Goal: Task Accomplishment & Management: Manage account settings

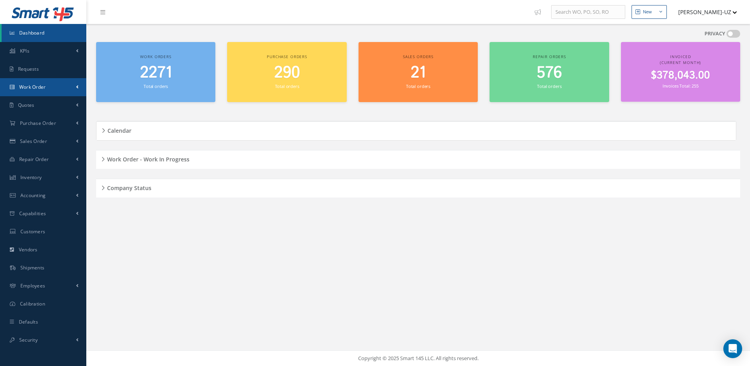
click at [47, 90] on link "Work Order" at bounding box center [43, 87] width 86 height 18
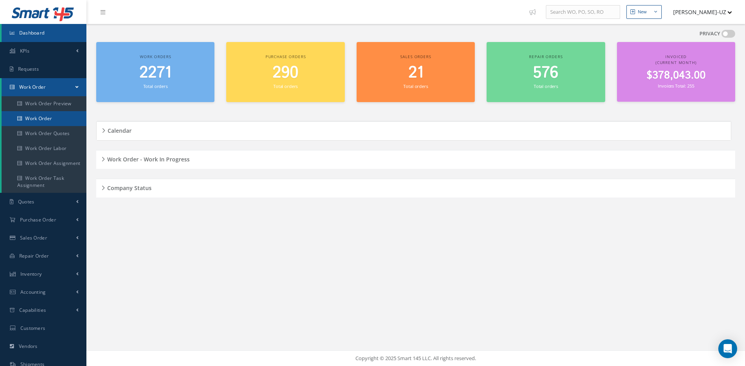
click at [43, 115] on link "Work Order" at bounding box center [44, 118] width 85 height 15
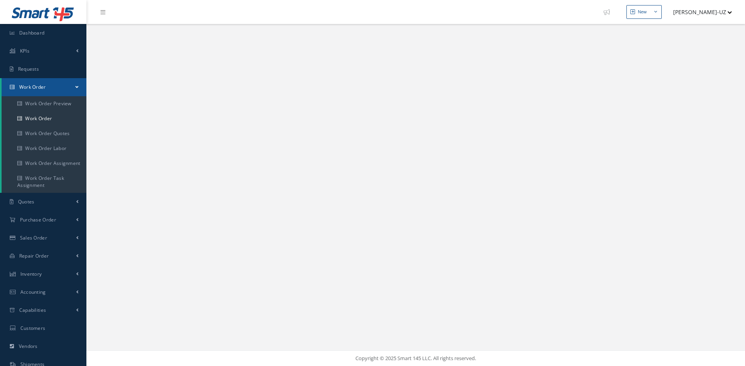
select select "25"
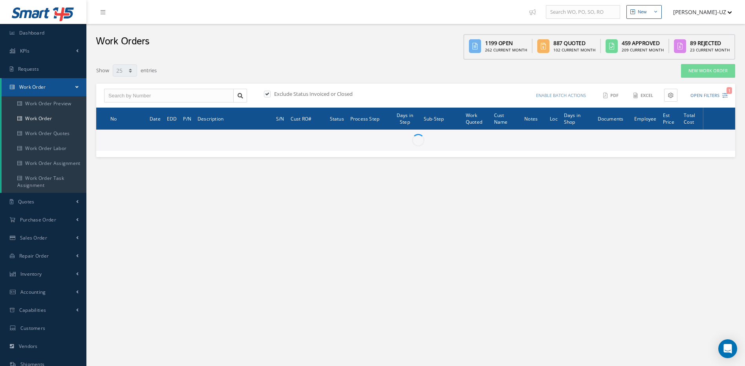
type input "All Work Request"
type input "All Work Performed"
type input "All Status"
type input "WO Part Status"
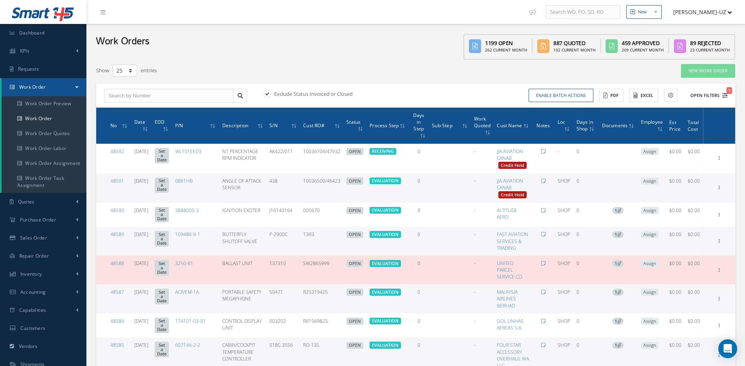
click at [721, 96] on button "Open Filters 1" at bounding box center [705, 95] width 44 height 13
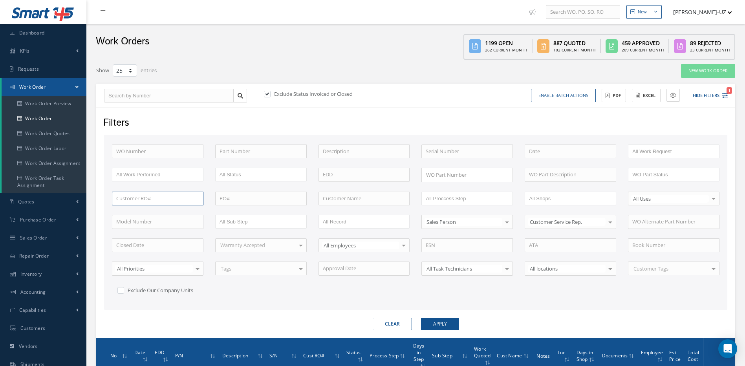
click at [134, 196] on input "text" at bounding box center [157, 199] width 91 height 14
type input "RO-36477"
click at [421, 318] on button "Apply" at bounding box center [440, 324] width 38 height 13
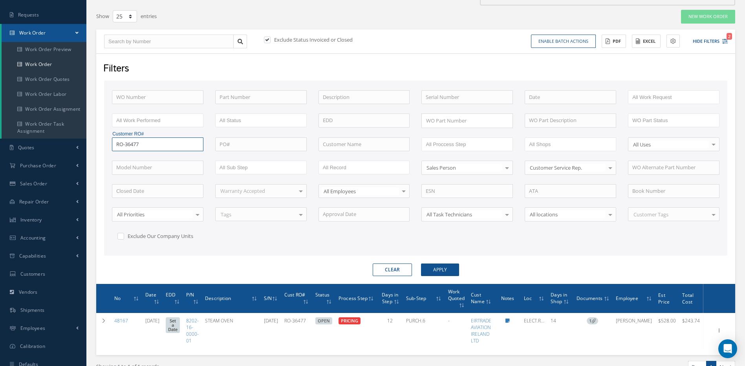
scroll to position [97, 0]
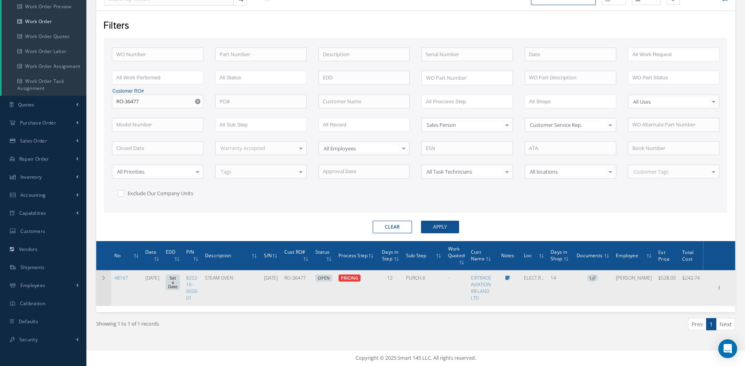
click at [106, 281] on td at bounding box center [103, 288] width 15 height 36
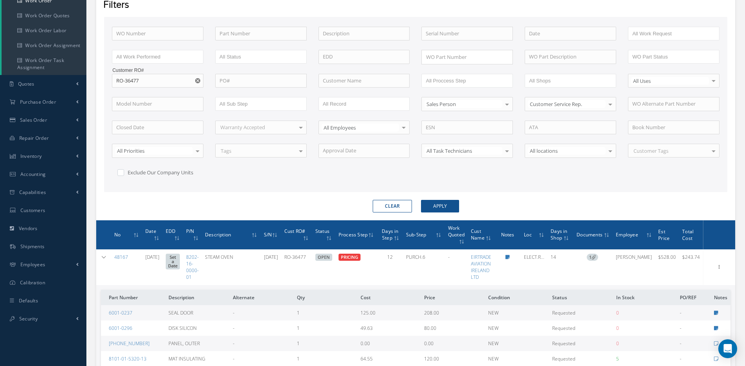
scroll to position [198, 0]
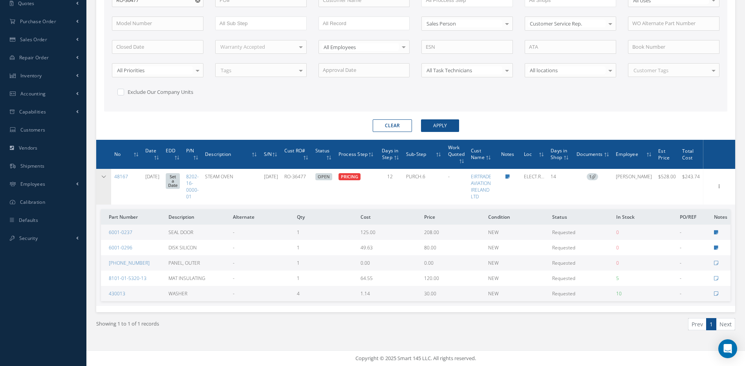
click at [106, 178] on icon at bounding box center [103, 176] width 5 height 5
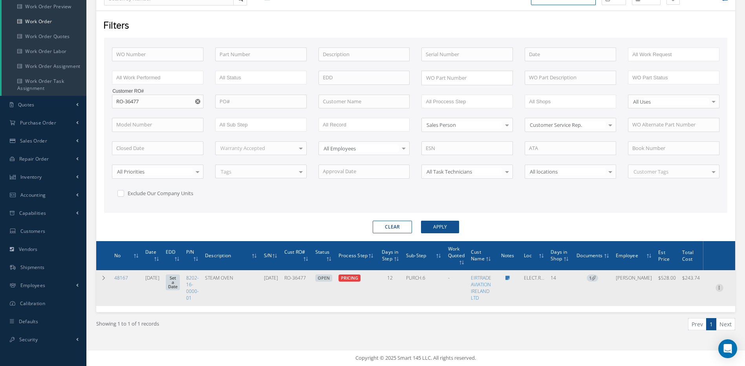
click at [720, 288] on icon at bounding box center [719, 287] width 8 height 6
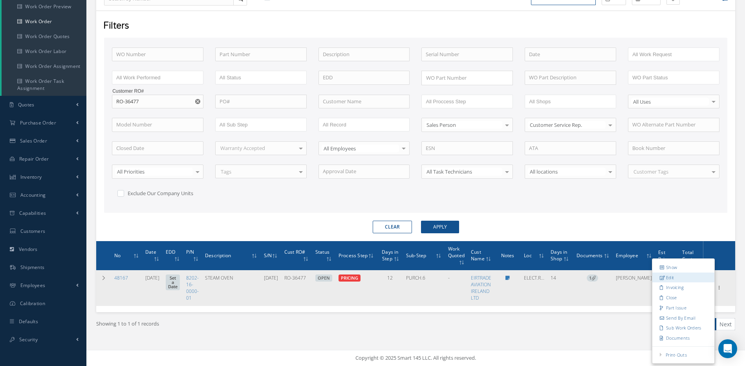
click at [673, 276] on link "Edit" at bounding box center [683, 277] width 62 height 10
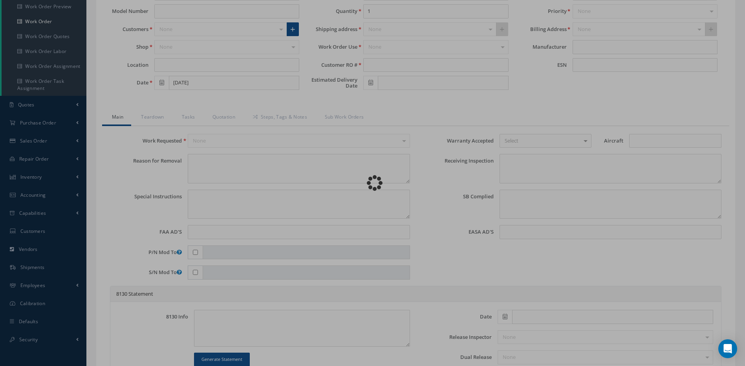
type input "8202-16-0000-01"
type input "ELECT.ROOM"
type input "07/30/2025"
type input "STEAM OVEN"
type input "RO-36477"
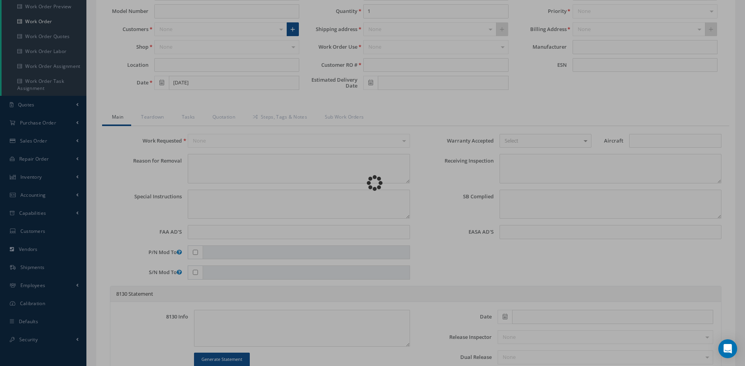
type input "06-12-1218"
type textarea "UNIT RECEIVED AS NSN, SN: 06-12-1218 THE HOUSING OF THE UNIT IS LOOSE."
type textarea "PLEASE SEE R.O. FOR DETAILS"
type textarea "NO VISUAL DAMAGE"
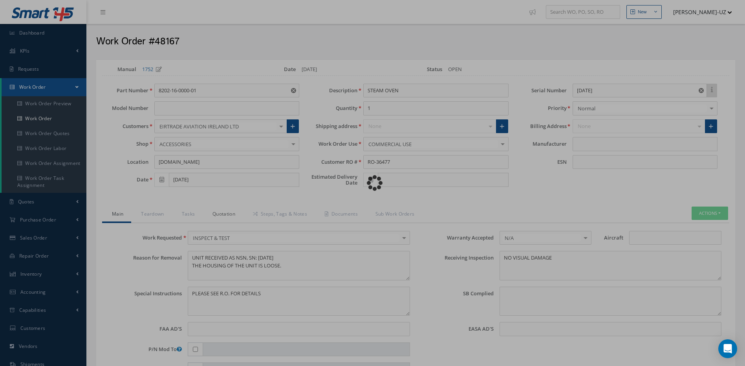
type input "SELL"
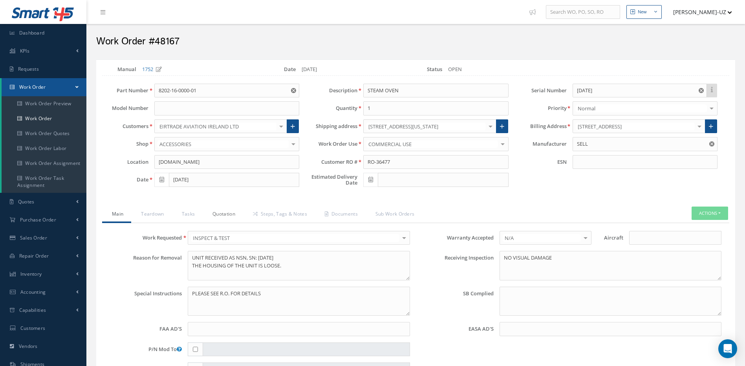
click at [221, 214] on link "Quotation" at bounding box center [223, 214] width 40 height 16
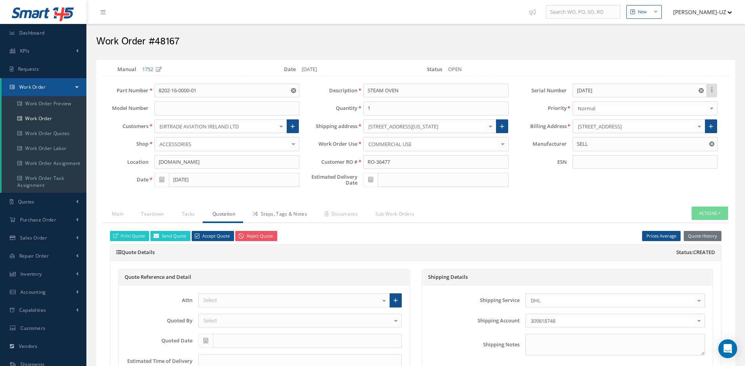
click at [298, 214] on link "Steps, Tags & Notes" at bounding box center [279, 214] width 72 height 16
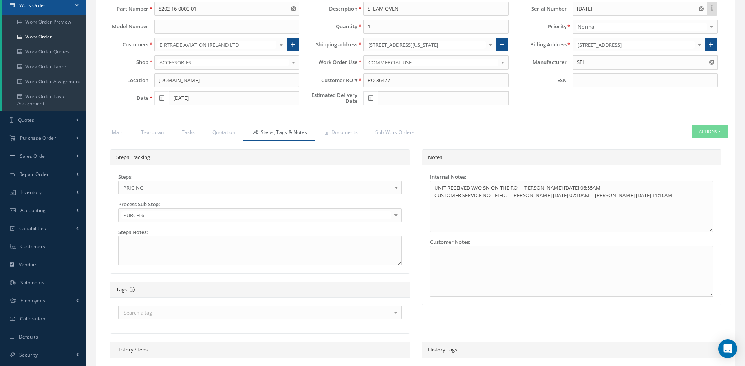
scroll to position [118, 0]
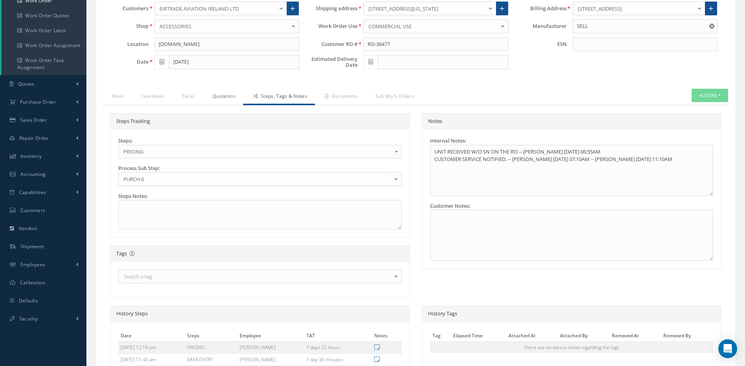
click at [222, 95] on link "Quotation" at bounding box center [223, 97] width 40 height 16
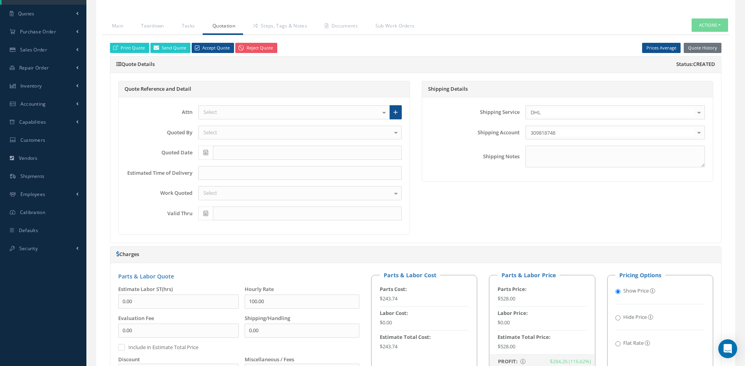
scroll to position [196, 0]
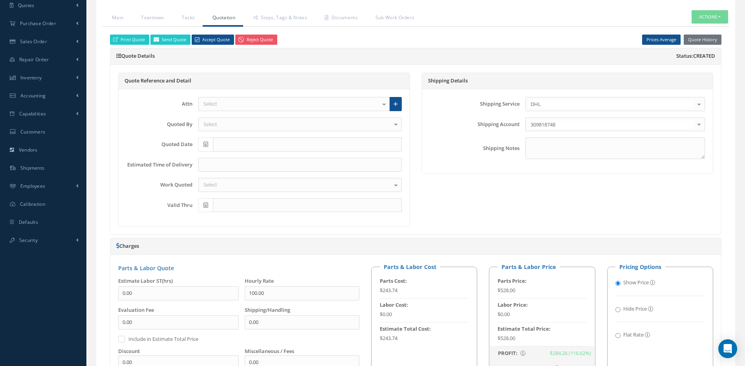
click at [437, 177] on div "Shipping Details Shipping Service DHL Airborne COURIER DELIVERY DHL DHL DHL 2nd…" at bounding box center [567, 150] width 303 height 154
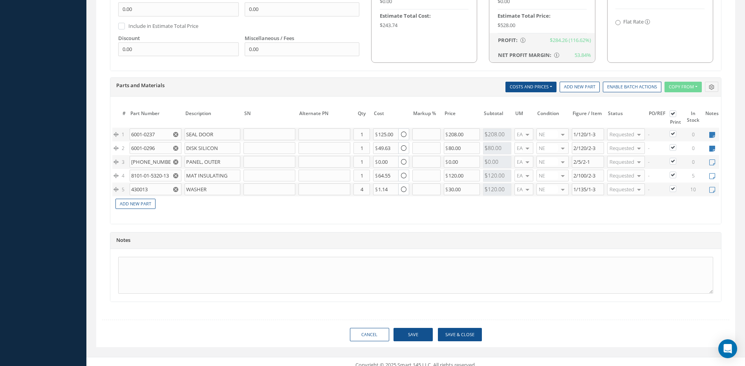
scroll to position [522, 0]
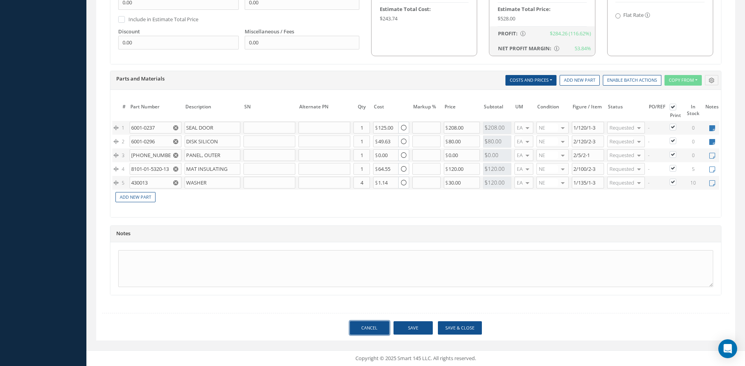
click at [367, 322] on link "Cancel" at bounding box center [369, 328] width 39 height 14
select select "25"
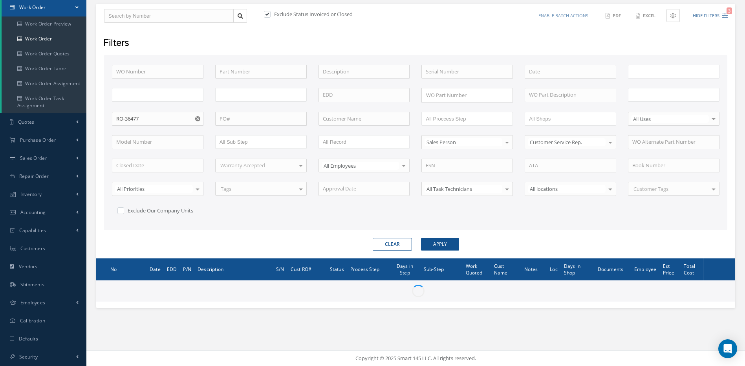
scroll to position [80, 0]
type input "All Work Request"
type input "All Work Performed"
type input "All Status"
type input "WO Part Status"
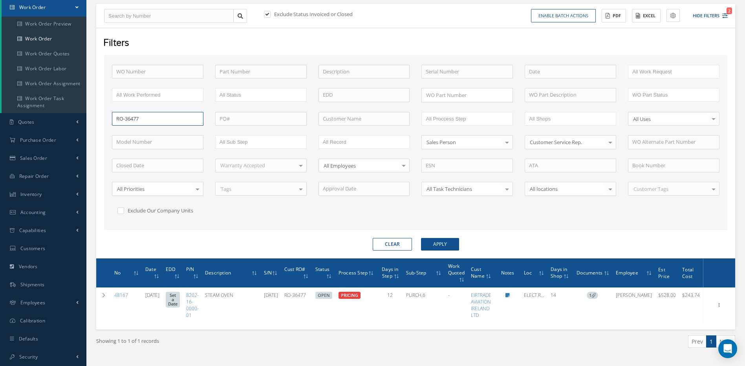
click at [168, 118] on input "RO-36477" at bounding box center [157, 119] width 91 height 14
type input "RO-33375"
click at [421, 238] on button "Apply" at bounding box center [440, 244] width 38 height 13
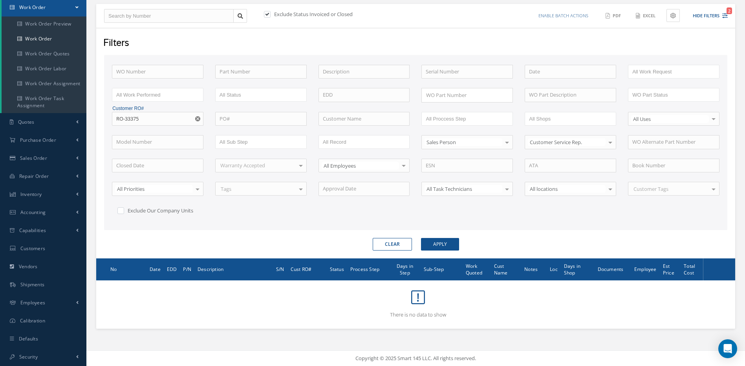
click at [271, 15] on label at bounding box center [271, 14] width 2 height 7
click at [269, 15] on input "checkbox" at bounding box center [266, 14] width 5 height 5
checkbox input "false"
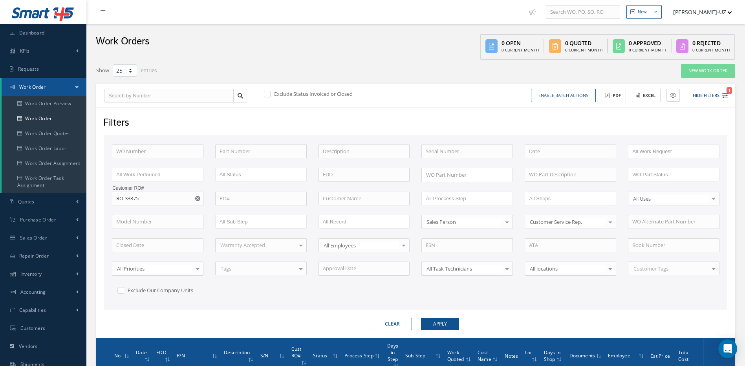
click at [197, 198] on use "Reset" at bounding box center [197, 198] width 5 height 5
click at [367, 196] on input "text" at bounding box center [363, 199] width 91 height 14
click at [338, 215] on span "UNITED PARCEL SERVICE CO." at bounding box center [356, 211] width 67 height 7
type input "UNITED PARCEL SERVICE CO."
click at [450, 323] on button "Apply" at bounding box center [440, 324] width 38 height 13
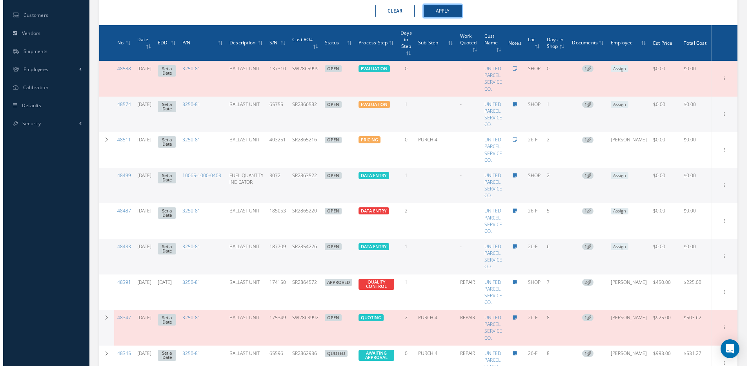
scroll to position [314, 0]
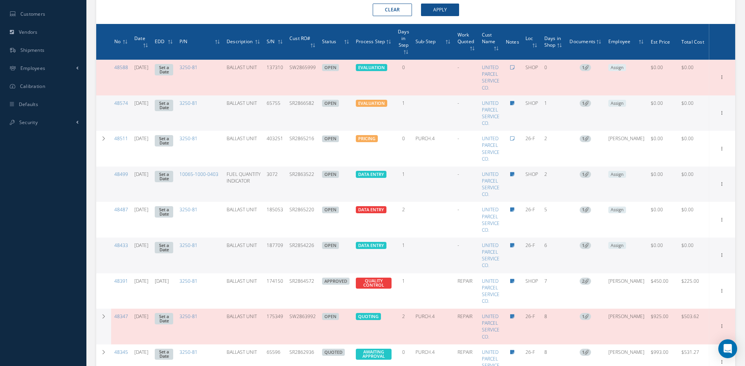
drag, startPoint x: 324, startPoint y: 68, endPoint x: 296, endPoint y: 69, distance: 28.3
click at [296, 69] on td "SW2865999" at bounding box center [302, 78] width 33 height 36
copy td "SW2865999"
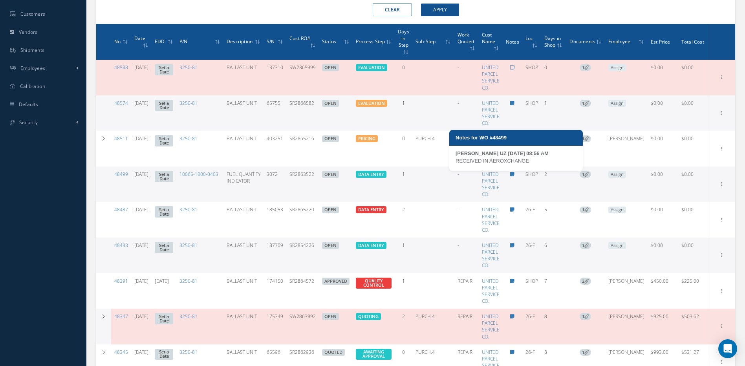
drag, startPoint x: 530, startPoint y: 160, endPoint x: 455, endPoint y: 159, distance: 75.0
click at [455, 159] on div "RECEIVED IN AEROXCHANGE" at bounding box center [515, 161] width 121 height 8
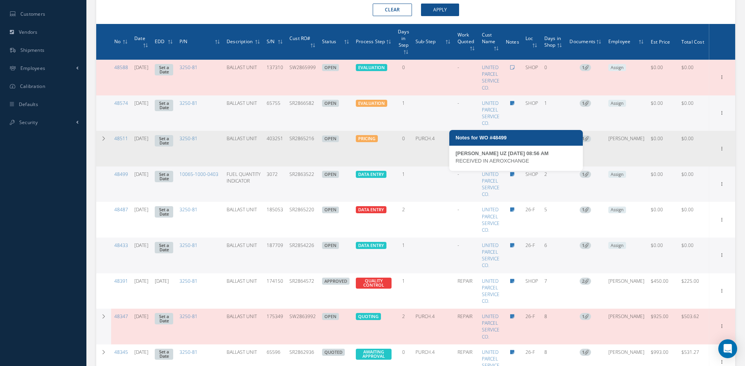
copy div "RECEIVED IN AEROXCHANGE"
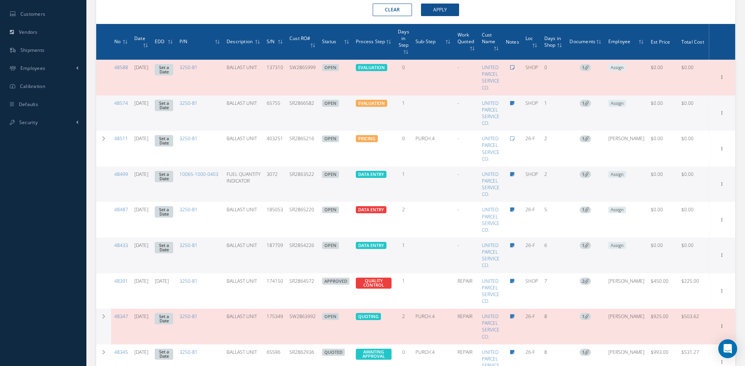
click at [514, 66] on icon at bounding box center [512, 67] width 4 height 5
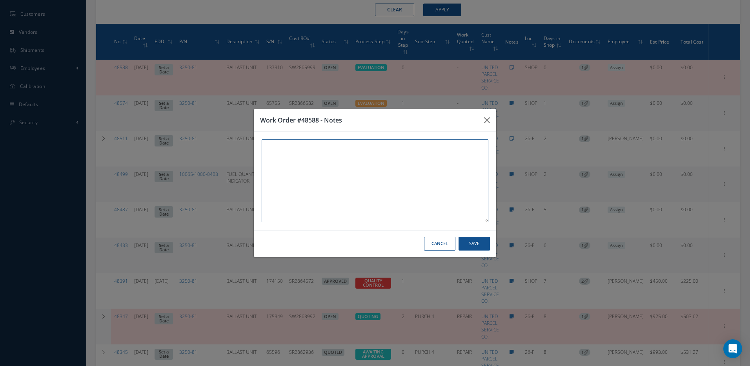
paste textarea "SW2865999"
type textarea "SW2865999"
drag, startPoint x: 378, startPoint y: 147, endPoint x: 257, endPoint y: 147, distance: 120.9
click at [257, 147] on div "SW2865999 SW2865999" at bounding box center [375, 180] width 243 height 99
click at [486, 121] on icon "button" at bounding box center [487, 119] width 6 height 9
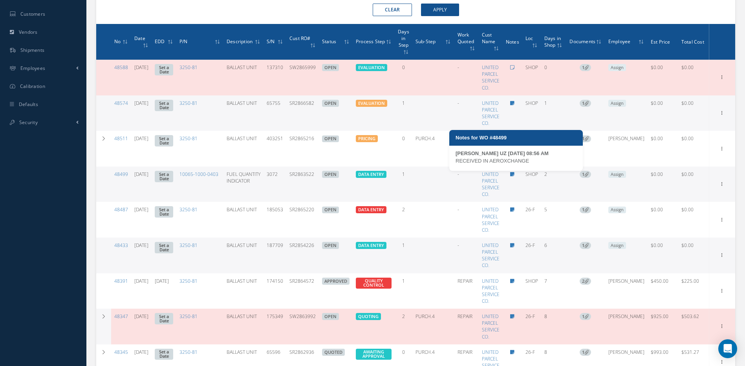
drag, startPoint x: 529, startPoint y: 160, endPoint x: 453, endPoint y: 164, distance: 75.8
click at [453, 164] on div "MARIA PERDOMO UZ 08/11/2025 08:56 AM RECEIVED IN AEROXCHANGE" at bounding box center [515, 160] width 133 height 21
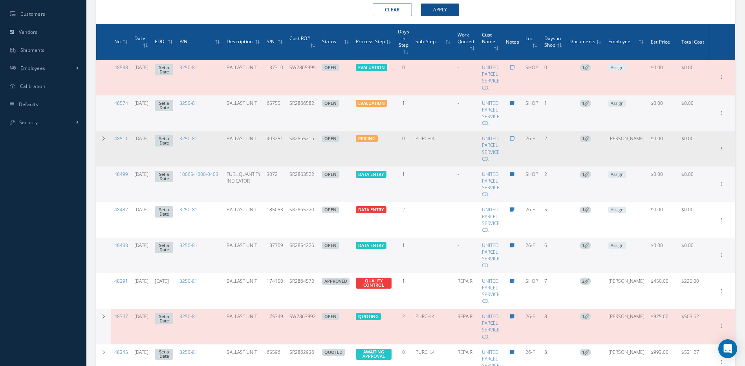
copy div "RECEIVED IN AEROXCHANGE"
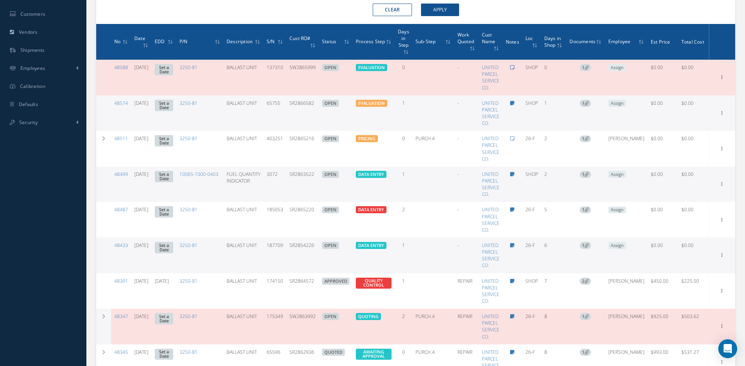
click at [514, 68] on icon at bounding box center [512, 67] width 4 height 5
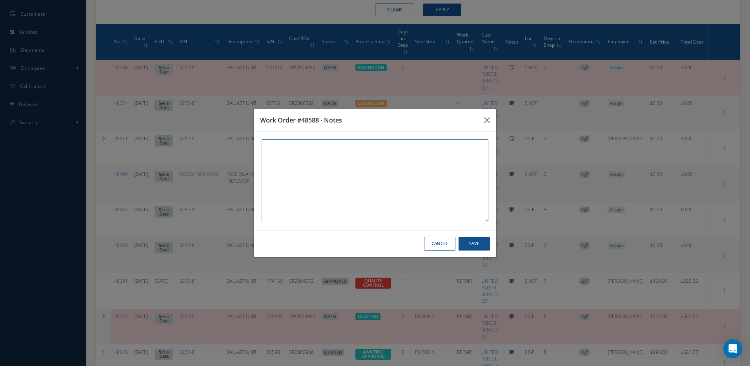
click at [360, 151] on textarea at bounding box center [375, 180] width 227 height 83
paste textarea "SW2865999"
type textarea "SW2865999"
drag, startPoint x: 310, startPoint y: 149, endPoint x: 259, endPoint y: 148, distance: 50.2
click at [259, 148] on div "SW2865999 SW2865999" at bounding box center [375, 180] width 243 height 99
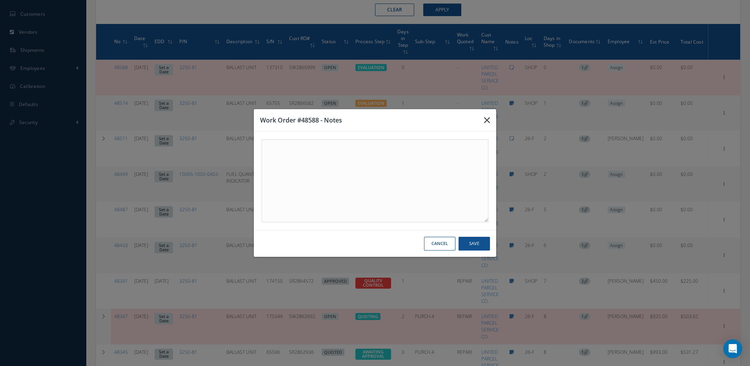
click at [487, 118] on icon "button" at bounding box center [487, 119] width 6 height 9
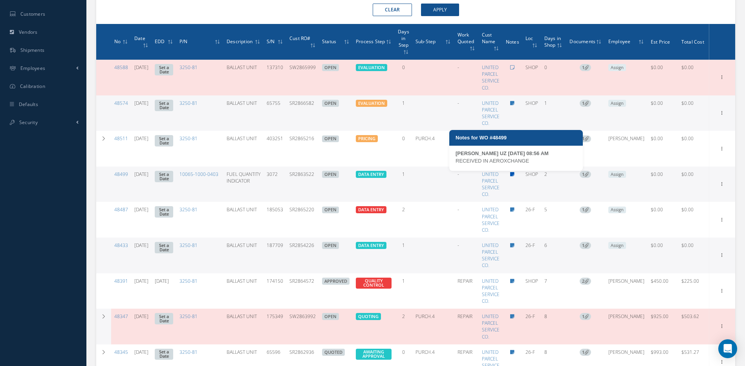
click at [514, 176] on icon at bounding box center [512, 174] width 4 height 5
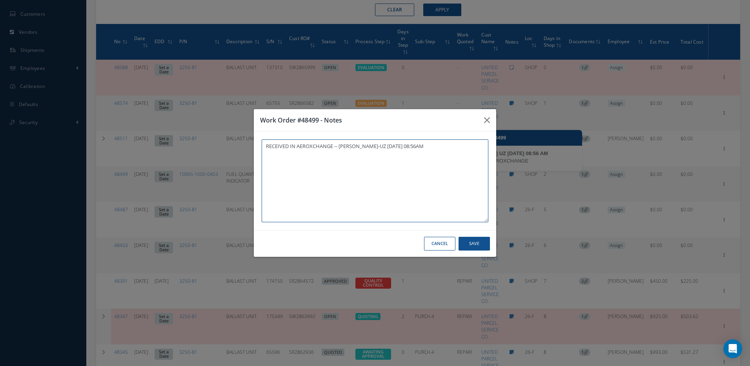
type textarea "RECEIVED IN AEROXCHANGE -- MARIA PERDOMO-UZ 08/11/2025 08:56AM"
drag, startPoint x: 333, startPoint y: 145, endPoint x: 266, endPoint y: 145, distance: 66.7
click at [266, 145] on textarea "RECEIVED IN AEROXCHANGE -- MARIA PERDOMO-UZ 08/11/2025 08:56AM" at bounding box center [375, 180] width 227 height 83
click at [484, 120] on icon "button" at bounding box center [487, 119] width 6 height 9
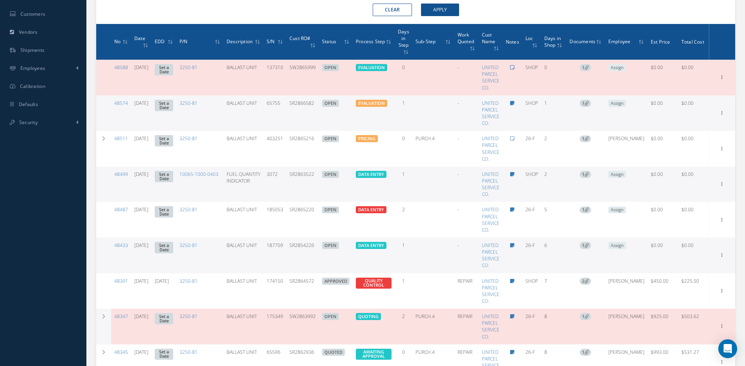
click at [514, 67] on icon at bounding box center [512, 67] width 4 height 5
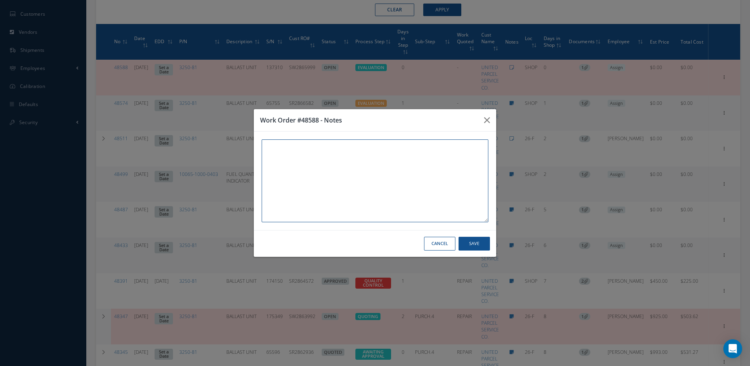
paste textarea "RECEIVED IN AEROXCHANGE"
click at [485, 245] on button "Save" at bounding box center [474, 244] width 31 height 14
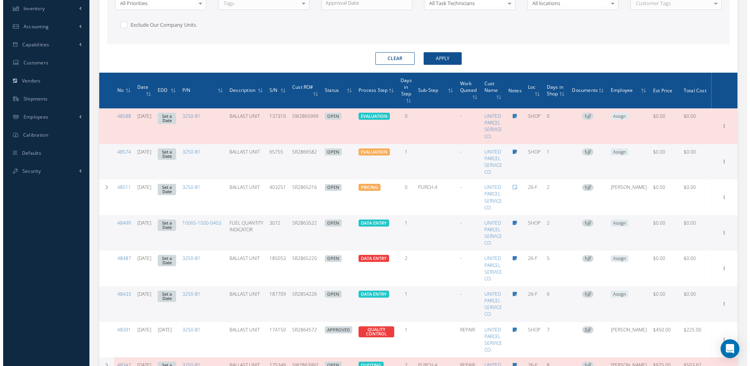
scroll to position [276, 0]
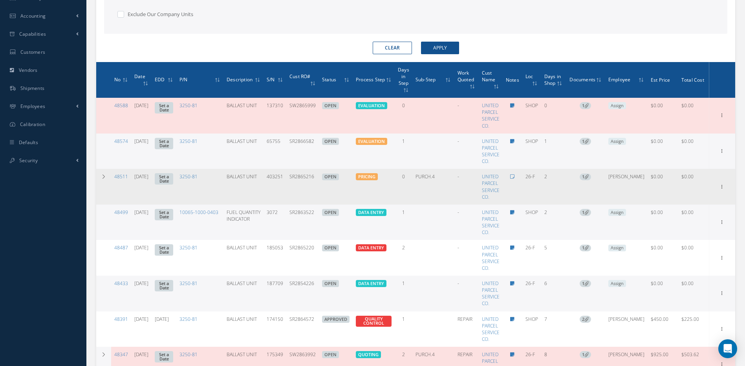
drag, startPoint x: 321, startPoint y: 180, endPoint x: 296, endPoint y: 183, distance: 25.2
click at [296, 183] on td "SR2865216" at bounding box center [302, 187] width 33 height 36
copy td "SR2865216"
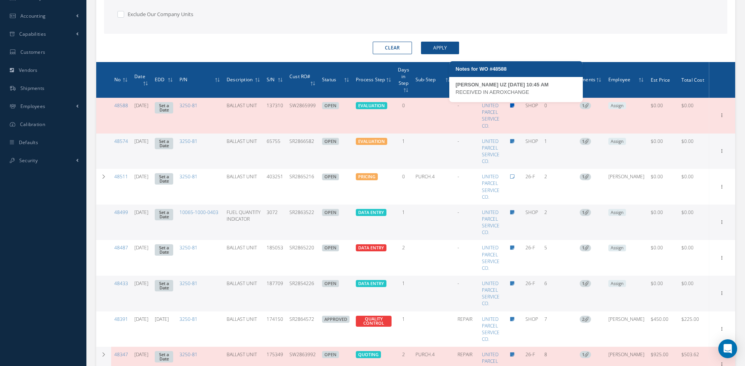
click at [514, 105] on icon at bounding box center [512, 105] width 4 height 5
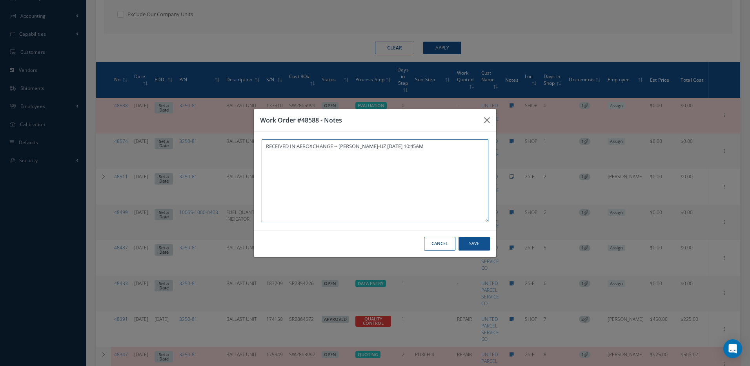
click at [332, 145] on textarea "RECEIVED IN AEROXCHANGE -- MARIA PERDOMO-UZ 08/13/2025 10:45AM" at bounding box center [375, 180] width 227 height 83
click at [334, 144] on textarea "RECEIVED IN AEROXCHANGE -- MARIA PERDOMO-UZ 08/13/2025 10:45AM" at bounding box center [375, 180] width 227 height 83
drag, startPoint x: 334, startPoint y: 144, endPoint x: 263, endPoint y: 142, distance: 71.9
click at [263, 142] on textarea "RECEIVED IN AEROXCHANGE -- MARIA PERDOMO-UZ 08/13/2025 10:45AM" at bounding box center [375, 180] width 227 height 83
click at [487, 120] on icon "button" at bounding box center [487, 119] width 6 height 9
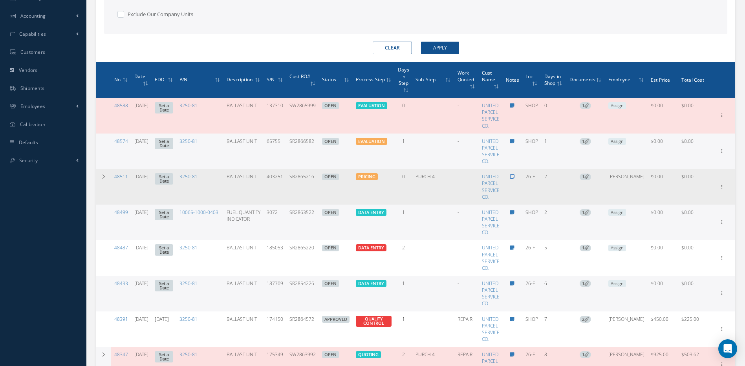
click at [514, 175] on icon at bounding box center [512, 176] width 4 height 5
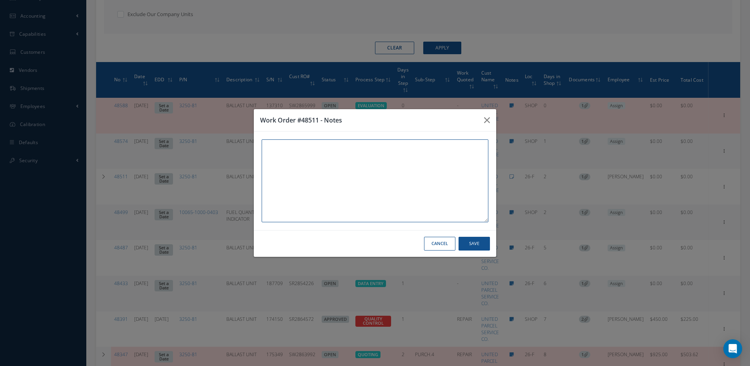
paste textarea "RECEIVED IN AEROXCHANGE"
type textarea "RECEIVED IN AEROXCHANGE"
click at [473, 245] on button "Save" at bounding box center [474, 244] width 31 height 14
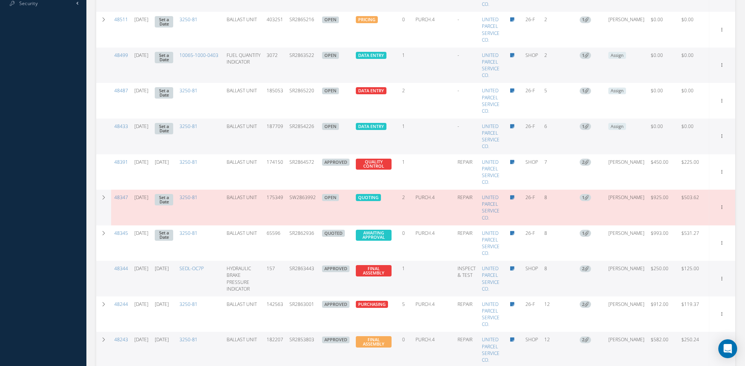
scroll to position [394, 0]
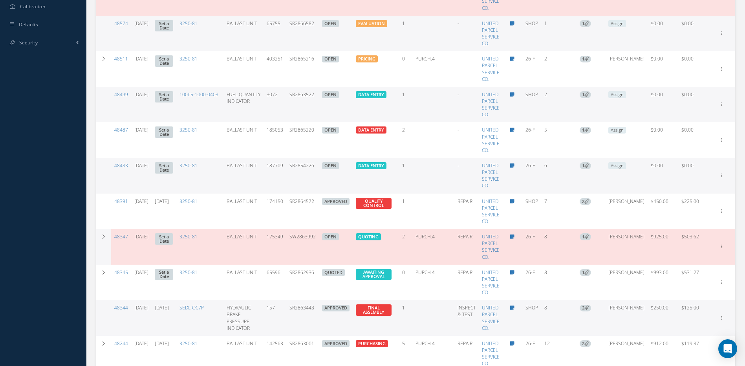
drag, startPoint x: 323, startPoint y: 237, endPoint x: 307, endPoint y: 237, distance: 16.1
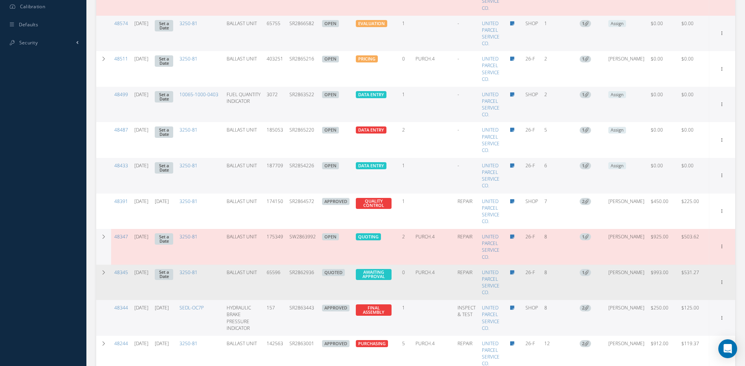
drag, startPoint x: 307, startPoint y: 237, endPoint x: 319, endPoint y: 278, distance: 43.6
click at [318, 277] on td "SR2862936" at bounding box center [302, 283] width 33 height 36
click at [325, 275] on td "QUOTED" at bounding box center [336, 283] width 34 height 36
drag, startPoint x: 325, startPoint y: 274, endPoint x: 296, endPoint y: 275, distance: 29.1
click at [296, 275] on tr "48345 08/05/2025 Set a Date 3250-81 BALLAST UNIT 65596 SR2862936 QUOTED AWAITIN…" at bounding box center [415, 283] width 639 height 36
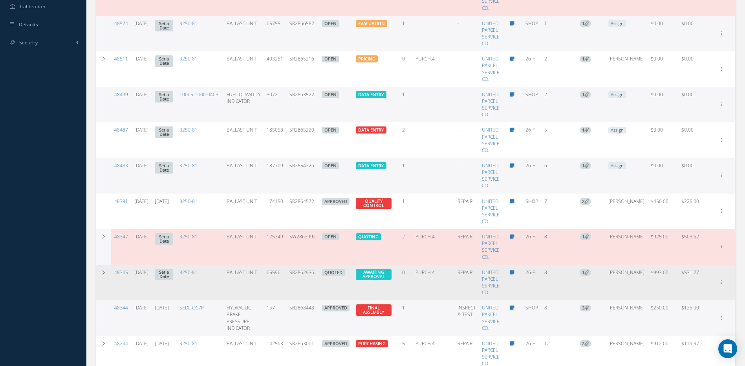
copy td "SR2862936"
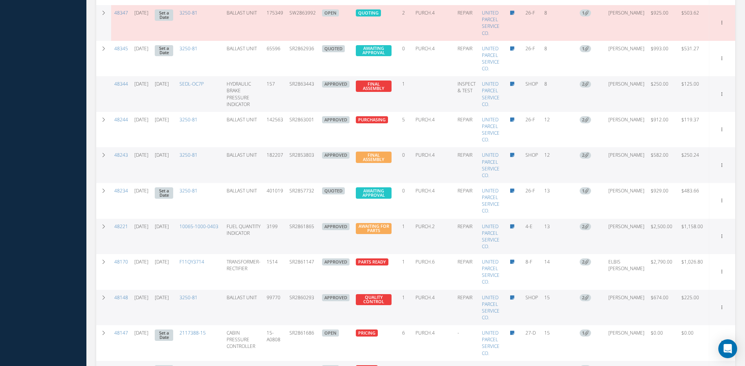
scroll to position [629, 0]
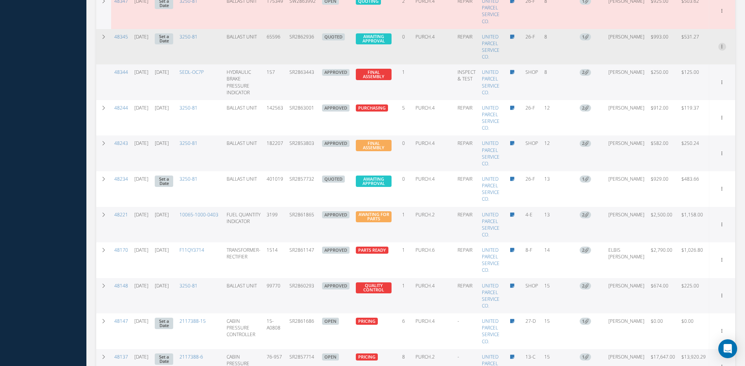
click at [677, 62] on link "Edit" at bounding box center [686, 62] width 62 height 10
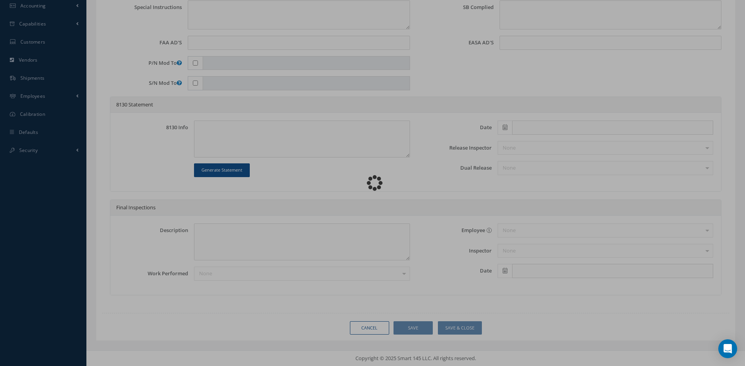
scroll to position [286, 0]
type input "3250-81"
type input "26-F"
type input "08/05/2025"
type input "BALLAST UNIT"
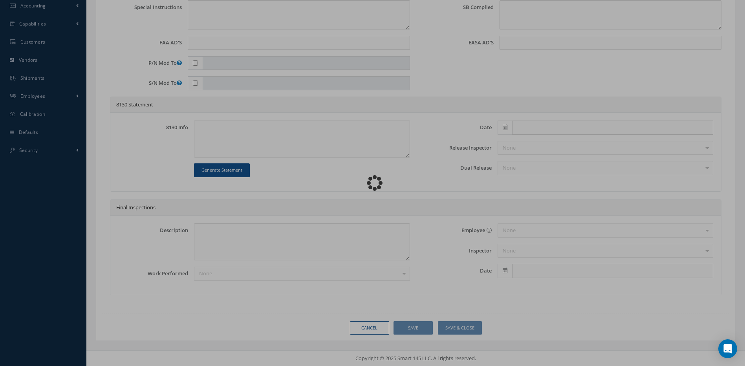
type input "SR2862936"
type input "65596"
type textarea "MCD POS 6R OVERHEAD FLUOR, LIGHT 134LU1 OUT"
type textarea "PLEASE SEE R.O. FOR DETAILS"
type textarea "NO VISUAL DAMAGE"
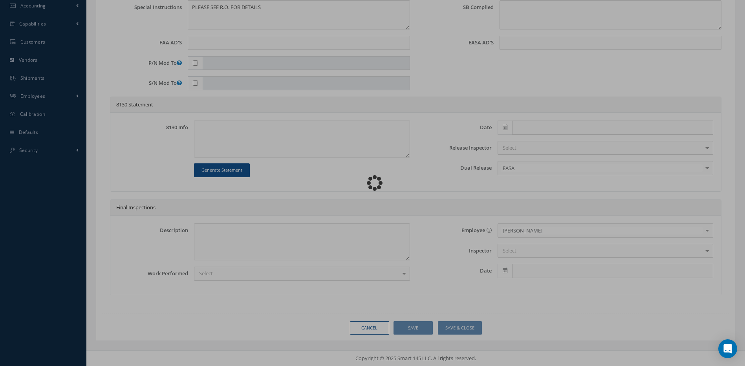
scroll to position [0, 0]
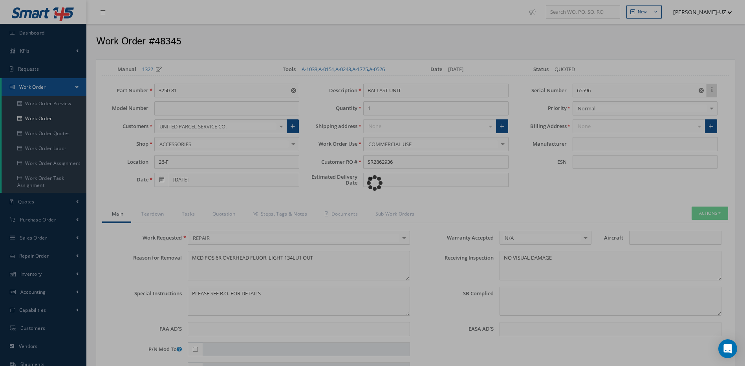
click at [372, 183] on div "Loading…" at bounding box center [372, 183] width 0 height 0
type input "DIEHL AEROSPACE"
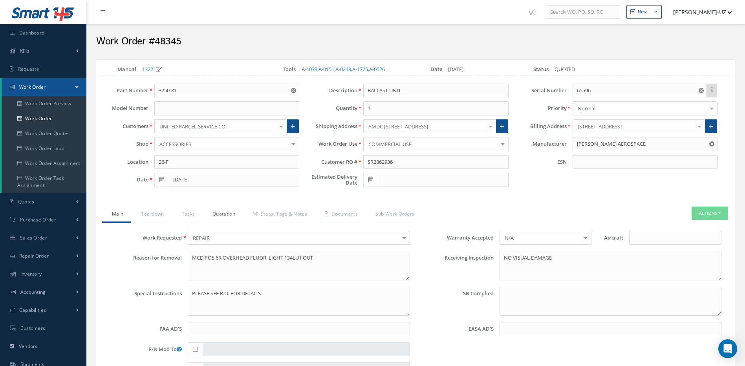
click at [226, 217] on link "Quotation" at bounding box center [223, 214] width 40 height 16
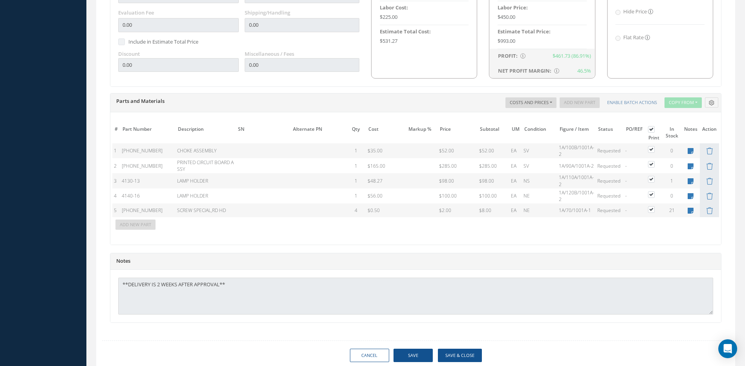
scroll to position [521, 0]
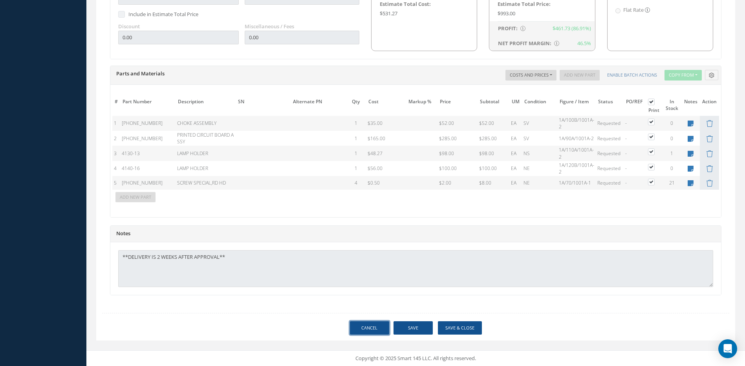
click at [362, 330] on link "Cancel" at bounding box center [369, 328] width 39 height 14
select select "25"
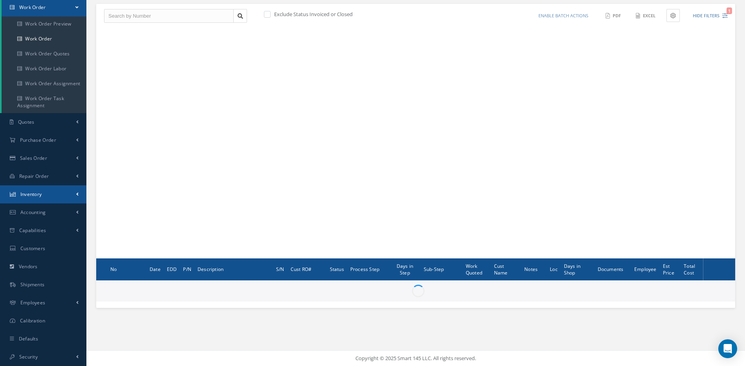
scroll to position [80, 0]
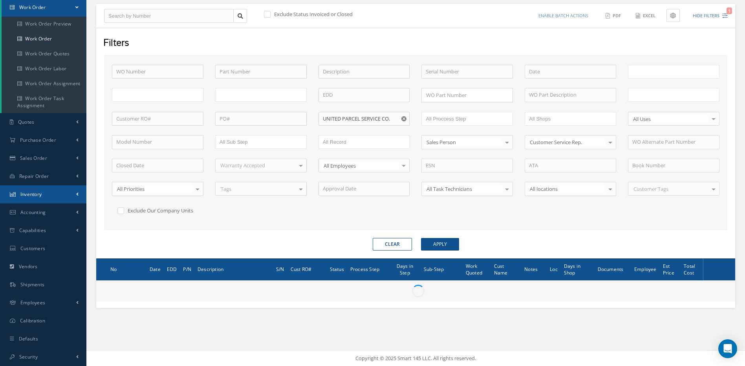
type input "All Work Request"
type input "All Work Performed"
type input "All Status"
type input "WO Part Status"
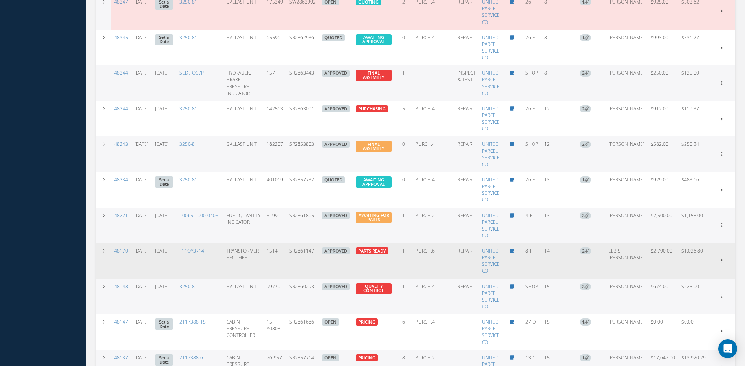
scroll to position [629, 0]
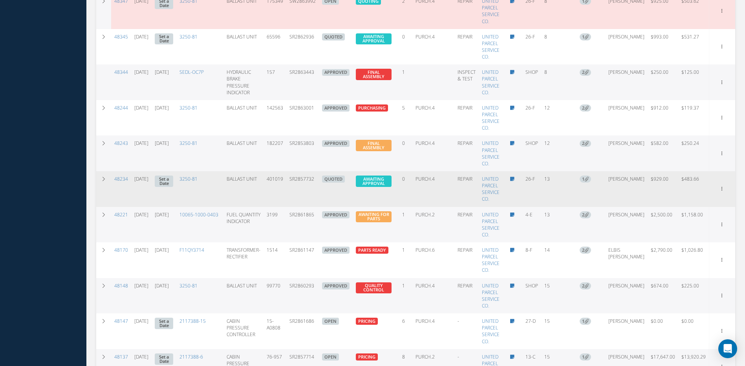
drag, startPoint x: 321, startPoint y: 180, endPoint x: 296, endPoint y: 179, distance: 25.9
click at [296, 179] on td "SR2857732" at bounding box center [302, 189] width 33 height 36
copy td "SR2857732"
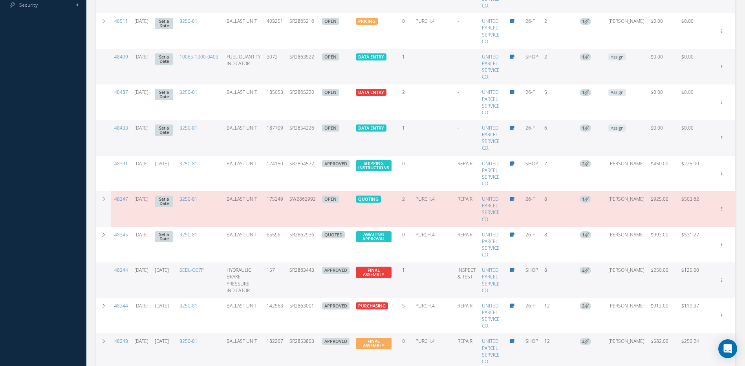
scroll to position [433, 0]
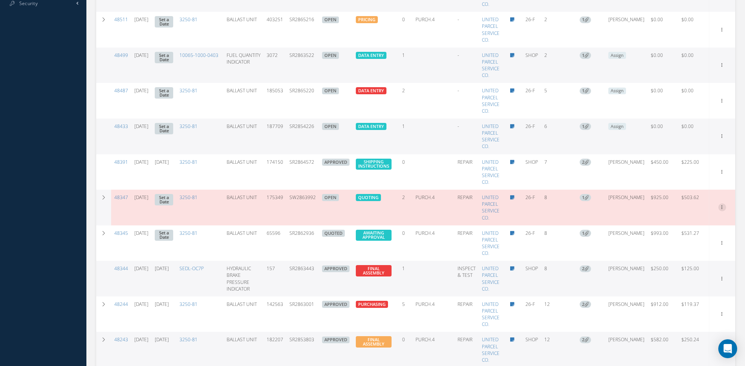
click at [669, 221] on link "Edit" at bounding box center [686, 222] width 62 height 10
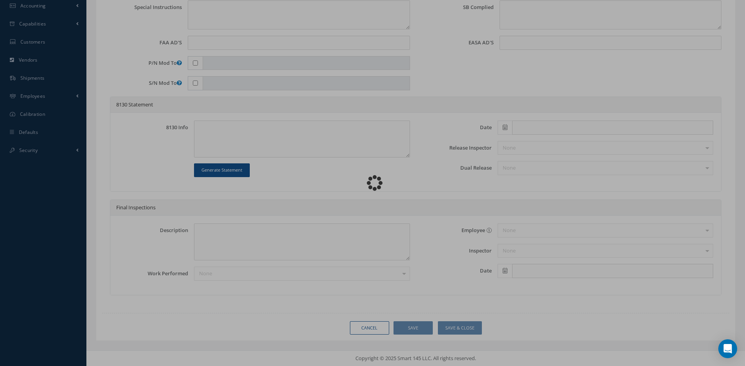
scroll to position [286, 0]
type input "3250-81"
type input "26-F"
type input "08/05/2025"
type input "BALLAST UNIT"
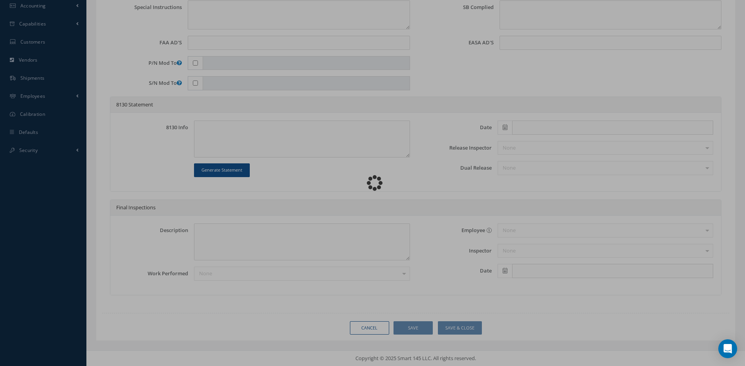
type input "SW2863992"
type input "175349"
type textarea "BFS-DAMAGED"
type textarea "PLEASE SEE R.O. FOR DETAILS"
type textarea "NO VISUAL DAMAGE"
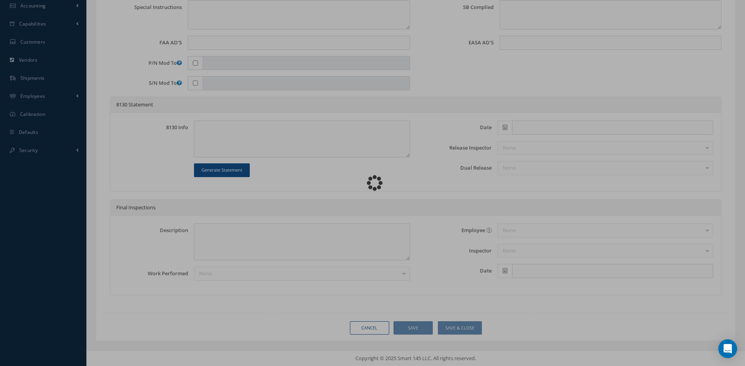
type textarea "VERIFIED PART NUMBER, SERIAL NUMBER AND R.O."
type input "08/06/2025"
checkbox input "true"
type textarea "UNIT FAILED FUNCTIONAL TEST AND VISUAL INSPECTION."
type input "08/06/2025"
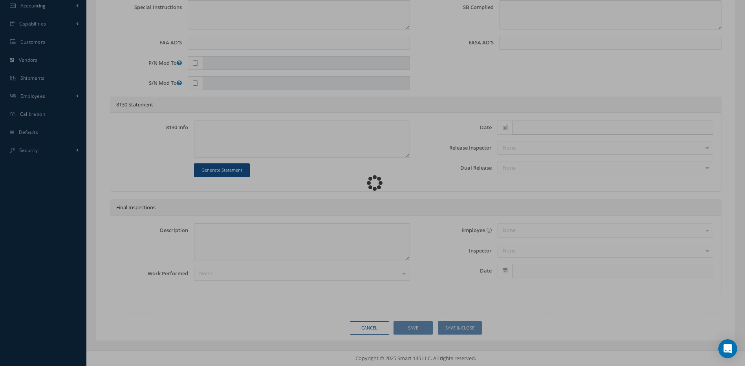
checkbox input "false"
type textarea "N/A."
type input "08/06/2025"
type textarea "DISASSEMBLED UNIT AS REQUIRED FOR INSPECTION AND TROUBLESHOOTING. INSPECTION RE…"
type input "08/06/2025"
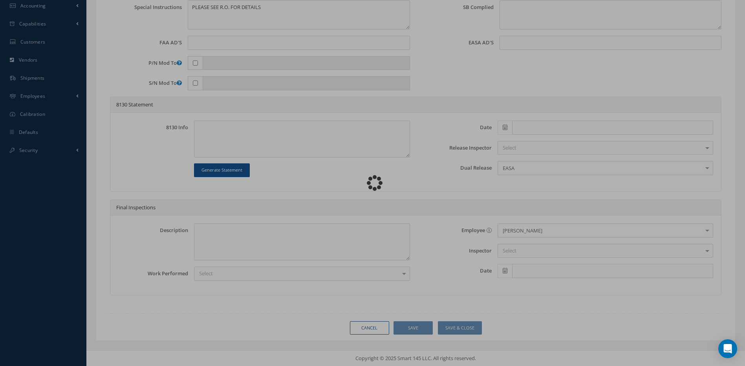
scroll to position [0, 0]
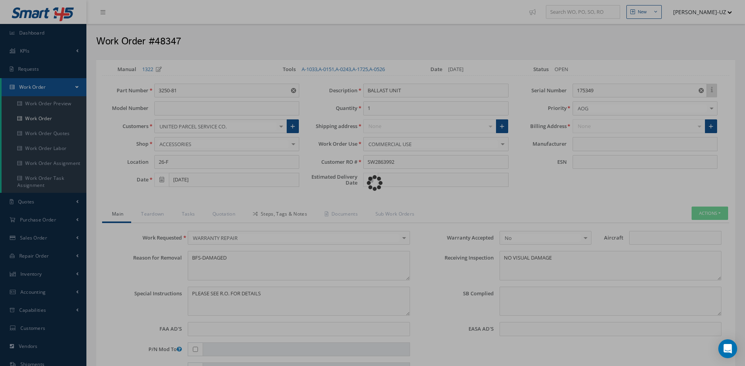
type input "DIEHL AEROSPACE"
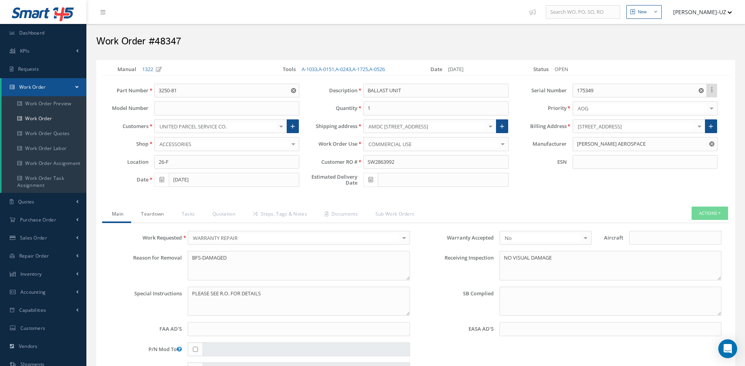
click at [165, 212] on link "Teardown" at bounding box center [151, 214] width 40 height 16
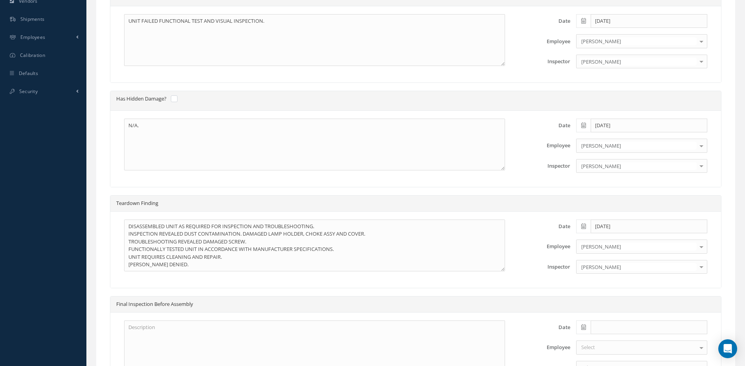
scroll to position [157, 0]
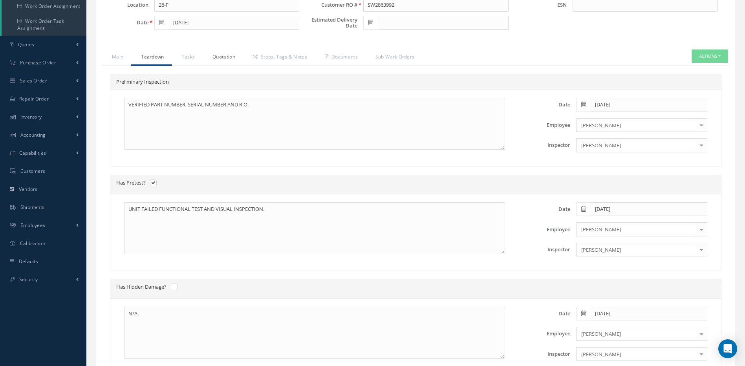
click at [222, 54] on link "Quotation" at bounding box center [223, 57] width 40 height 16
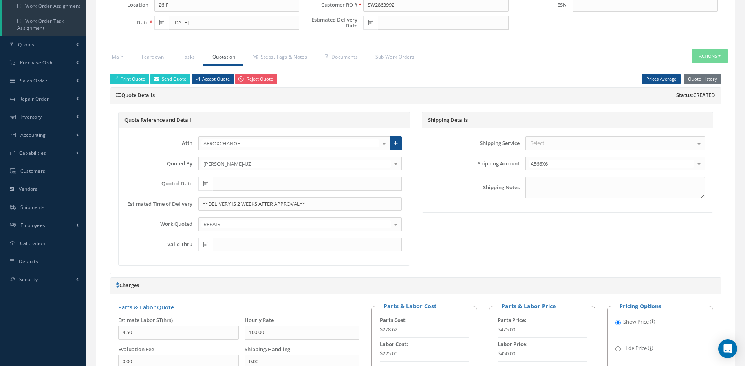
scroll to position [0, 0]
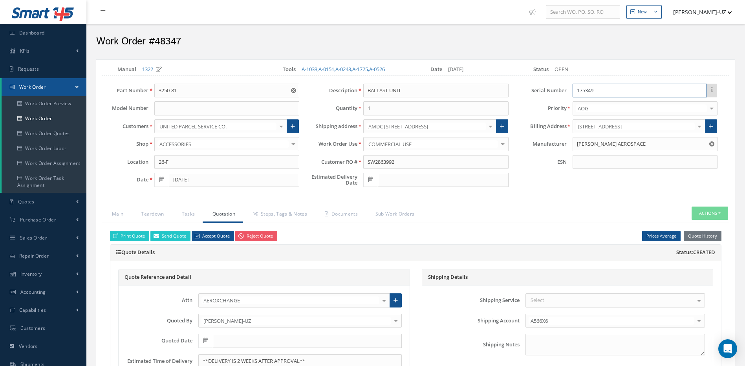
drag, startPoint x: 596, startPoint y: 91, endPoint x: 570, endPoint y: 90, distance: 26.3
click at [570, 90] on div "175349" at bounding box center [644, 91] width 157 height 14
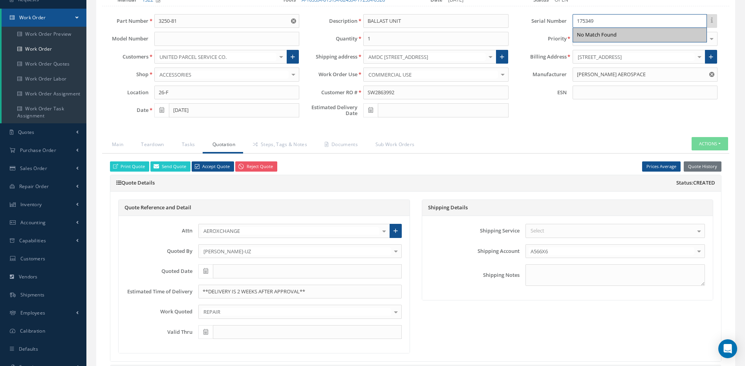
scroll to position [39, 0]
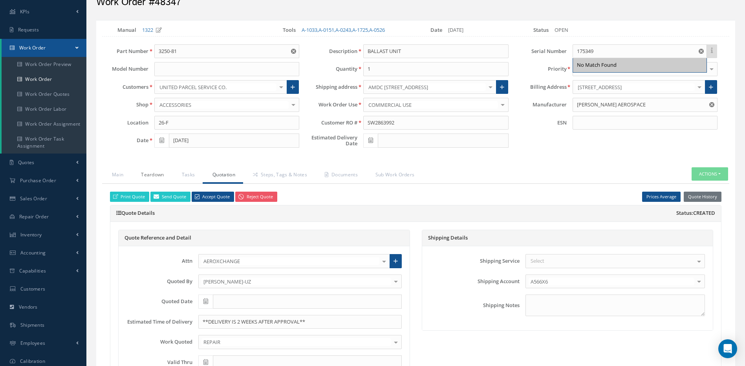
click at [156, 177] on link "Teardown" at bounding box center [151, 175] width 40 height 16
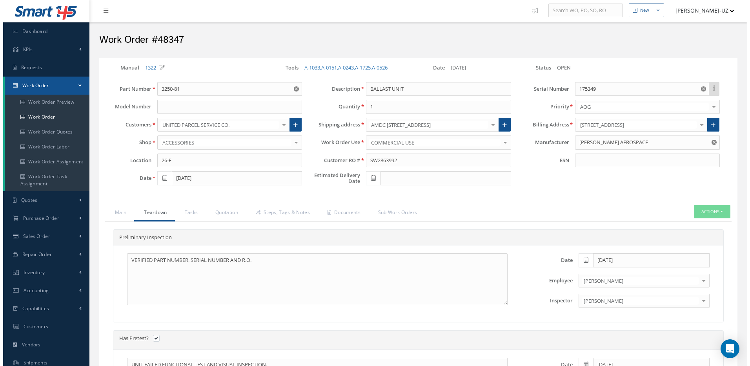
scroll to position [0, 0]
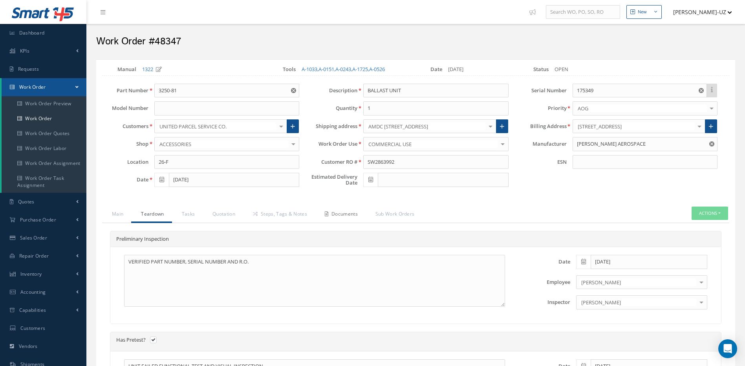
click at [358, 214] on link "Documents" at bounding box center [340, 214] width 51 height 16
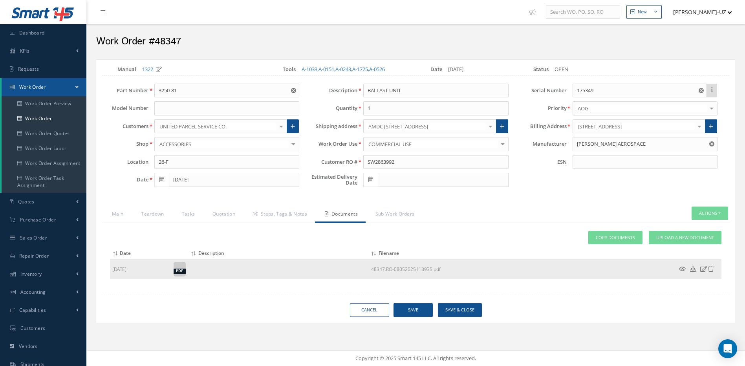
click at [681, 268] on icon at bounding box center [682, 269] width 7 height 6
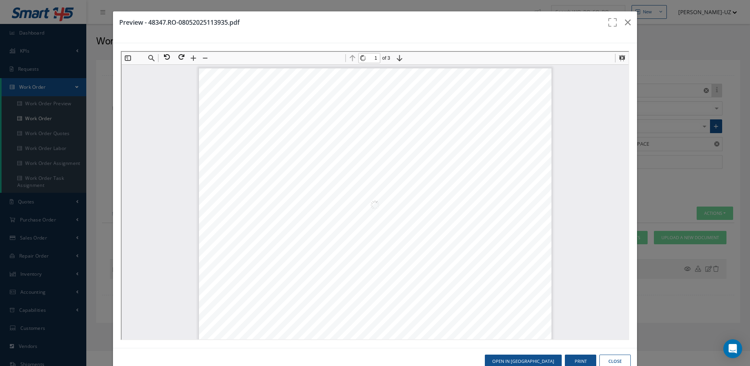
scroll to position [4, 0]
click at [168, 55] on button at bounding box center [165, 56] width 14 height 10
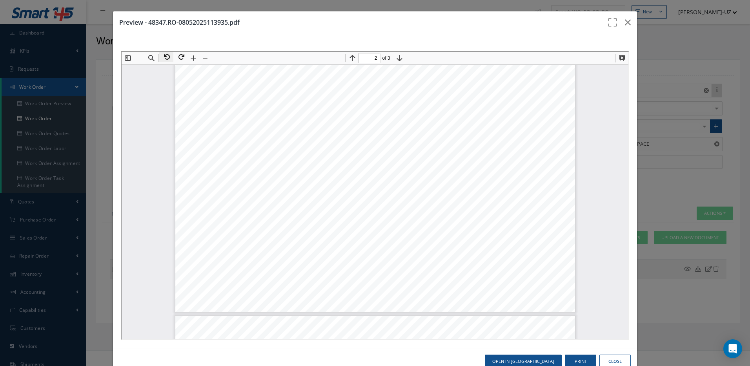
scroll to position [907, 0]
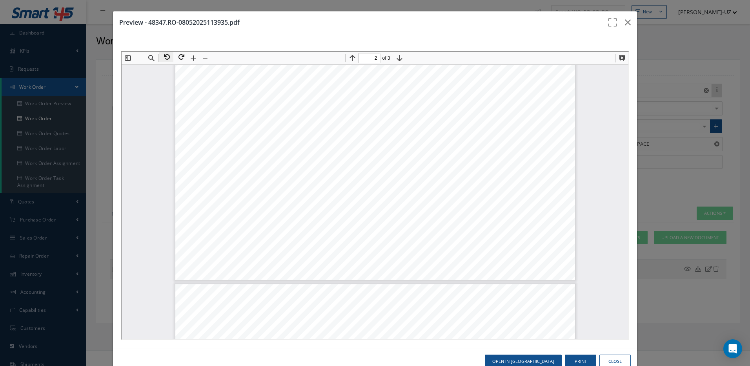
type input "3"
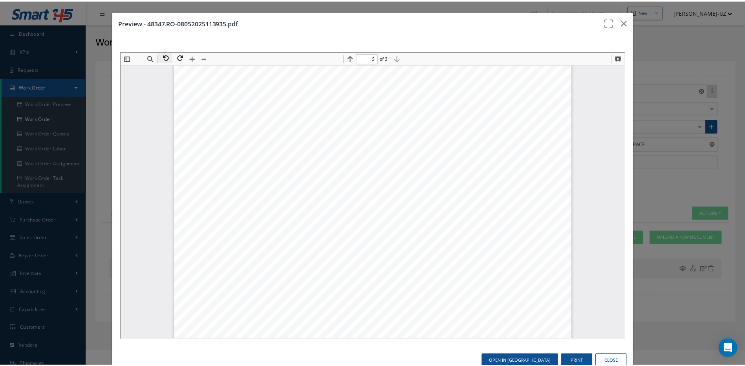
scroll to position [1294, 0]
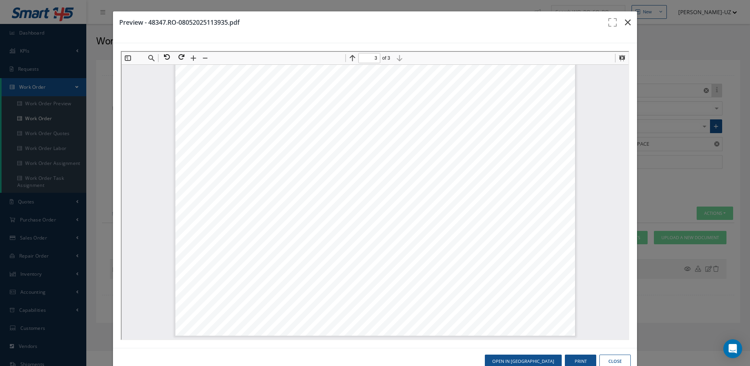
click at [625, 23] on icon "button" at bounding box center [628, 22] width 6 height 9
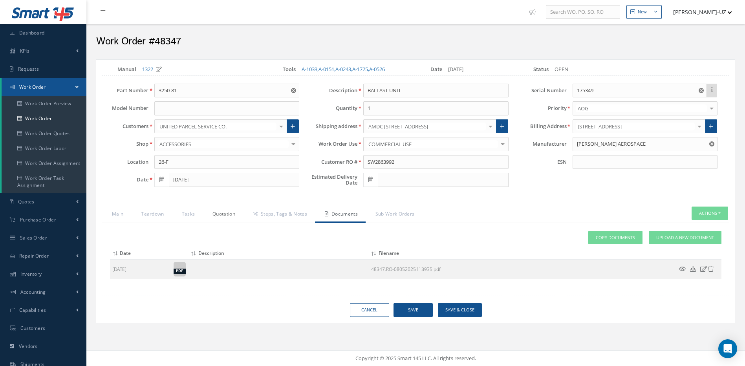
click at [222, 215] on link "Quotation" at bounding box center [223, 214] width 40 height 16
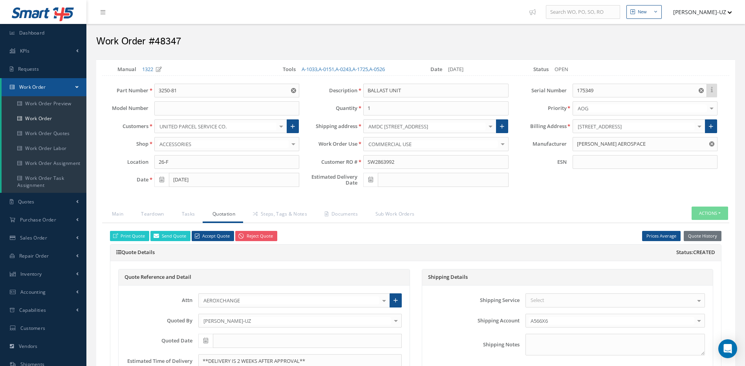
click at [230, 256] on div "Quote Details Status: Created" at bounding box center [415, 253] width 610 height 16
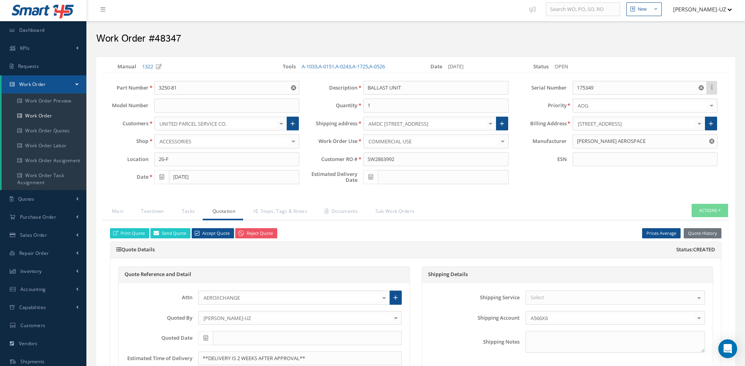
scroll to position [0, 0]
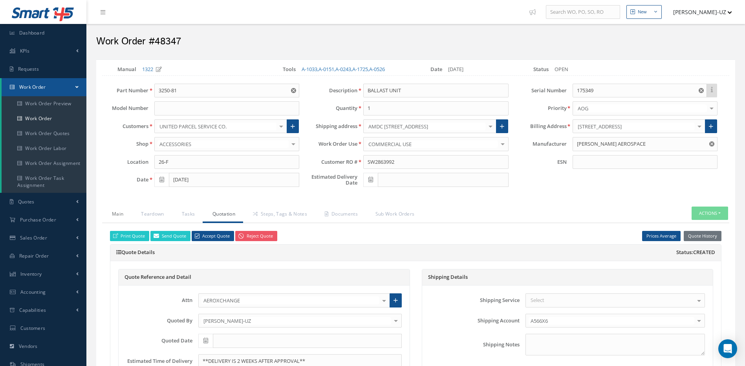
click at [123, 216] on link "Main" at bounding box center [116, 214] width 29 height 16
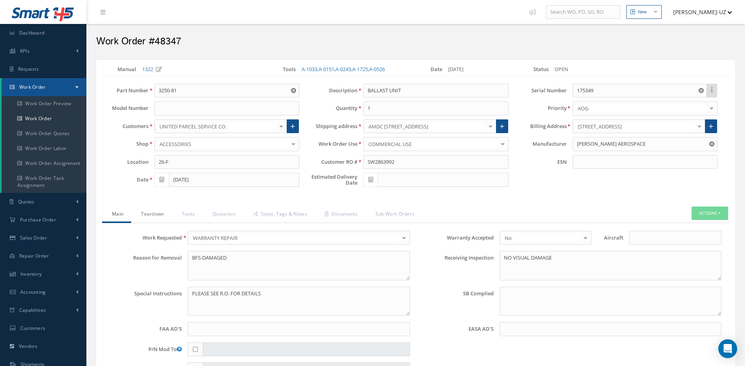
click at [147, 217] on link "Teardown" at bounding box center [151, 214] width 40 height 16
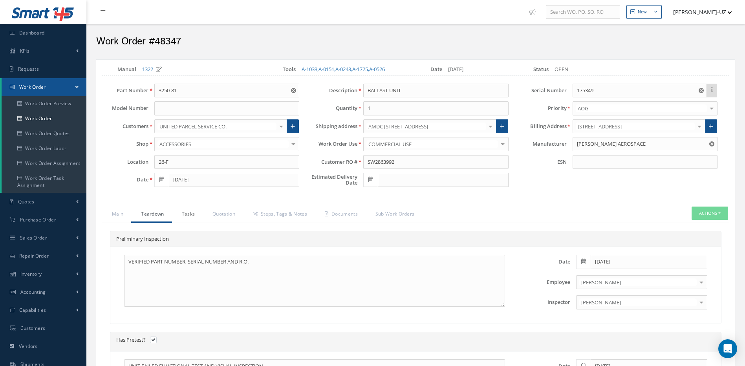
click at [197, 212] on link "Tasks" at bounding box center [187, 214] width 31 height 16
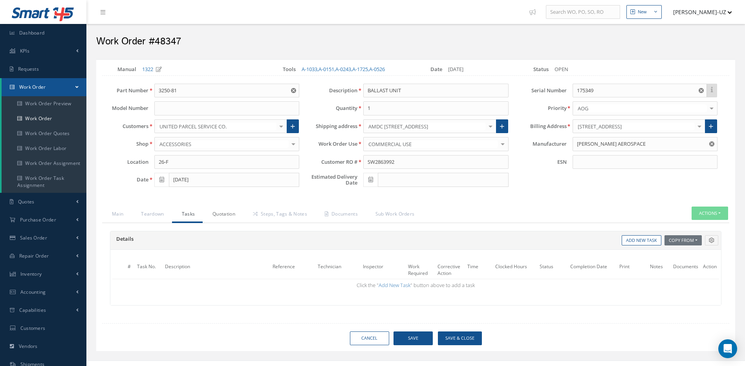
click at [222, 215] on link "Quotation" at bounding box center [223, 214] width 40 height 16
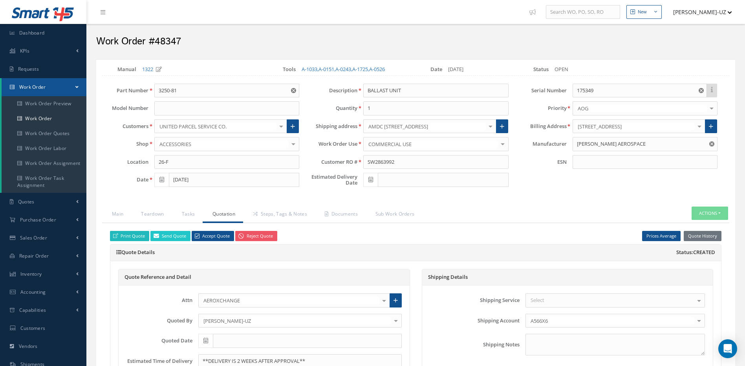
click at [132, 237] on link "Print Quote" at bounding box center [129, 236] width 39 height 11
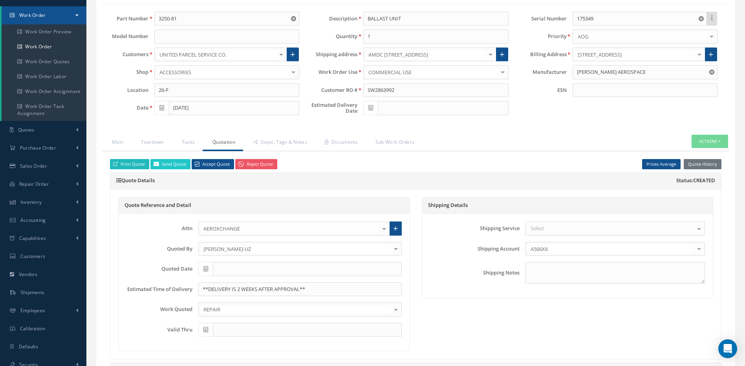
scroll to position [78, 0]
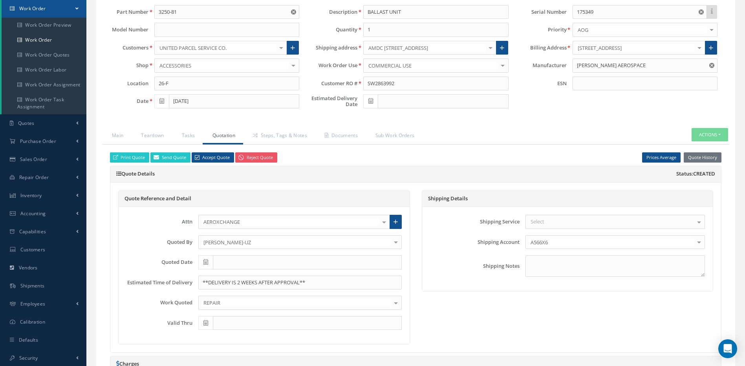
click at [206, 260] on icon at bounding box center [205, 261] width 5 height 5
click at [240, 239] on th "Today" at bounding box center [239, 238] width 82 height 12
type input "[DATE]"
type input "11/11/2025"
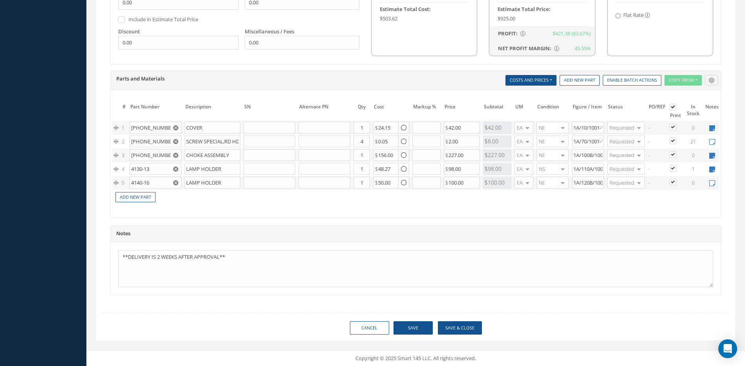
scroll to position [522, 0]
click at [460, 330] on button "Save & Close" at bounding box center [460, 328] width 44 height 14
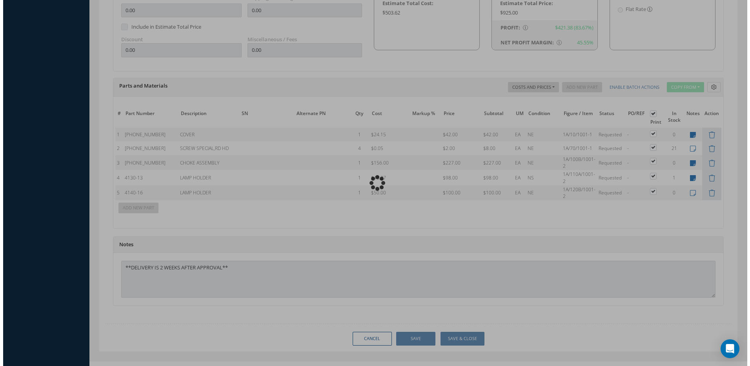
scroll to position [533, 0]
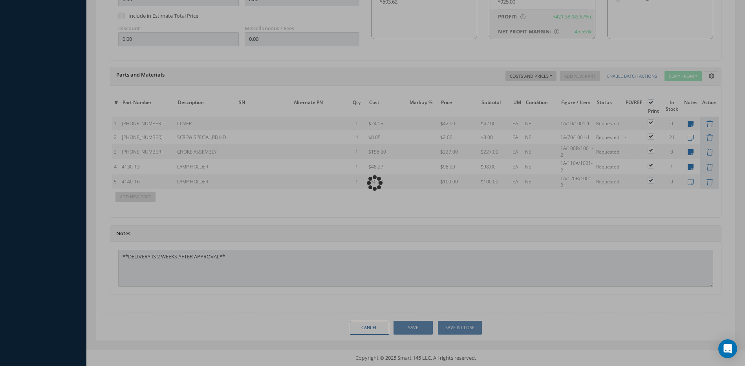
type input "DIEHL AEROSPACE"
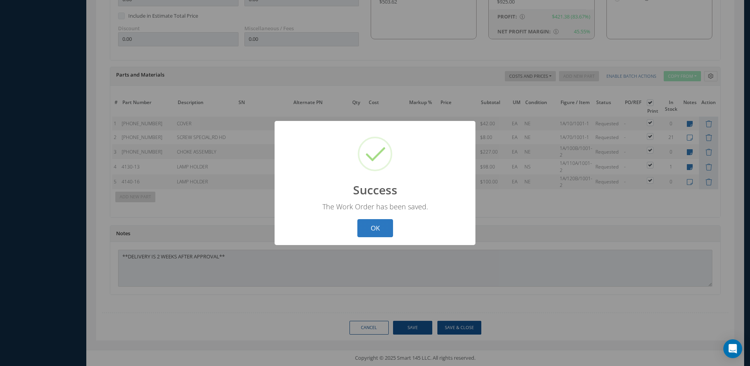
click at [381, 235] on button "OK" at bounding box center [376, 228] width 36 height 18
select select "25"
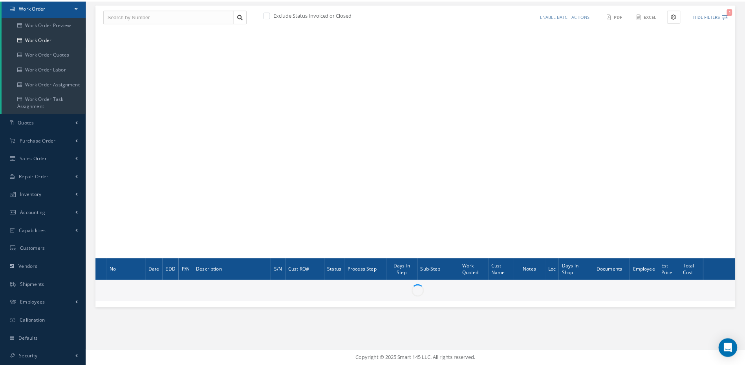
scroll to position [80, 0]
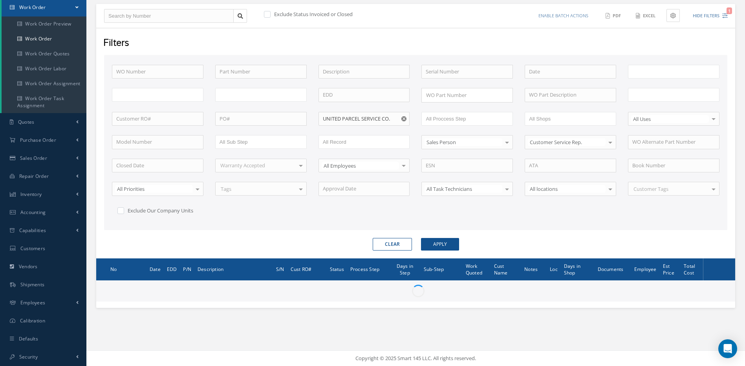
type input "All Work Request"
type input "All Work Performed"
type input "All Status"
type input "WO Part Status"
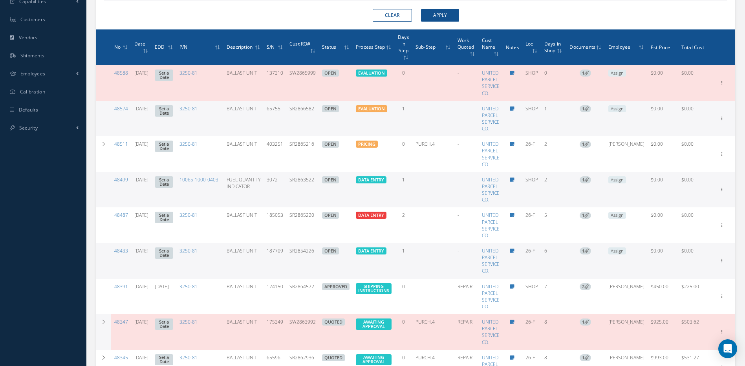
scroll to position [354, 0]
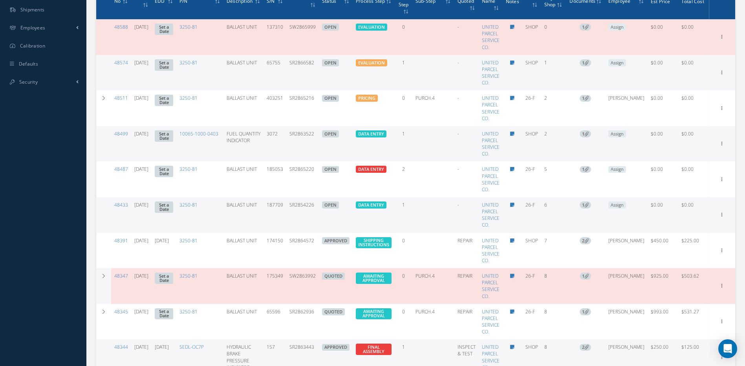
drag, startPoint x: 323, startPoint y: 278, endPoint x: 296, endPoint y: 278, distance: 27.1
click at [296, 278] on td "SW2863992" at bounding box center [302, 286] width 33 height 36
copy td "SW2863992"
click at [106, 277] on td at bounding box center [103, 286] width 15 height 36
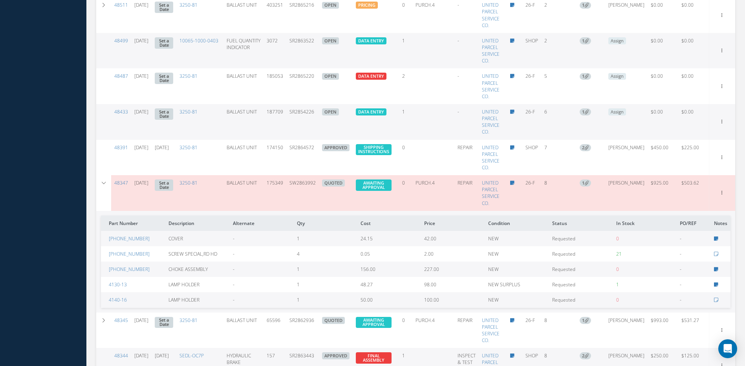
scroll to position [629, 0]
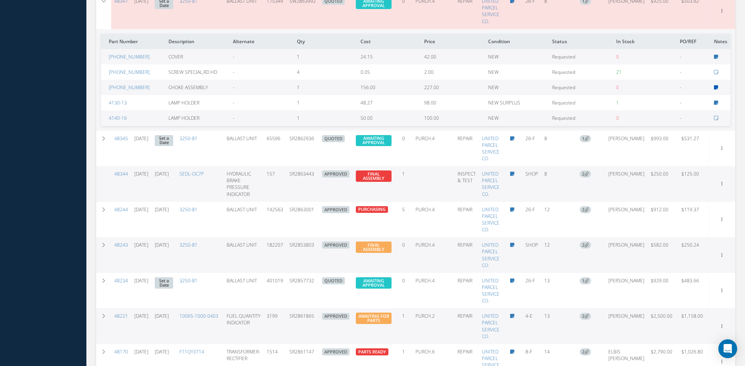
click at [717, 86] on icon at bounding box center [716, 87] width 4 height 5
type textarea "STS"
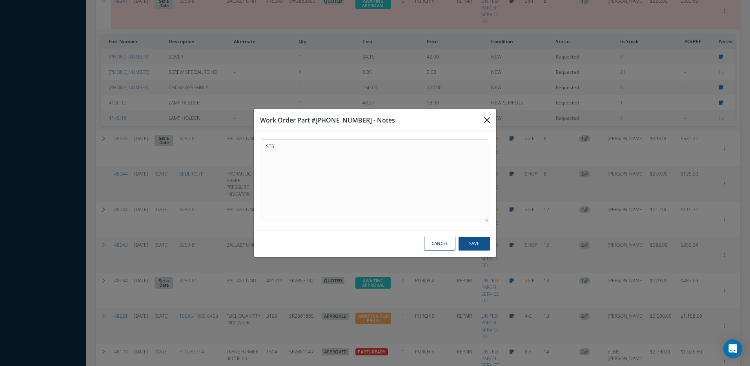
click at [487, 120] on icon "button" at bounding box center [487, 119] width 6 height 9
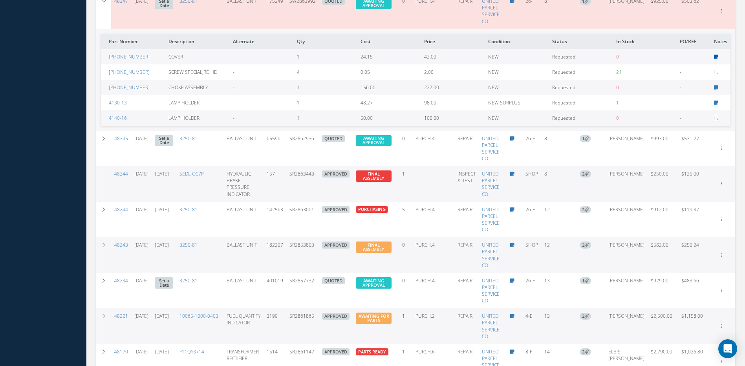
click at [716, 57] on icon at bounding box center [716, 57] width 4 height 5
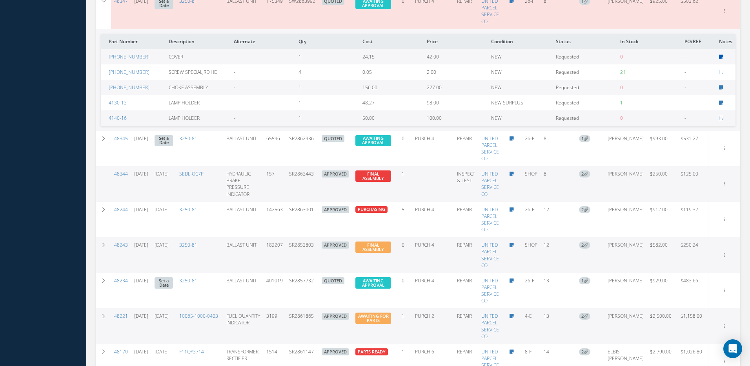
type textarea "ERIE AVIATION"
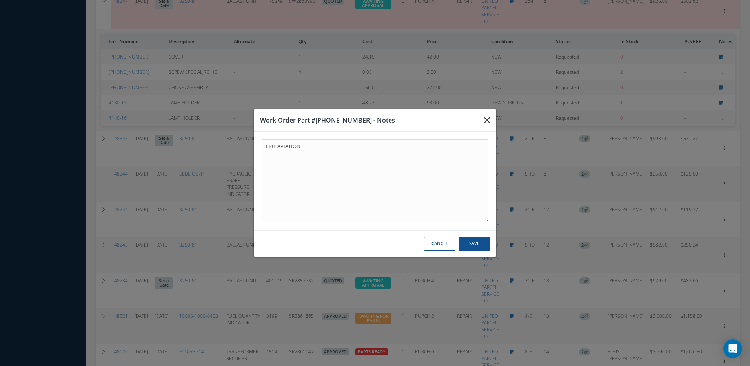
click at [489, 122] on icon "button" at bounding box center [487, 119] width 6 height 9
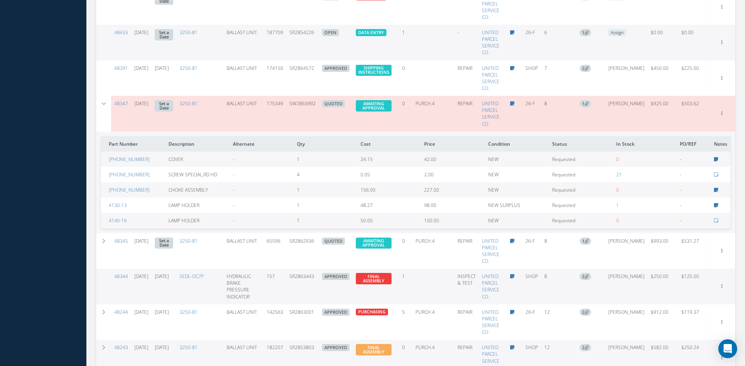
scroll to position [590, 0]
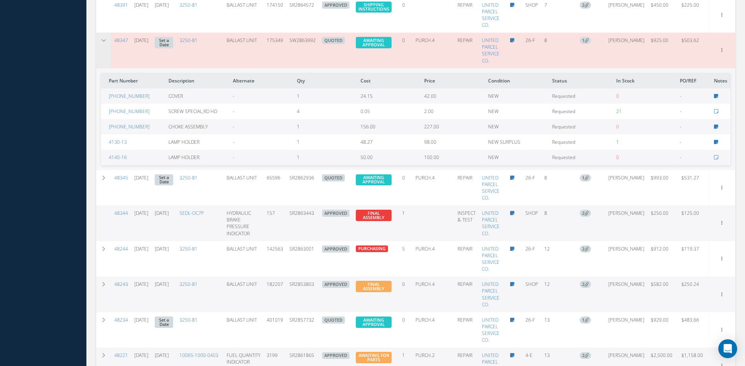
click at [104, 41] on icon at bounding box center [103, 40] width 5 height 5
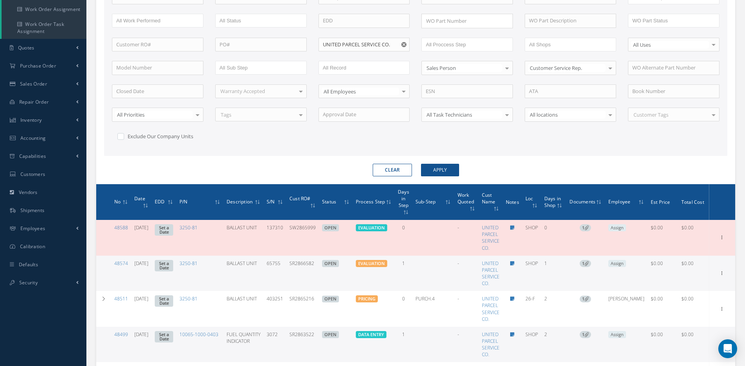
scroll to position [0, 0]
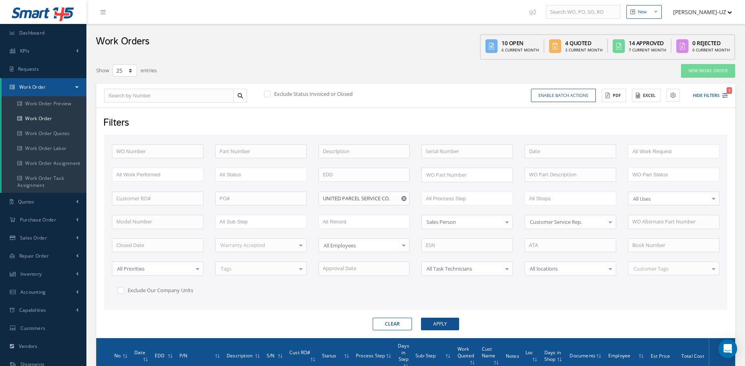
click at [403, 197] on icon "Reset" at bounding box center [403, 198] width 5 height 5
click at [381, 196] on input "text" at bounding box center [363, 199] width 91 height 14
click at [338, 212] on span "QANTAS AIRWAYS LIMITED" at bounding box center [354, 211] width 63 height 7
type input "QANTAS AIRWAYS LIMITED"
click at [436, 321] on button "Apply" at bounding box center [440, 324] width 38 height 13
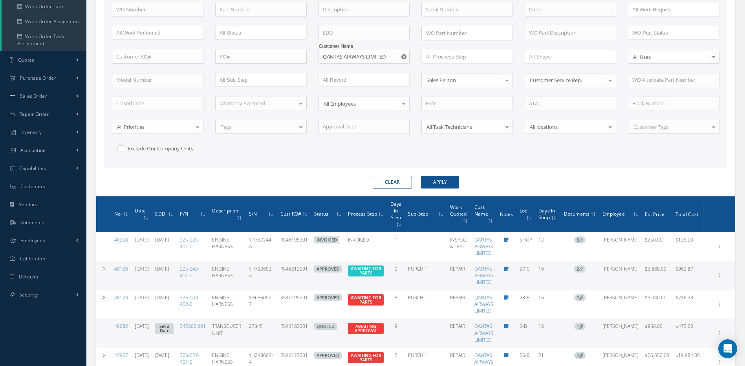
scroll to position [118, 0]
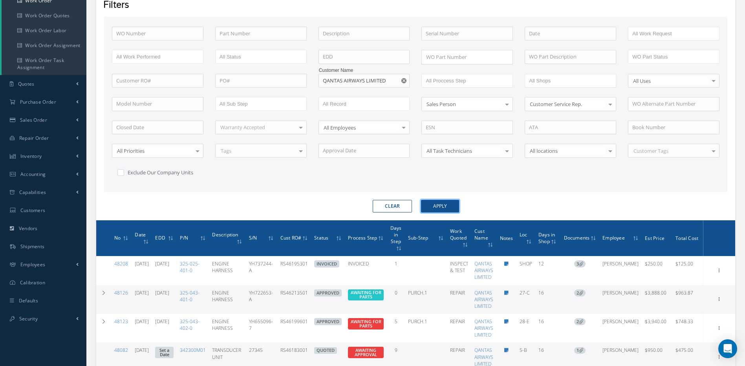
click at [449, 201] on button "Apply" at bounding box center [440, 206] width 38 height 13
click at [612, 197] on form "WO Number Part Number Description Serial Number - BENCH CHECK CALIBRATION INSPE…" at bounding box center [415, 114] width 623 height 195
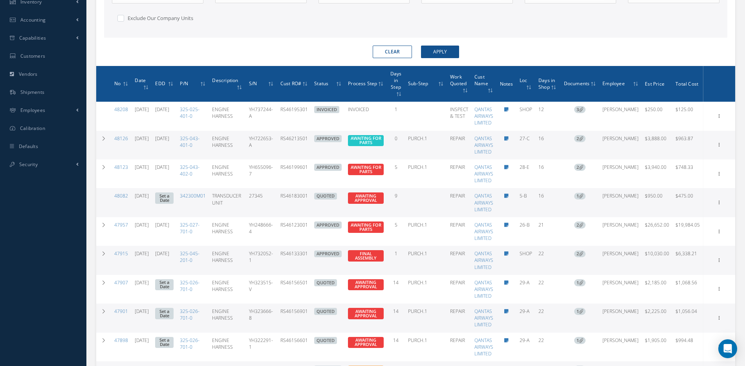
scroll to position [275, 0]
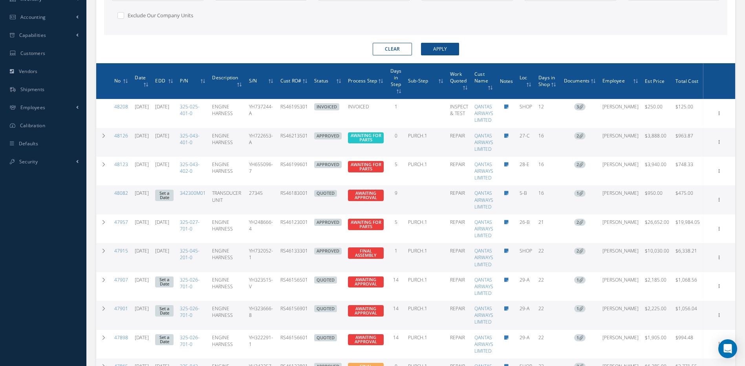
drag, startPoint x: 324, startPoint y: 192, endPoint x: 298, endPoint y: 192, distance: 25.9
click at [298, 192] on td "RS46183001" at bounding box center [294, 199] width 34 height 29
copy td "RS46183001"
click at [723, 116] on icon at bounding box center [719, 113] width 8 height 6
click at [686, 212] on link "Edit" at bounding box center [683, 215] width 62 height 10
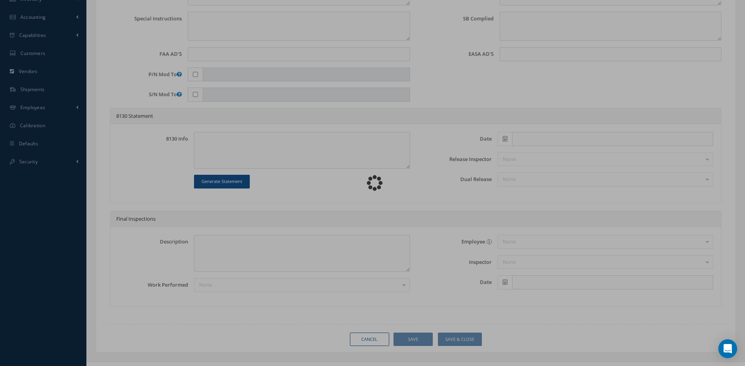
type input "342300M01"
type input "5-B"
type input "07/28/2025"
type input "TRANSDUCER UNIT"
type input "RS46183001"
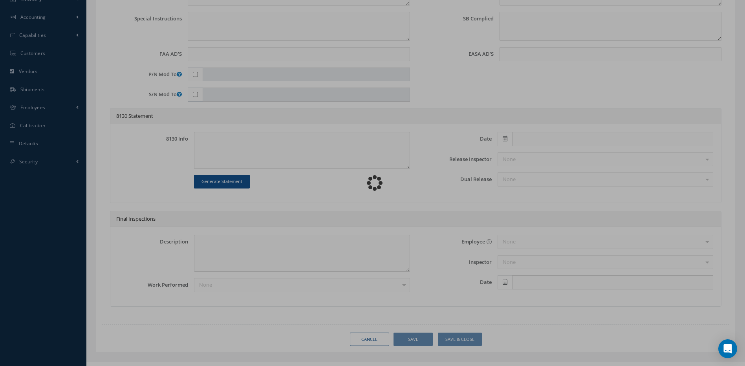
type input "27345"
type textarea "RUDDER 'Y' SERVO FAULT IN CRUISE."
type textarea "PLEASE SEE R.O. FOR DETAILS"
type textarea "NO VISUAL DAMAGE"
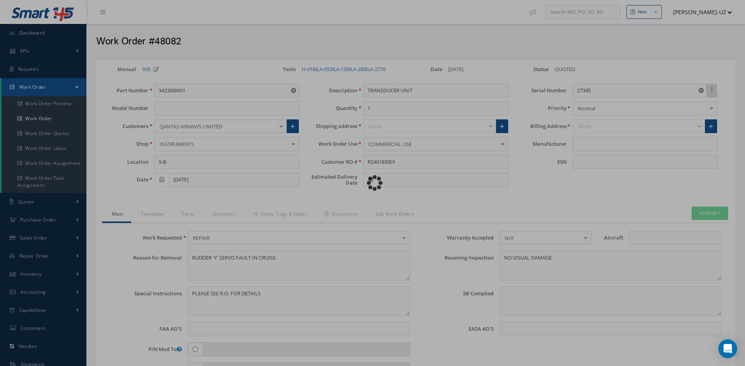
type input "LORD"
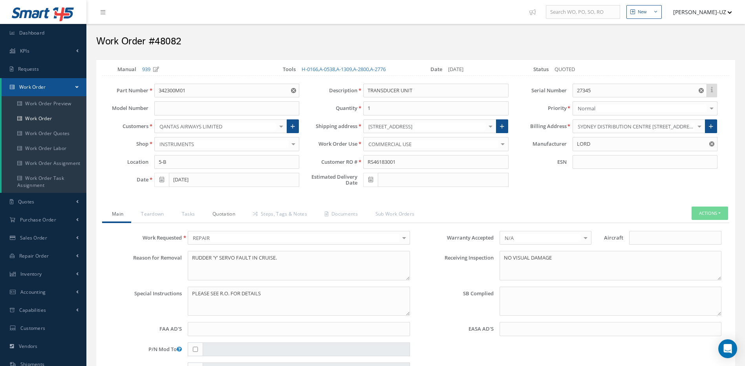
click at [218, 215] on link "Quotation" at bounding box center [223, 214] width 40 height 16
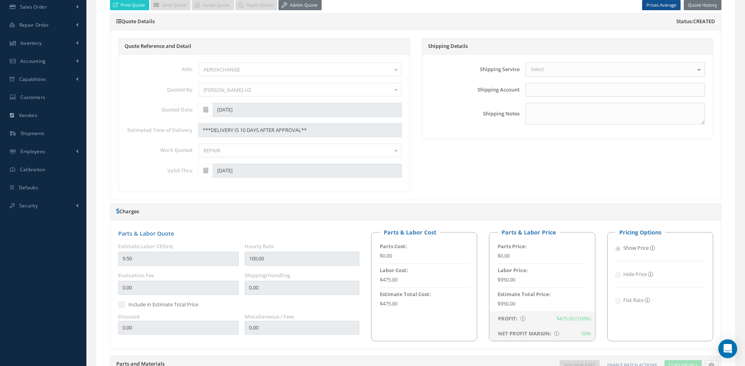
scroll to position [196, 0]
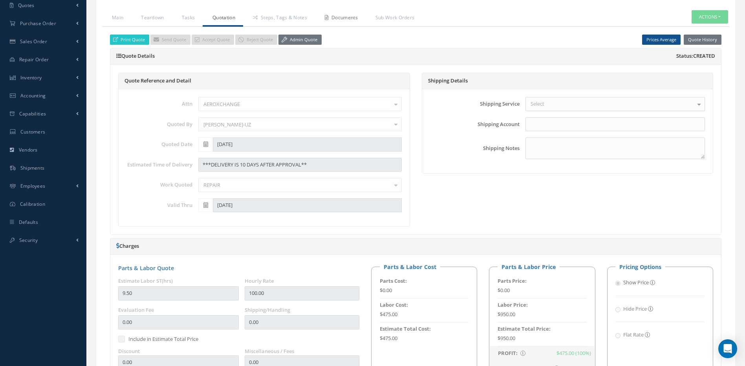
click at [349, 15] on link "Documents" at bounding box center [340, 18] width 51 height 16
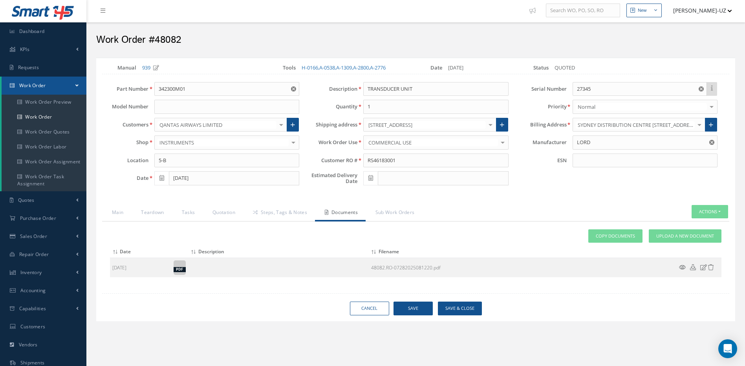
scroll to position [0, 0]
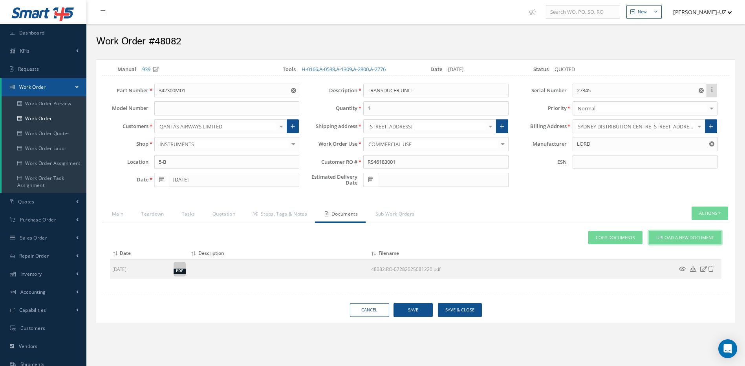
click at [709, 236] on span "Upload a New Document" at bounding box center [685, 237] width 58 height 7
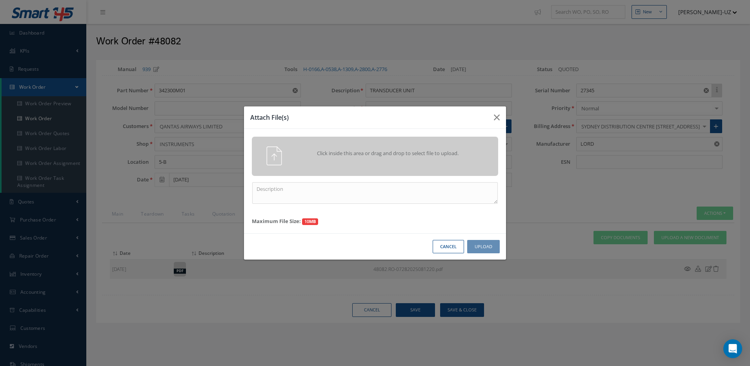
click at [429, 152] on span "Click inside this area or drag and drop to select file to upload." at bounding box center [388, 154] width 178 height 8
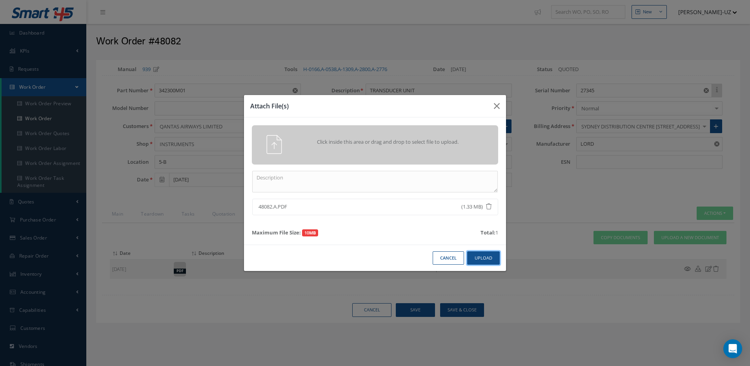
click at [488, 256] on button "Upload" at bounding box center [483, 258] width 33 height 14
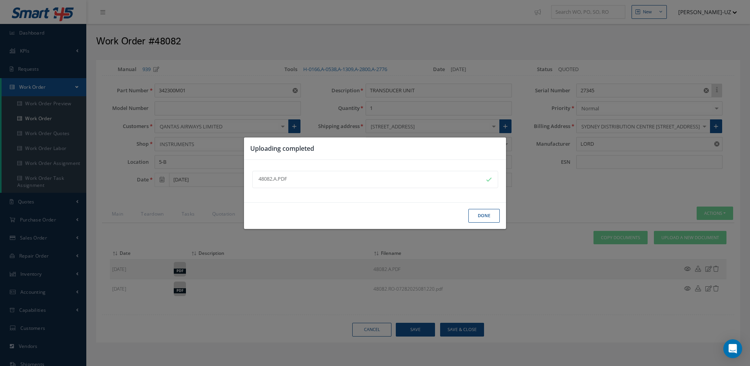
click at [476, 215] on button "Done" at bounding box center [484, 216] width 31 height 14
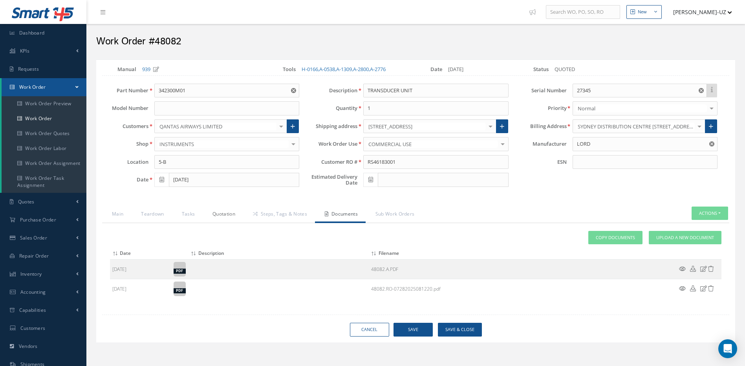
click at [211, 216] on link "Quotation" at bounding box center [223, 214] width 40 height 16
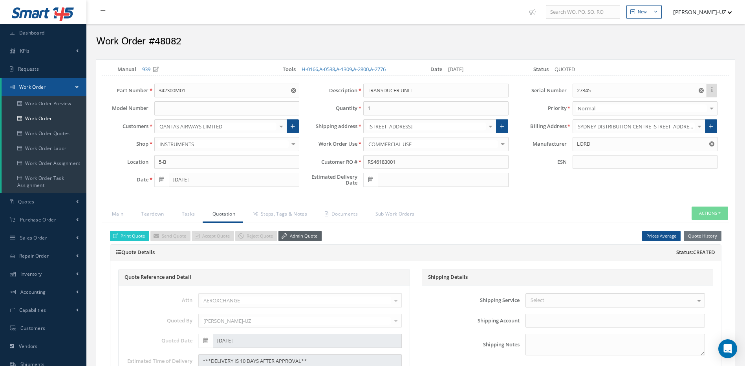
click at [302, 234] on link "Admin Quote" at bounding box center [299, 236] width 43 height 11
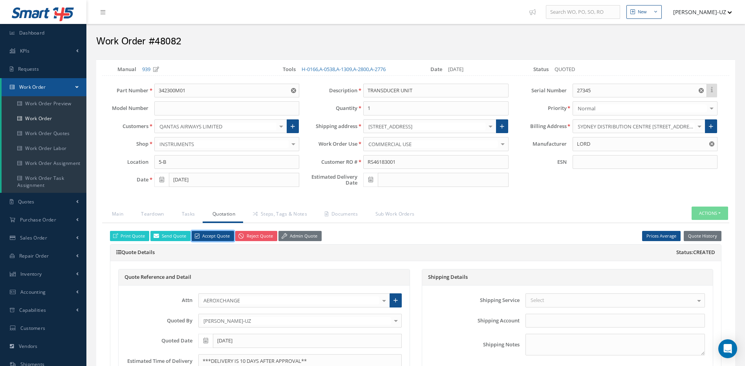
click at [219, 237] on link "Accept Quote" at bounding box center [213, 236] width 42 height 11
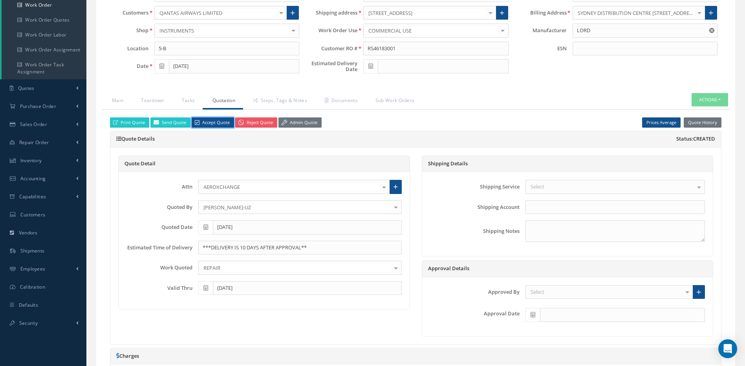
scroll to position [118, 0]
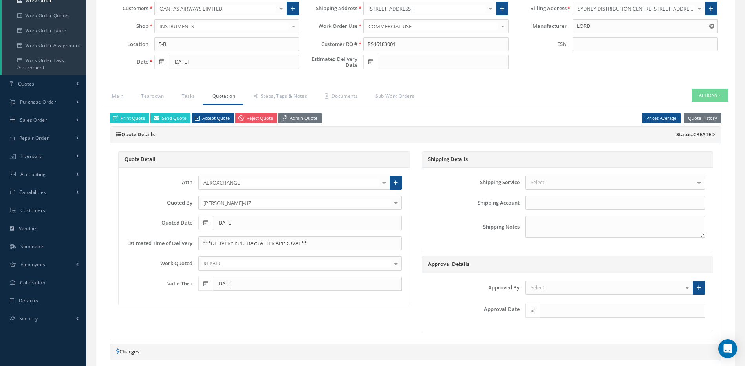
click at [552, 287] on div "Select" at bounding box center [609, 288] width 168 height 14
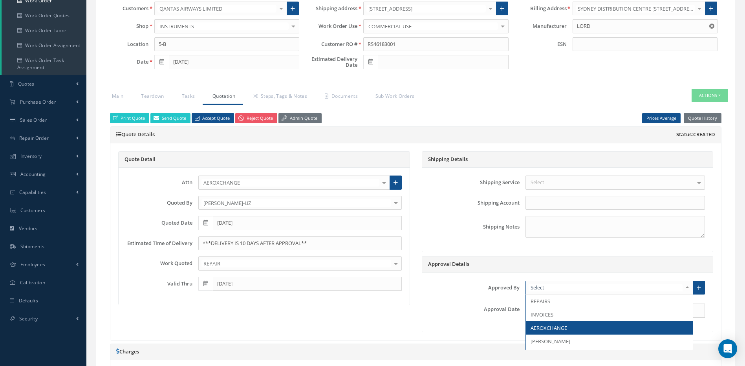
click at [562, 329] on span "AEROXCHANGE" at bounding box center [548, 327] width 37 height 7
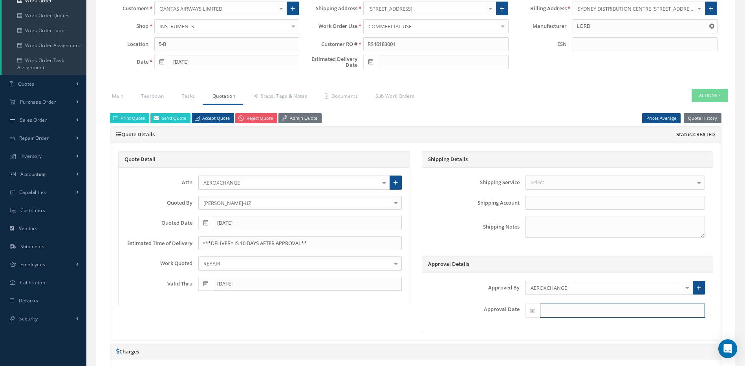
click at [555, 316] on input "text" at bounding box center [622, 310] width 165 height 14
click at [568, 294] on th "Today" at bounding box center [566, 298] width 82 height 12
type input "[DATE]"
click at [374, 64] on span at bounding box center [370, 62] width 15 height 14
click at [382, 145] on td "25" at bounding box center [381, 147] width 12 height 12
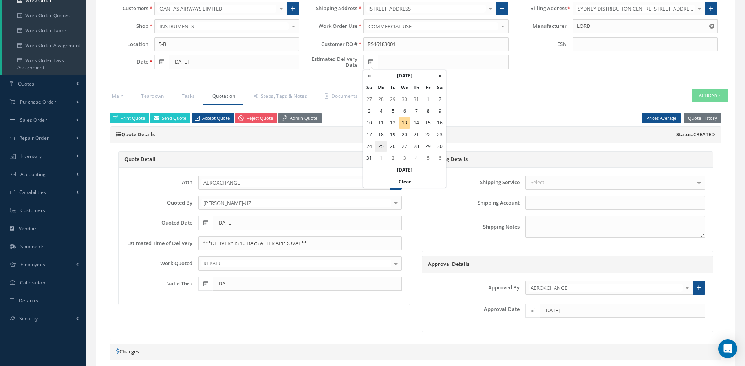
type input "08/25/2025"
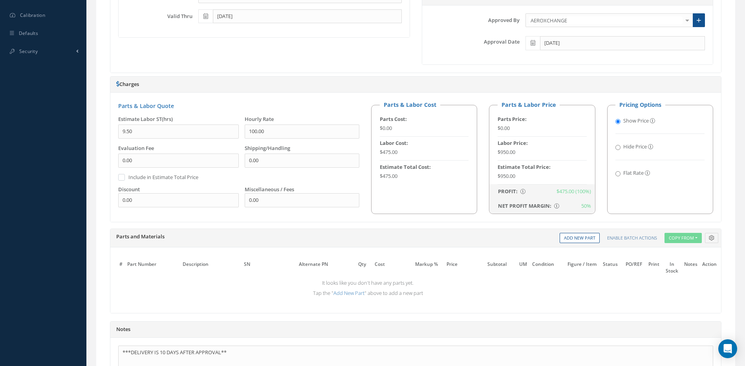
scroll to position [481, 0]
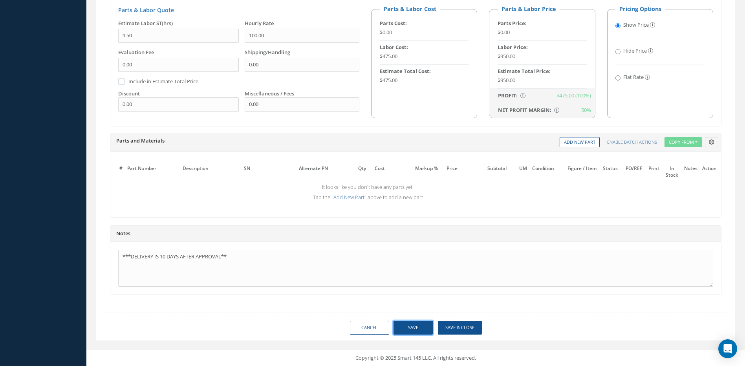
click at [416, 328] on button "Save" at bounding box center [412, 328] width 39 height 14
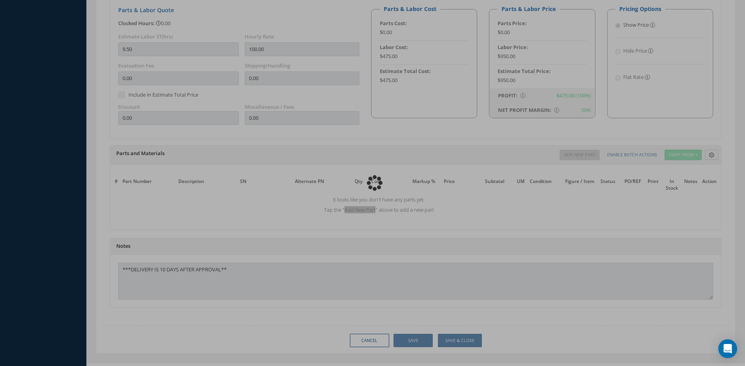
type input "LORD"
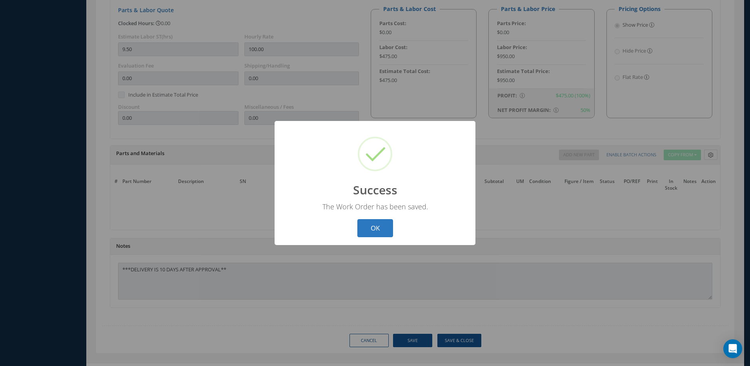
click at [380, 228] on button "OK" at bounding box center [376, 228] width 36 height 18
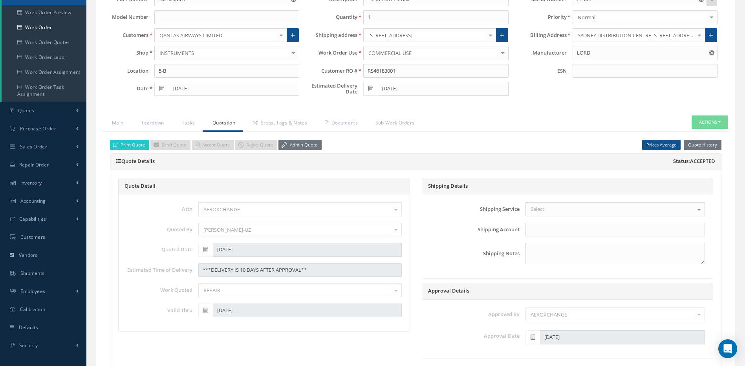
scroll to position [88, 0]
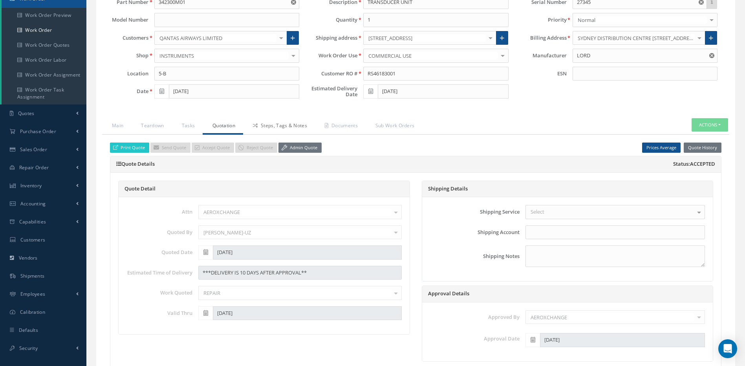
click at [265, 127] on link "Steps, Tags & Notes" at bounding box center [279, 126] width 72 height 16
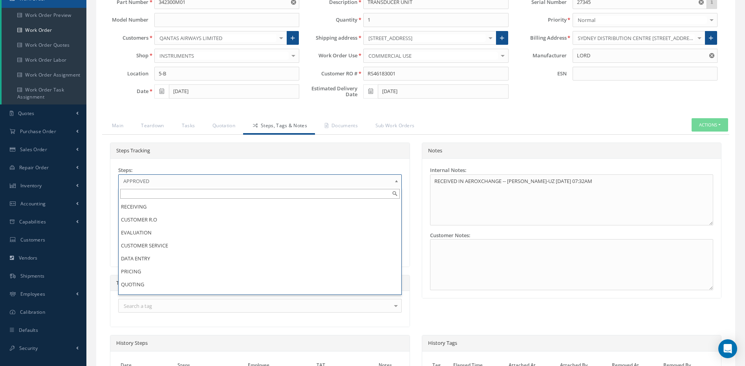
scroll to position [61, 0]
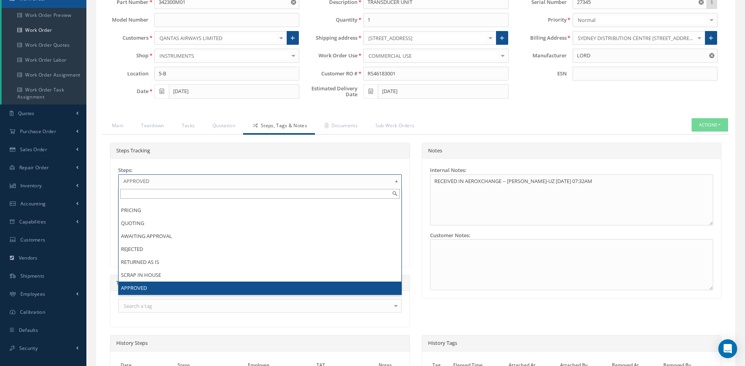
click at [232, 185] on span "APPROVED" at bounding box center [257, 180] width 268 height 9
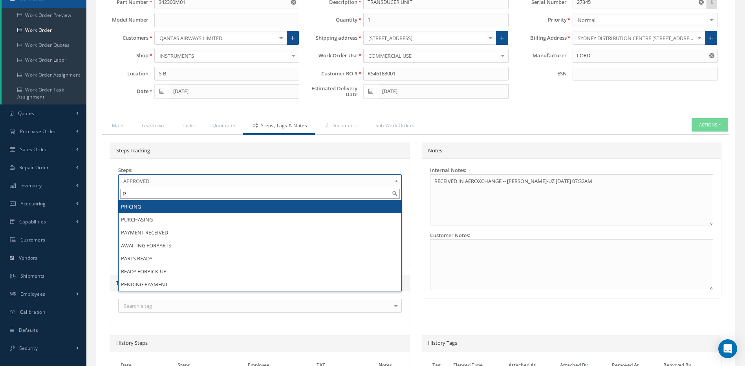
scroll to position [0, 0]
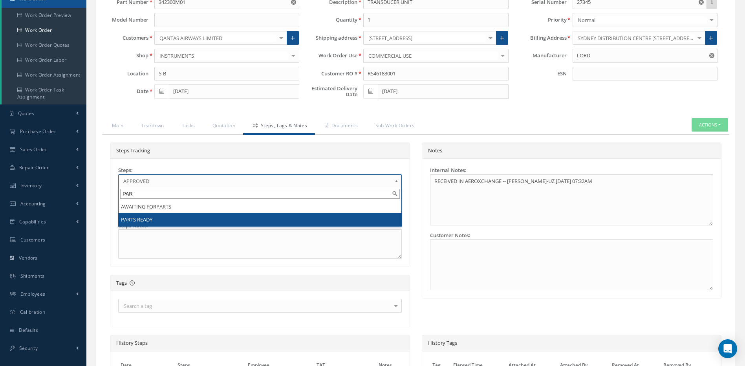
type input "PAR"
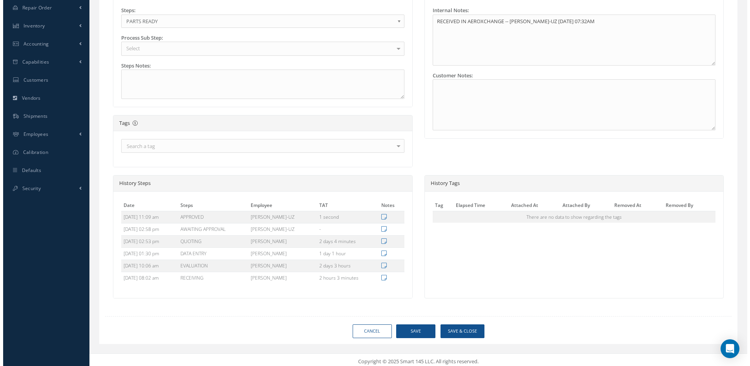
scroll to position [252, 0]
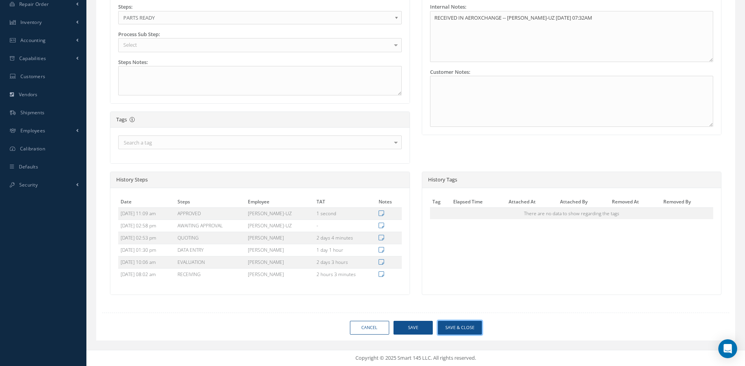
click at [466, 329] on button "Save & Close" at bounding box center [460, 328] width 44 height 14
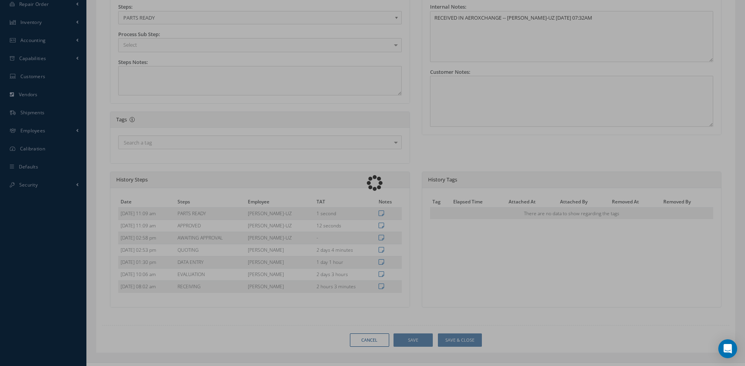
type input "LORD"
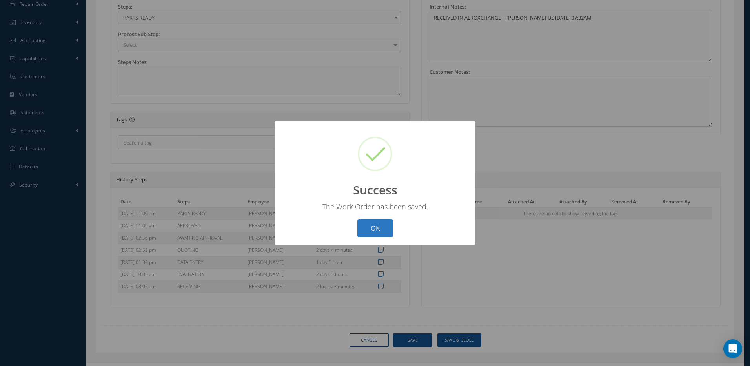
click at [378, 233] on button "OK" at bounding box center [376, 228] width 36 height 18
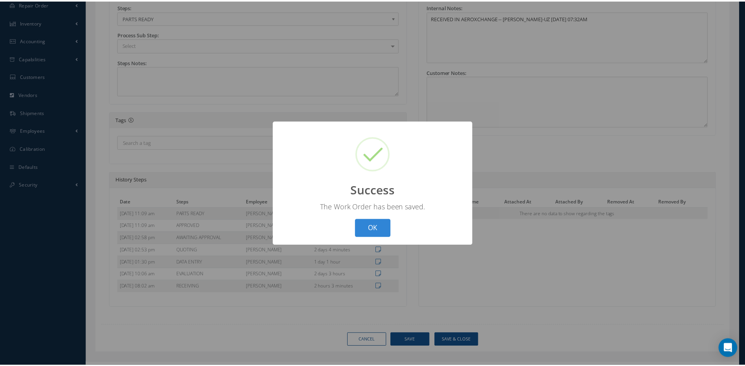
scroll to position [80, 0]
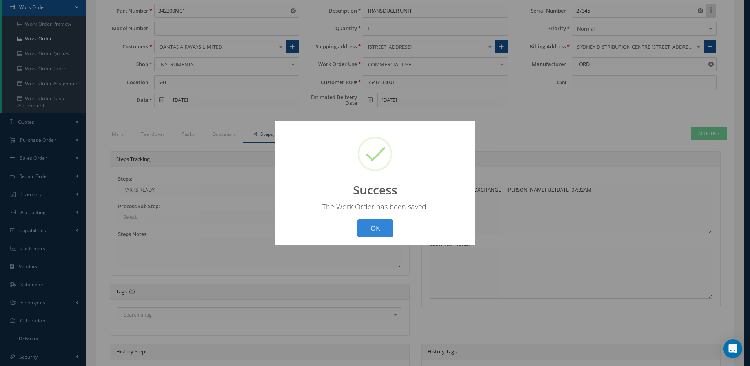
select select "25"
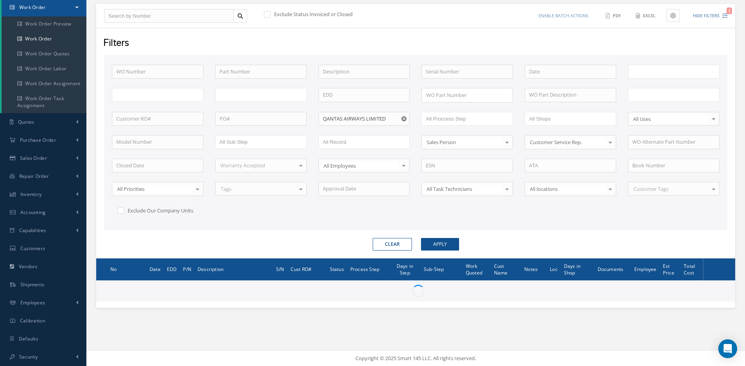
type input "All Work Request"
type input "All Work Performed"
type input "All Status"
type input "WO Part Status"
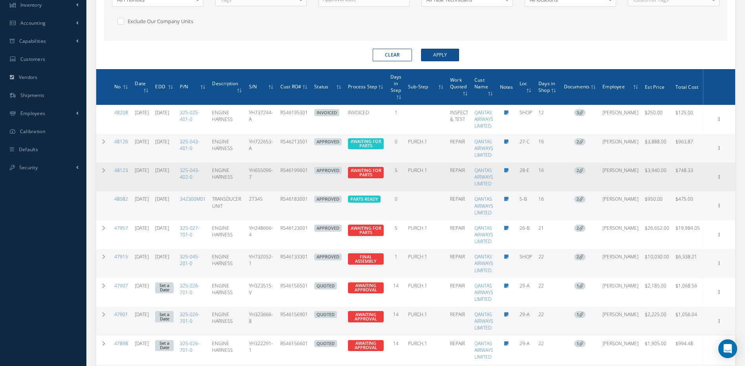
scroll to position [315, 0]
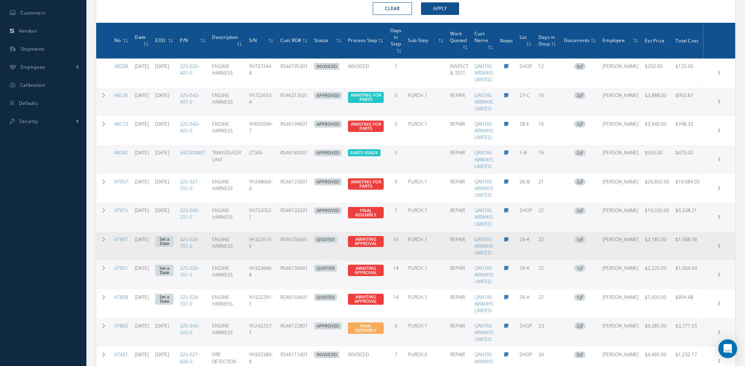
drag, startPoint x: 326, startPoint y: 242, endPoint x: 296, endPoint y: 243, distance: 29.8
click at [296, 243] on td "RS46156501" at bounding box center [294, 246] width 34 height 29
copy td "RS46156501"
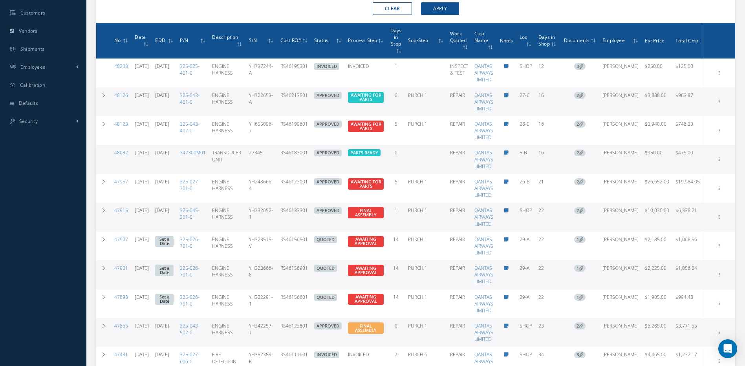
drag, startPoint x: 326, startPoint y: 268, endPoint x: 296, endPoint y: 268, distance: 29.4
click at [296, 268] on td "RS46156901" at bounding box center [294, 274] width 34 height 29
copy td "RS46156901"
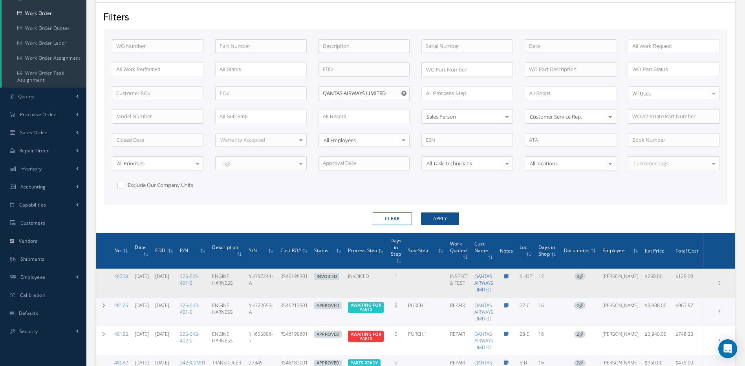
scroll to position [118, 0]
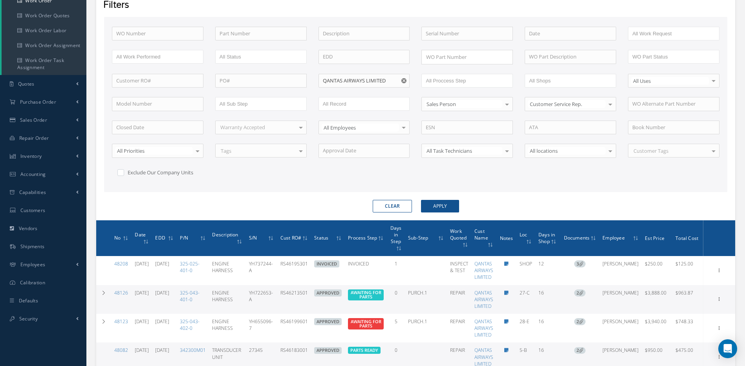
click at [402, 241] on span "Days in Step" at bounding box center [395, 234] width 11 height 21
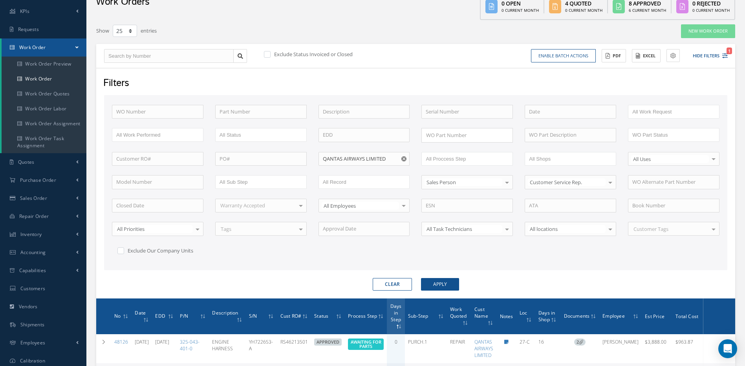
scroll to position [39, 0]
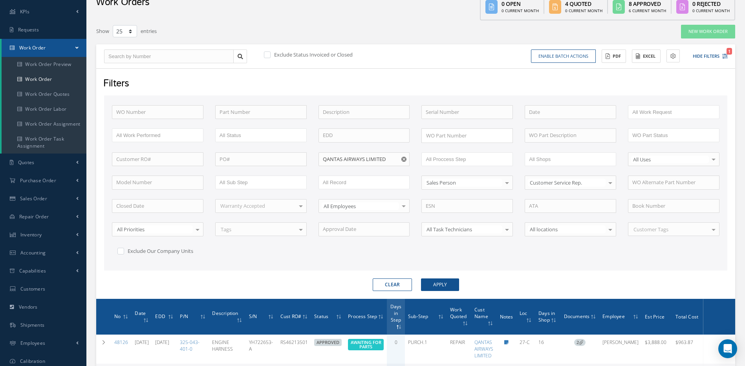
click at [404, 159] on icon "Reset" at bounding box center [403, 159] width 5 height 5
click at [385, 154] on input "text" at bounding box center [363, 159] width 91 height 14
type input "AJ W"
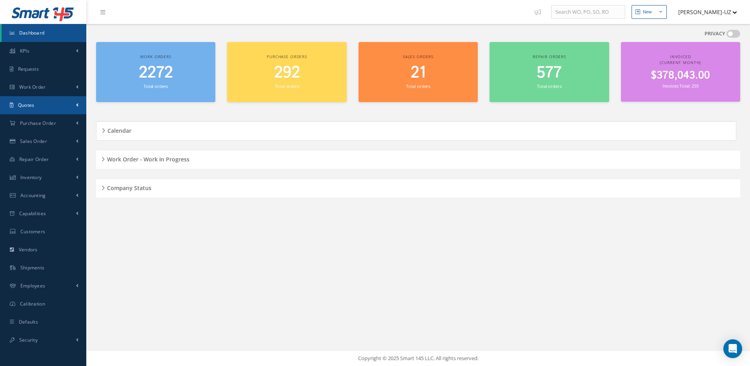
click at [29, 101] on link "Quotes" at bounding box center [43, 105] width 86 height 18
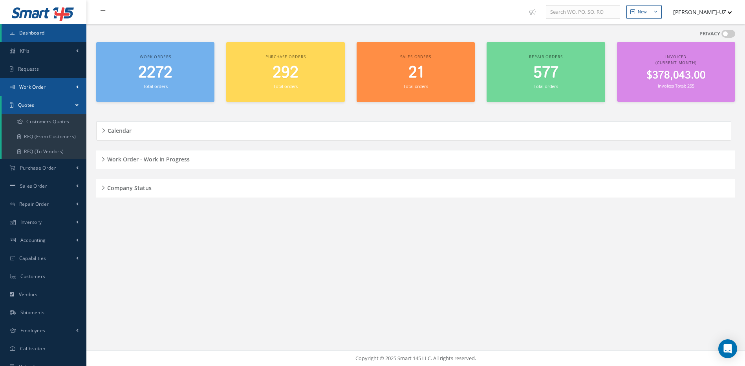
click at [51, 89] on link "Work Order" at bounding box center [43, 87] width 86 height 18
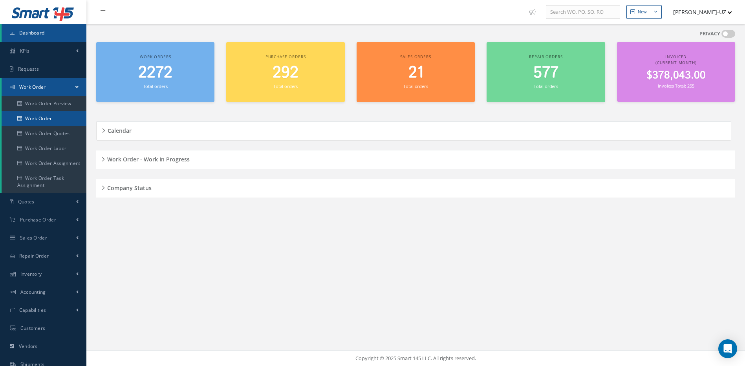
click at [51, 117] on link "Work Order" at bounding box center [44, 118] width 85 height 15
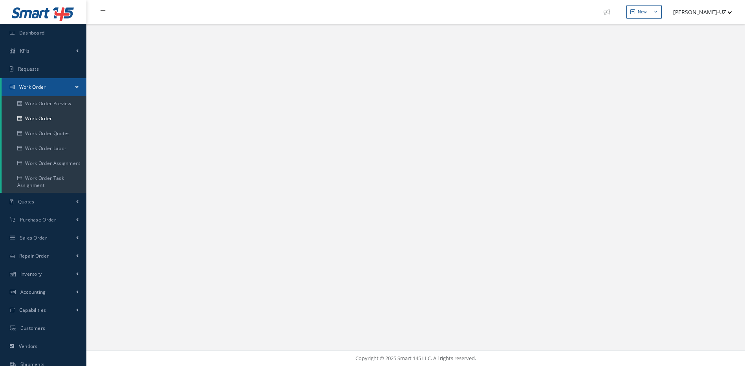
select select "25"
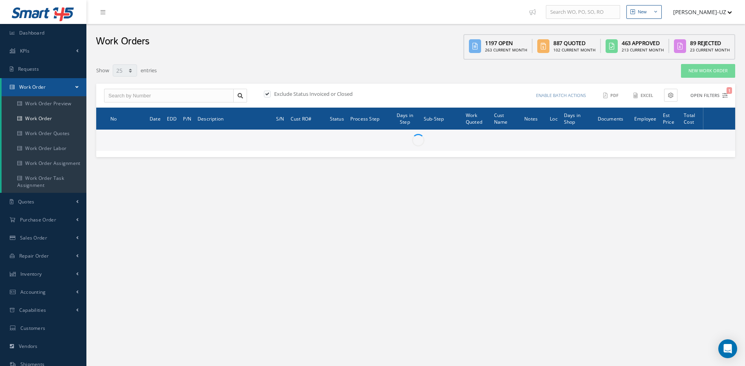
type input "All Work Request"
type input "All Work Performed"
type input "All Status"
type input "WO Part Status"
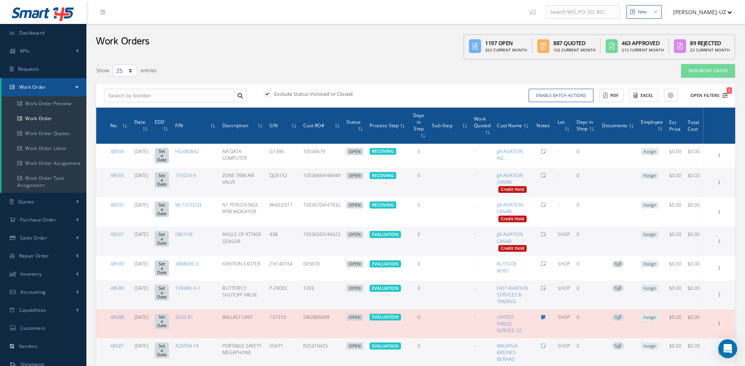
click at [724, 97] on icon "1" at bounding box center [724, 95] width 5 height 5
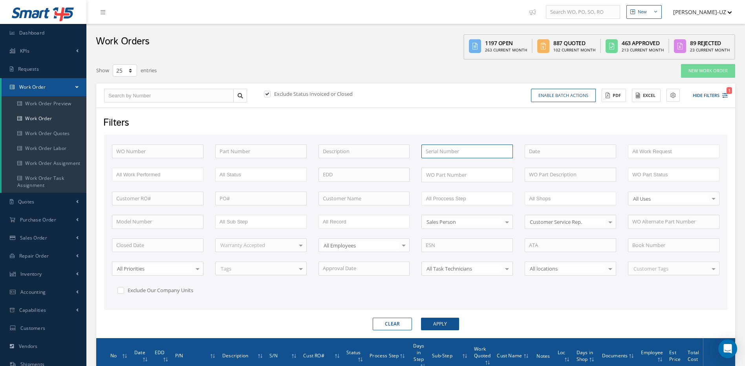
click at [465, 150] on input "text" at bounding box center [466, 151] width 91 height 14
paste input "175349"
type input "175349"
click at [421, 318] on button "Apply" at bounding box center [440, 324] width 38 height 13
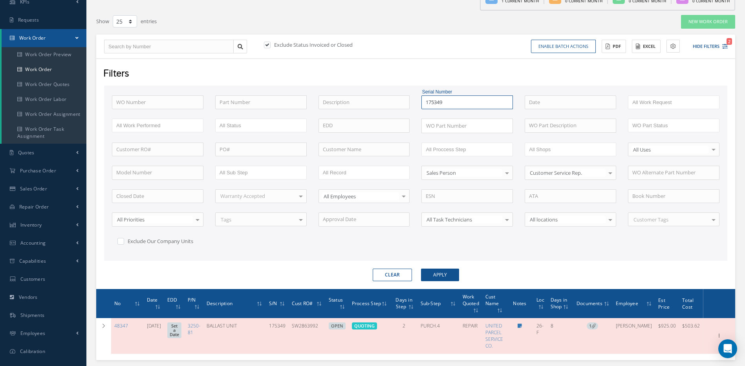
scroll to position [18, 0]
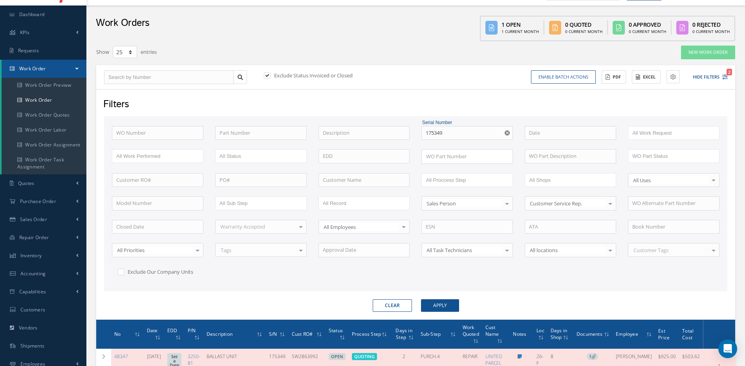
click at [270, 74] on label at bounding box center [271, 75] width 2 height 7
click at [268, 74] on input "checkbox" at bounding box center [266, 75] width 5 height 5
checkbox input "false"
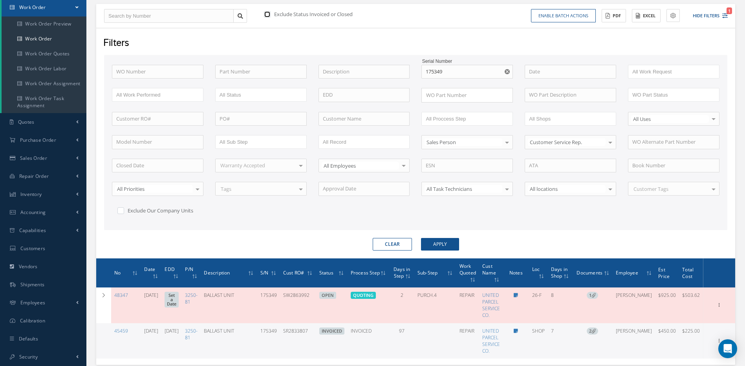
scroll to position [93, 0]
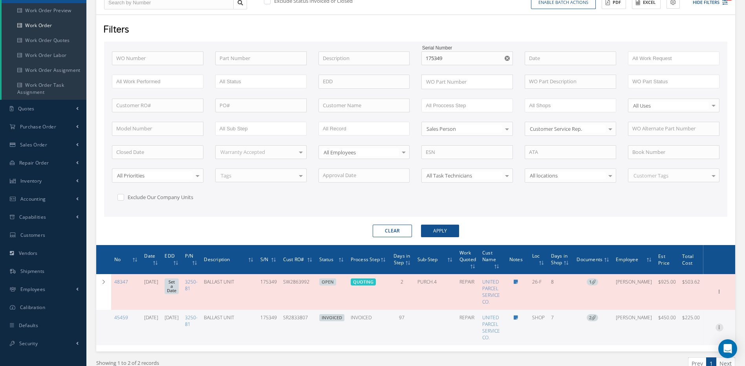
click at [720, 294] on icon at bounding box center [719, 291] width 8 height 6
click at [670, 336] on link "Edit" at bounding box center [683, 337] width 62 height 10
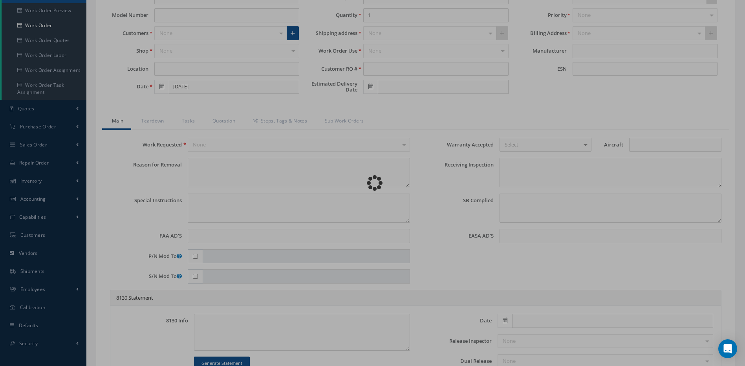
type input "3250-81"
type input "SHOP"
type input "04/23/2025"
type input "BALLAST UNIT"
type input "SR2833807"
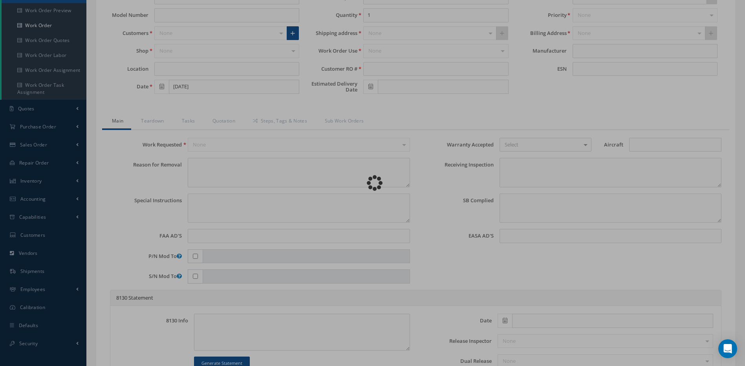
type input "05/08/2025"
type input "175349"
type textarea "NONE"
type textarea "PLEASE SEE R.O. FOR DETAILS"
type textarea "NO VISUAL DAMAGE"
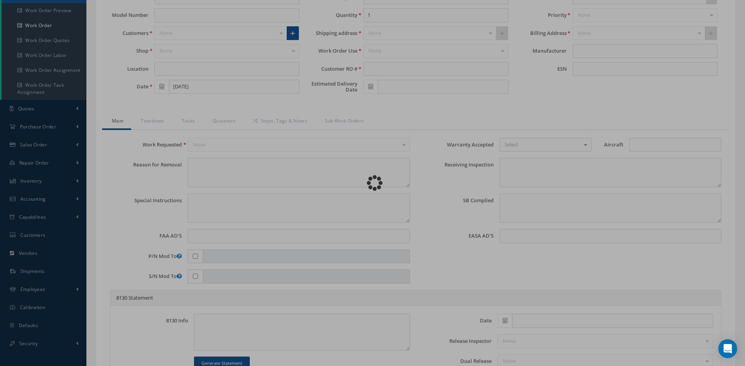
type textarea "NO S/B INSTALLED AND N/A AD'S."
type textarea "REPAIRED IN ACCORDANCE WITH CMM ATA 33-24-17, REV 4, DATED Feb 05, 2001. FULL D…"
type input "04/29/2025"
type input "04/28/2025"
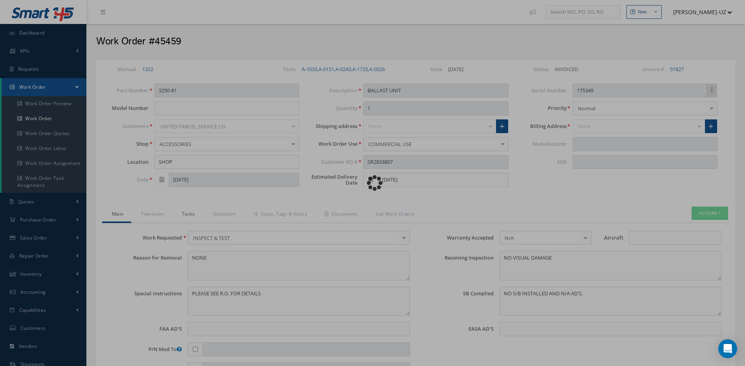
type input "DIEHL AEROSPACE"
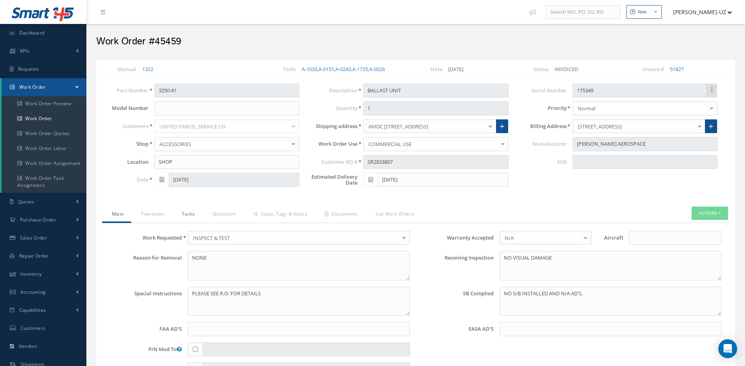
click at [185, 216] on link "Tasks" at bounding box center [187, 214] width 31 height 16
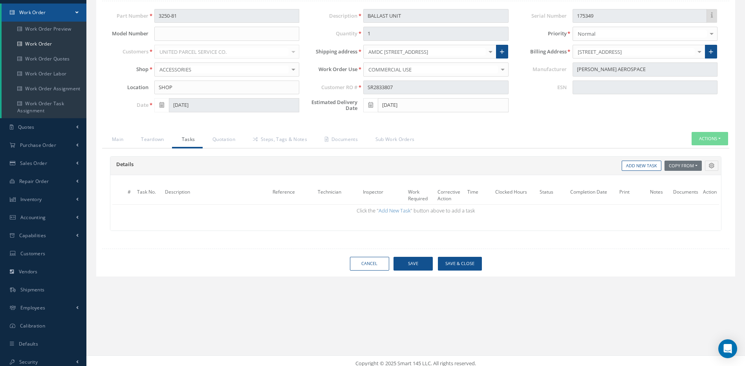
scroll to position [80, 0]
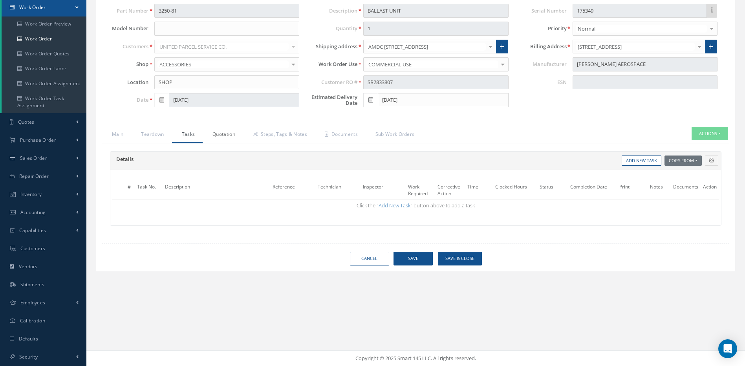
click at [210, 132] on link "Quotation" at bounding box center [223, 135] width 40 height 16
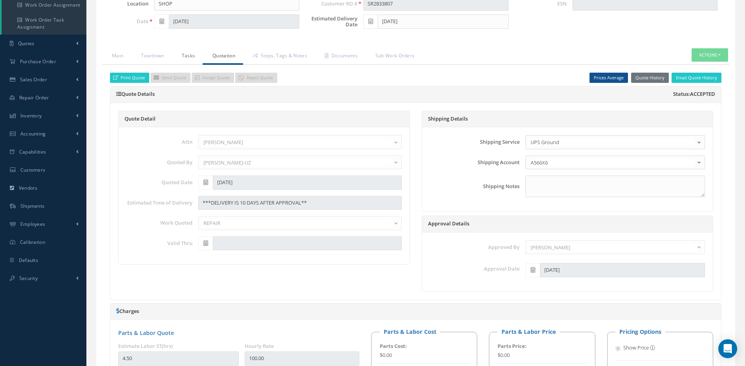
click at [187, 55] on link "Tasks" at bounding box center [187, 56] width 31 height 16
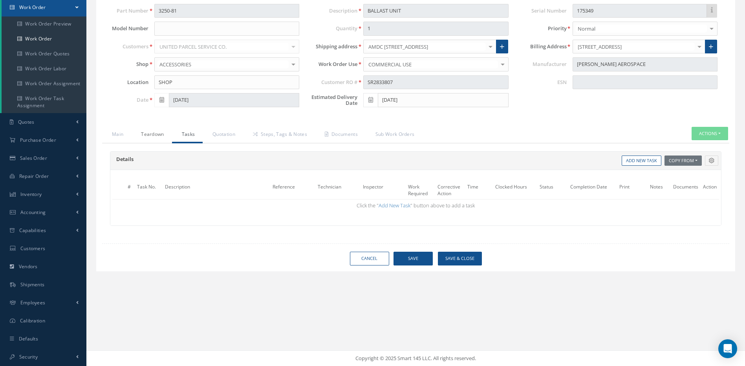
click at [157, 138] on link "Teardown" at bounding box center [151, 135] width 40 height 16
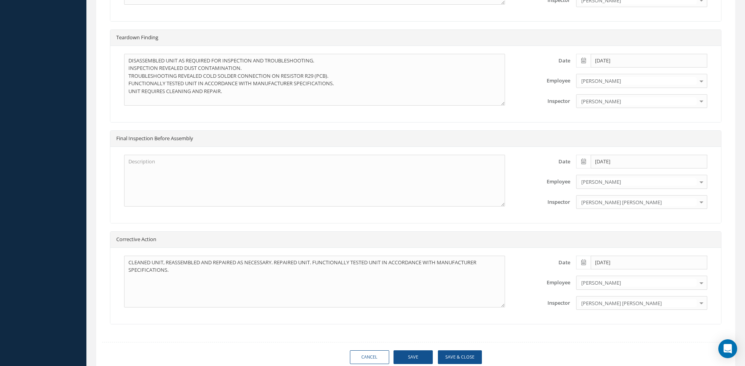
scroll to position [540, 0]
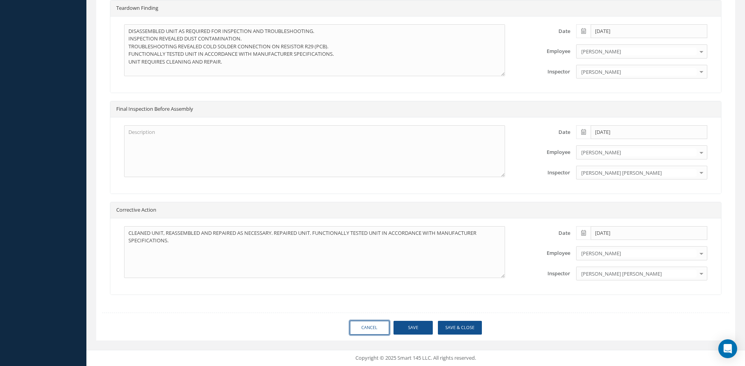
drag, startPoint x: 376, startPoint y: 323, endPoint x: 71, endPoint y: 44, distance: 413.7
click at [376, 323] on link "Cancel" at bounding box center [369, 328] width 39 height 14
select select "25"
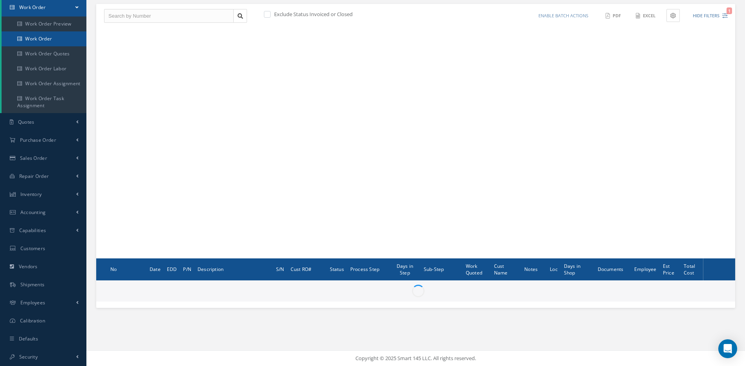
scroll to position [80, 0]
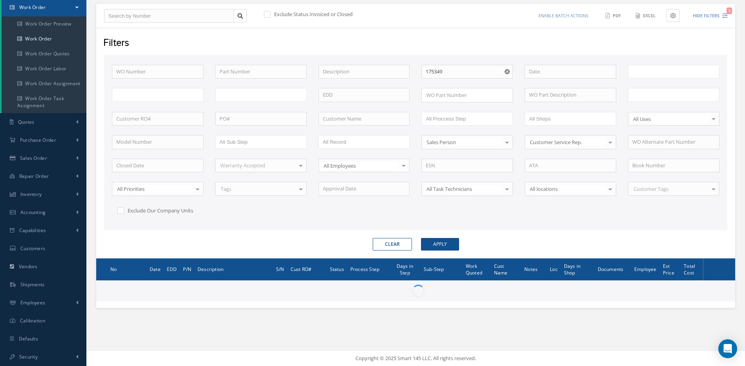
type input "All Work Request"
type input "All Work Performed"
type input "All Status"
type input "WO Part Status"
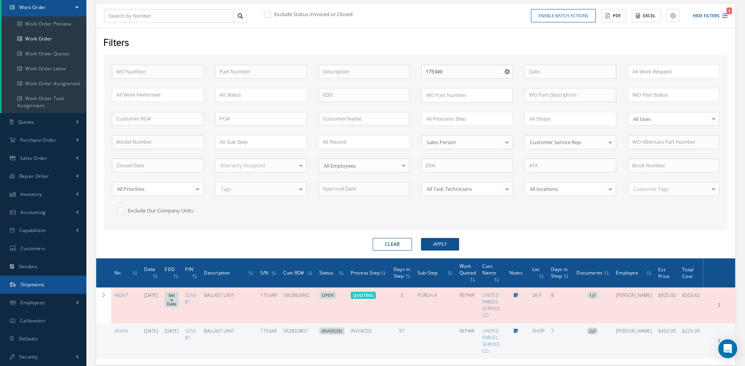
click at [36, 283] on span "Shipments" at bounding box center [32, 284] width 24 height 7
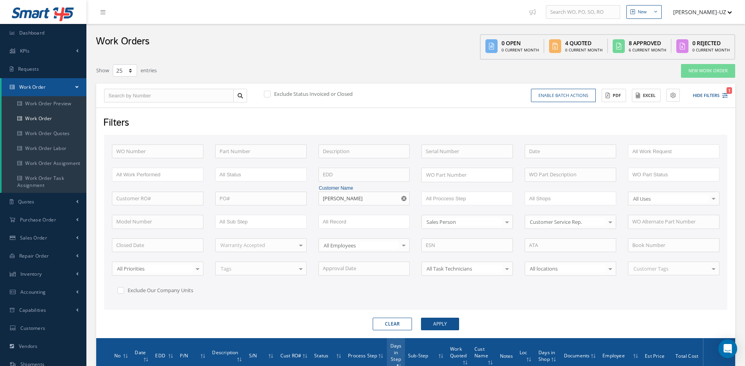
select select "25"
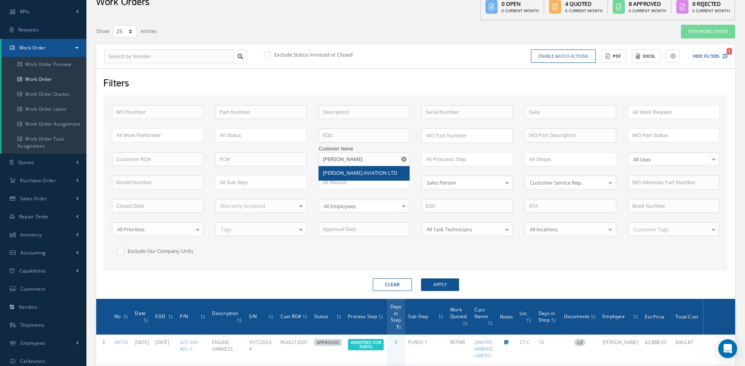
click at [365, 173] on span "[PERSON_NAME] AVIATION LTD" at bounding box center [360, 172] width 74 height 7
type input "[PERSON_NAME] AVIATION LTD"
click at [436, 280] on button "Apply" at bounding box center [440, 284] width 38 height 13
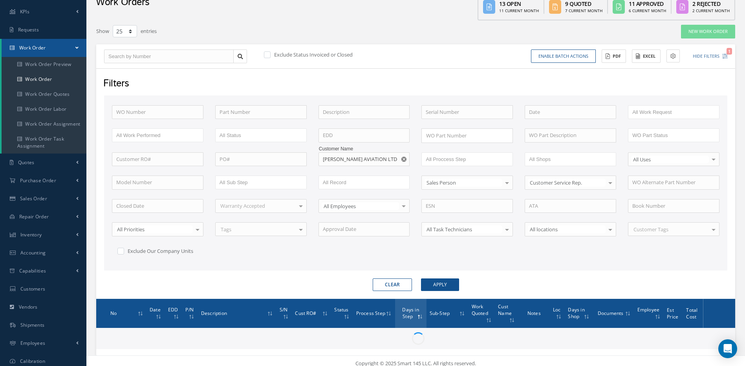
click at [513, 276] on form "WO Number Part Number Description Serial Number - BENCH CHECK CALIBRATION INSPE…" at bounding box center [415, 192] width 623 height 195
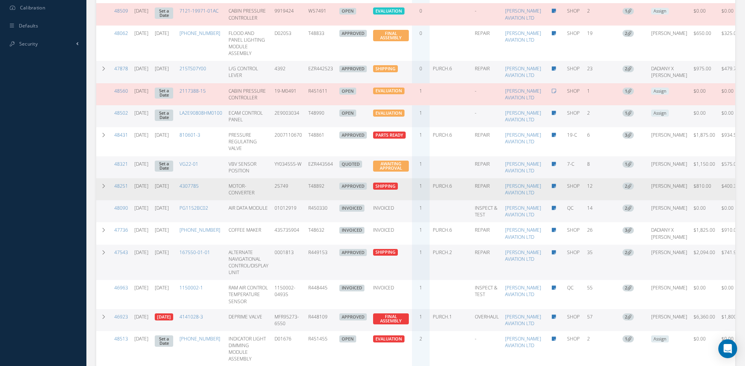
scroll to position [628, 0]
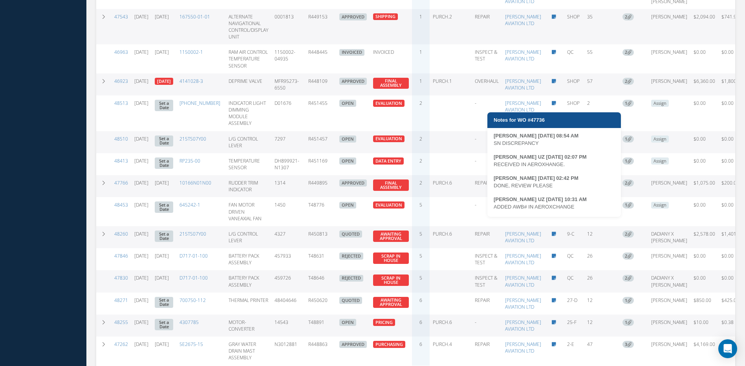
drag, startPoint x: 578, startPoint y: 206, endPoint x: 493, endPoint y: 204, distance: 84.8
click at [493, 204] on div "MARCOS FERRER 07/16/2025 08:54 AM SN DISCREPANCY MARIA PERDOMO UZ 07/21/2025 02…" at bounding box center [553, 174] width 133 height 85
copy div "ADDED AWB# IN AEROXCHANGE"
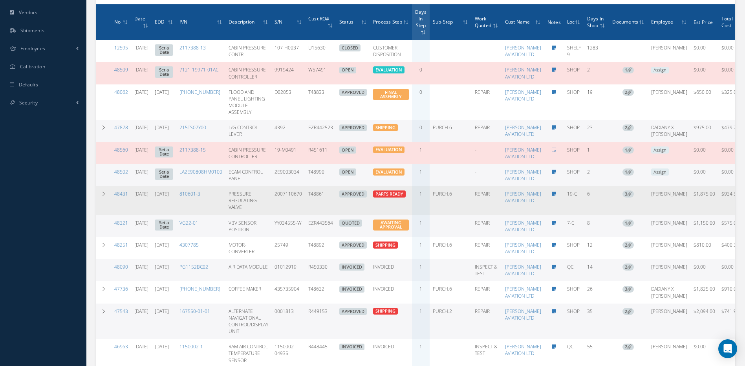
scroll to position [353, 0]
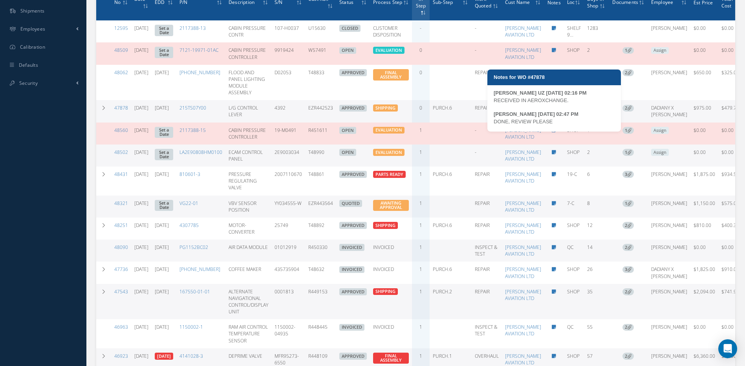
click at [558, 122] on div "DONE, REVIEW PLEASE" at bounding box center [553, 122] width 121 height 8
click at [556, 110] on icon at bounding box center [553, 108] width 4 height 5
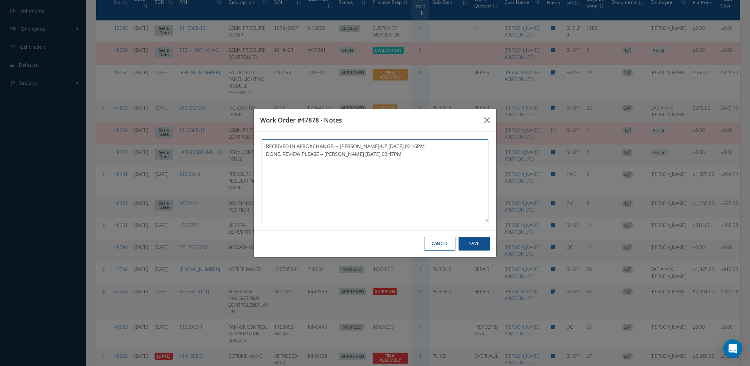
paste textarea "ADDED AWB# IN AEROXCHANGE"
click at [447, 242] on button "Cancel" at bounding box center [439, 244] width 31 height 14
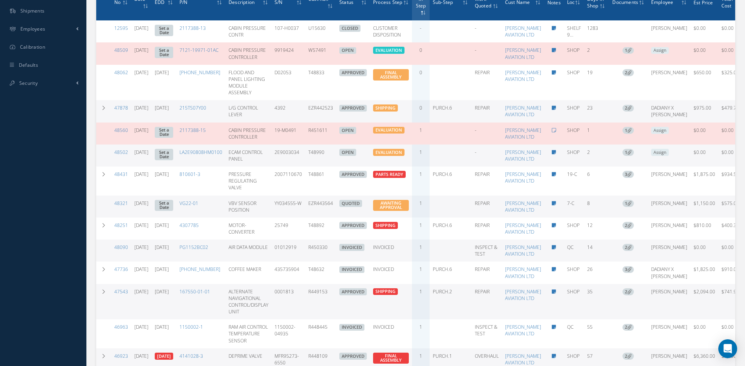
drag, startPoint x: 351, startPoint y: 139, endPoint x: 327, endPoint y: 141, distance: 24.0
click at [327, 122] on tr "47878 07/21/2025 08/15/2025 215TS07Y00 L/G CONTROL LEVER 4392 EZR442523 APPROVE…" at bounding box center [427, 111] width 662 height 22
copy td "EZR442523"
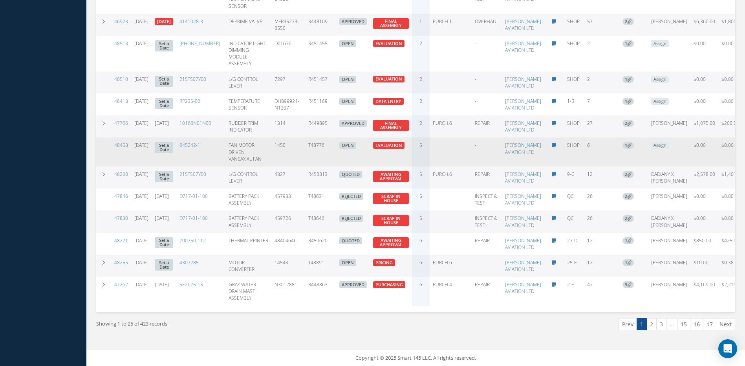
scroll to position [962, 0]
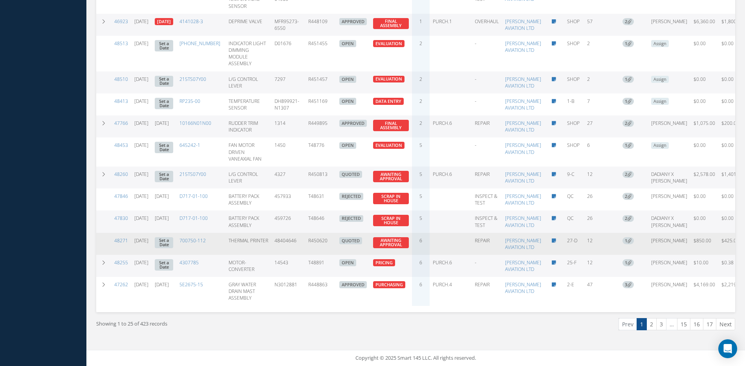
drag, startPoint x: 350, startPoint y: 204, endPoint x: 323, endPoint y: 204, distance: 26.7
click at [323, 233] on tr "48271 08/01/2025 Set a Date 700750-112 THERMAL PRINTER 48404646 R450620 QUOTED …" at bounding box center [427, 244] width 662 height 22
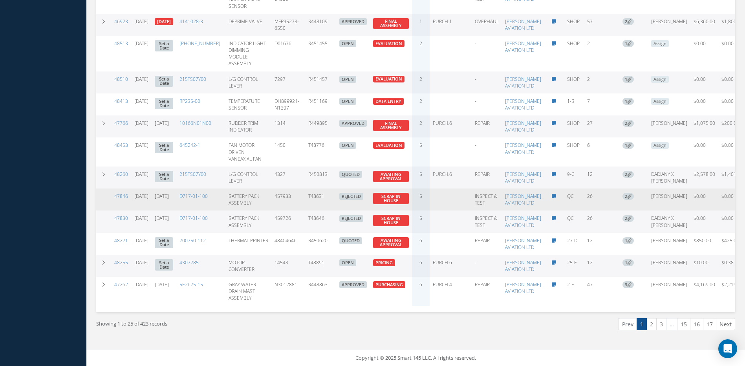
copy tr "R450620"
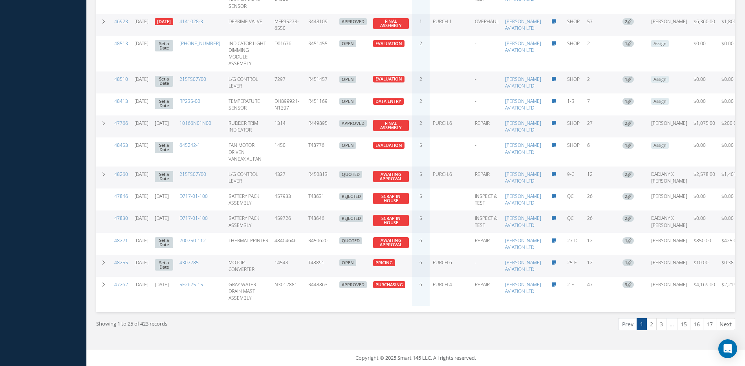
click at [322, 327] on div "Showing 1 to 25 of 423 records" at bounding box center [252, 327] width 325 height 18
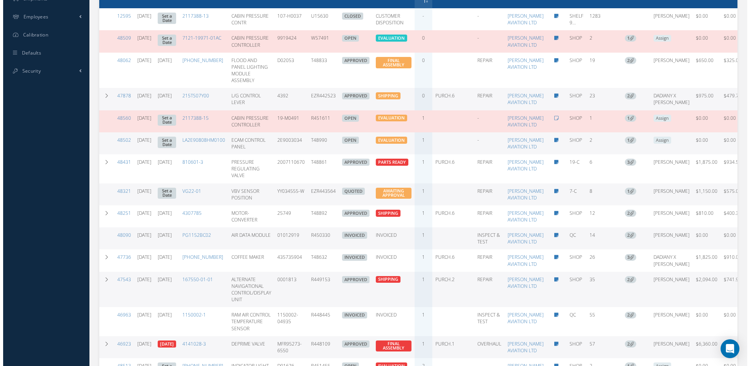
scroll to position [334, 0]
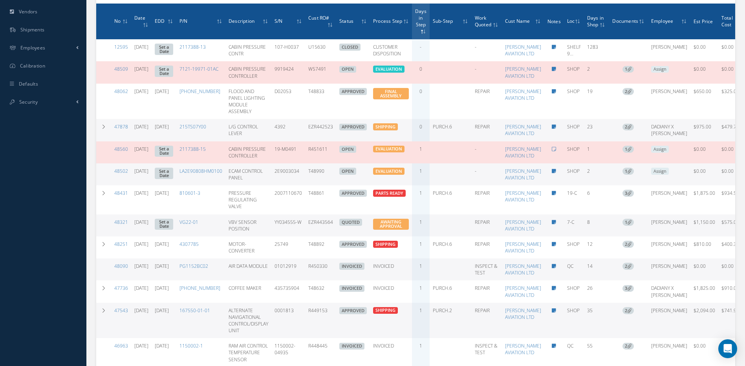
drag, startPoint x: 350, startPoint y: 189, endPoint x: 325, endPoint y: 188, distance: 25.5
click at [325, 163] on td "R451611" at bounding box center [320, 152] width 31 height 22
copy td "R451611"
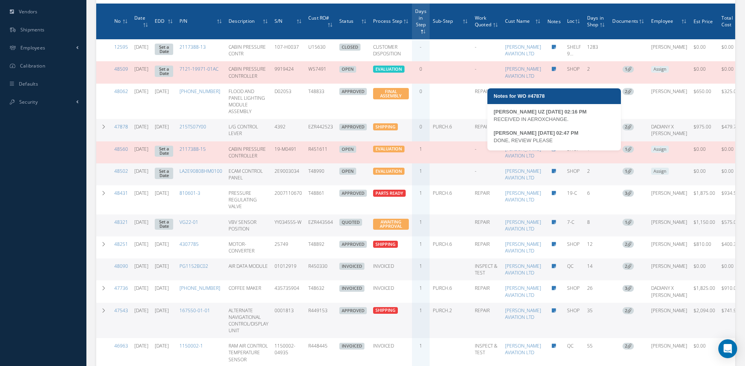
drag, startPoint x: 568, startPoint y: 119, endPoint x: 494, endPoint y: 120, distance: 73.8
click at [494, 120] on div "RECEIVED IN AEROXCHANGE." at bounding box center [553, 119] width 121 height 8
copy div "RECEIVED IN AEROXCHANGE."
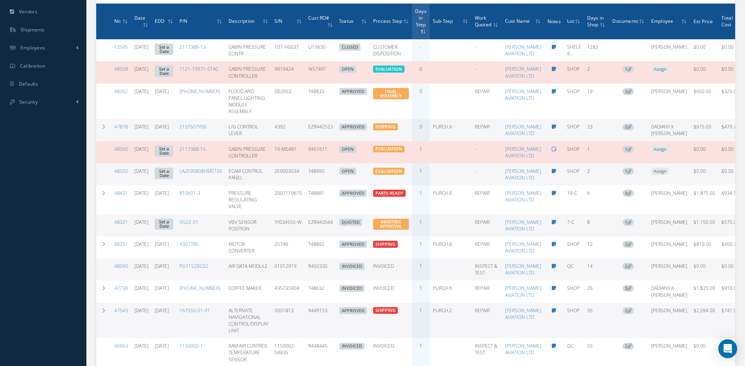
click at [556, 152] on icon at bounding box center [553, 149] width 4 height 5
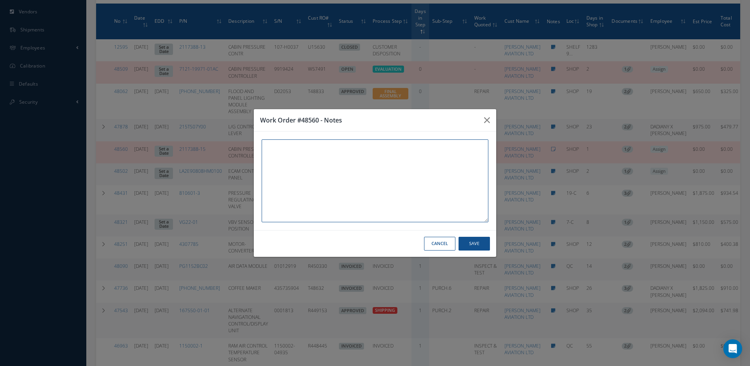
paste textarea "RECEIVED IN AEROXCHANGE."
type textarea "RECEIVED IN AEROXCHANGE."
click at [476, 246] on button "Save" at bounding box center [474, 244] width 31 height 14
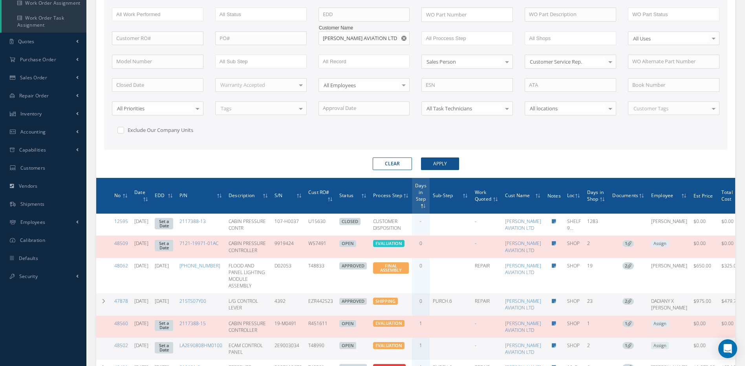
scroll to position [158, 0]
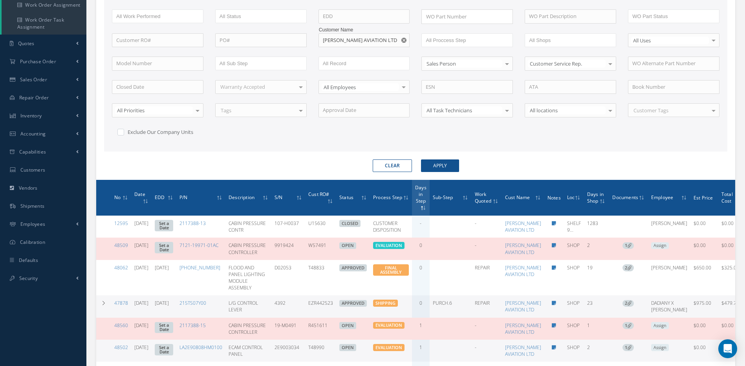
click at [404, 41] on use "Reset" at bounding box center [403, 40] width 5 height 5
click at [393, 41] on input "text" at bounding box center [363, 40] width 91 height 14
type input "AP"
drag, startPoint x: 347, startPoint y: 42, endPoint x: 314, endPoint y: 42, distance: 32.6
click at [315, 42] on div "Customer Name AP" at bounding box center [363, 40] width 103 height 14
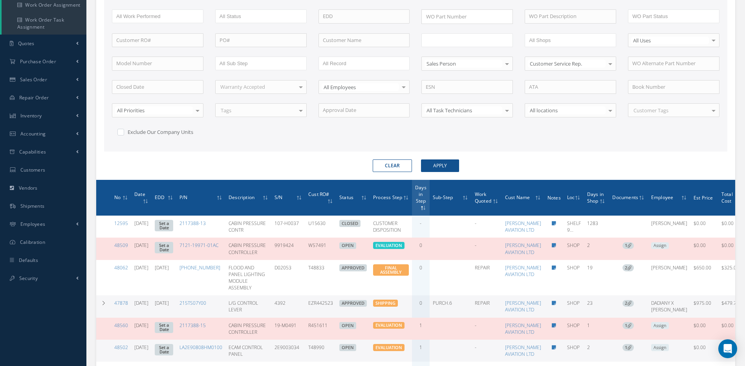
click at [436, 42] on input "text" at bounding box center [450, 40] width 50 height 10
type input "AP"
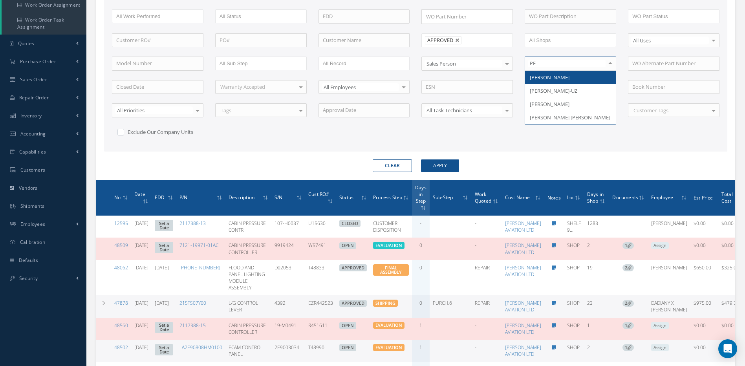
type input "PER"
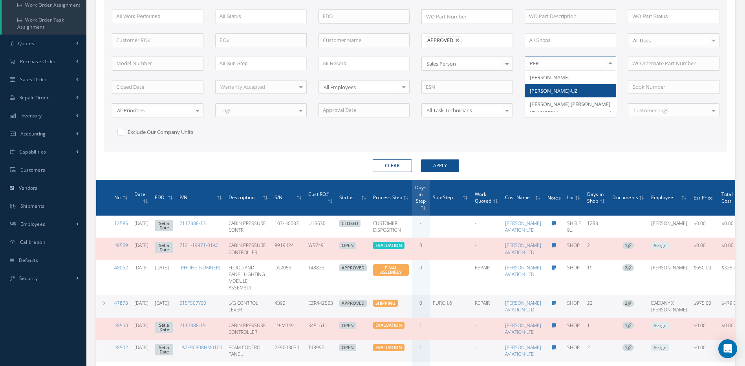
click at [555, 84] on span "[PERSON_NAME]-UZ" at bounding box center [570, 90] width 91 height 13
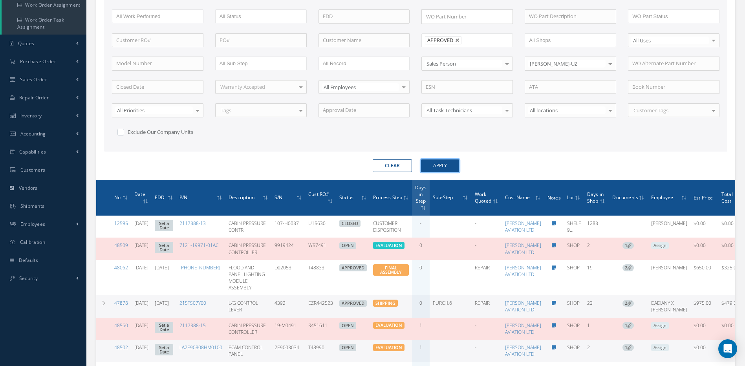
click at [451, 160] on button "Apply" at bounding box center [440, 165] width 38 height 13
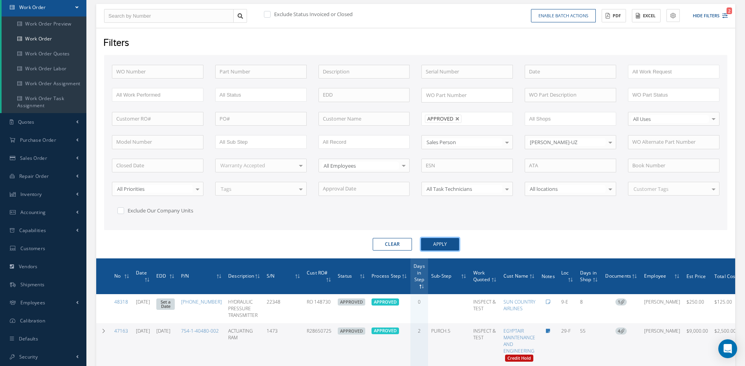
scroll to position [158, 0]
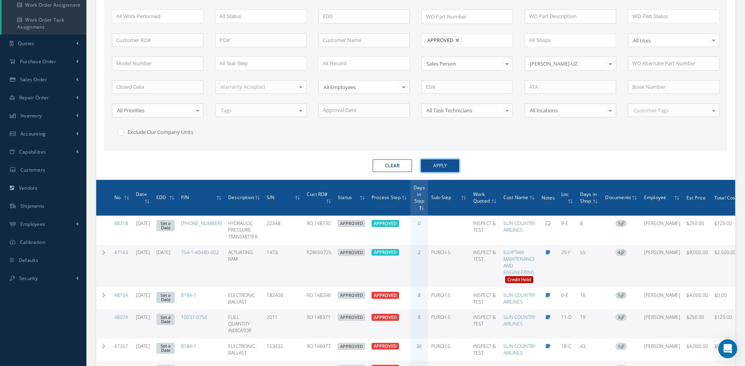
click at [447, 163] on button "Apply" at bounding box center [440, 165] width 38 height 13
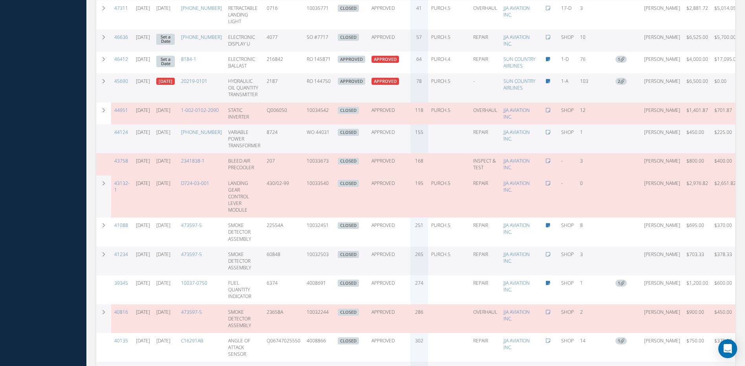
scroll to position [472, 0]
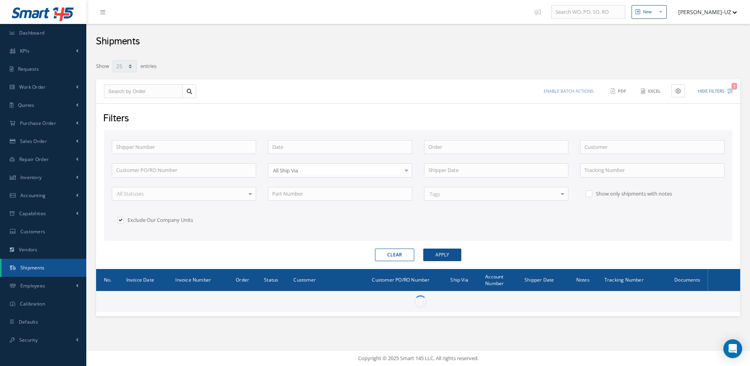
select select "25"
click at [117, 93] on input "text" at bounding box center [143, 91] width 79 height 14
type input "4"
type input "47"
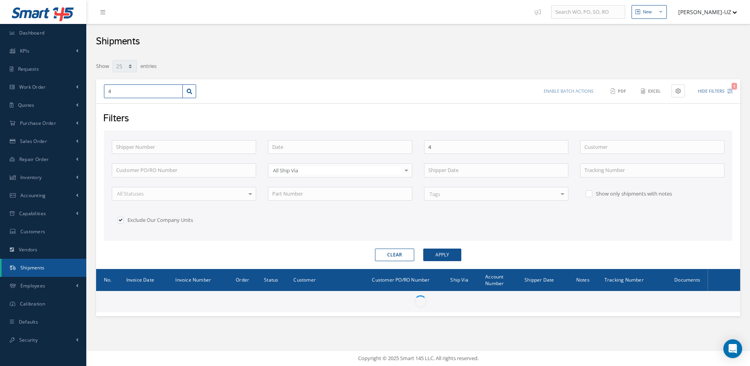
type input "47"
type input "478"
type input "4787"
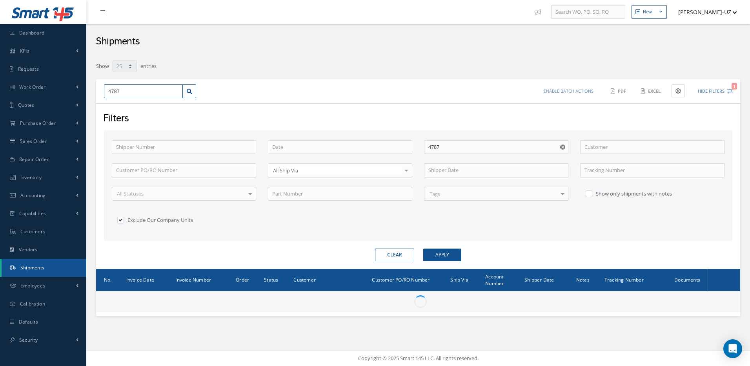
type input "47878"
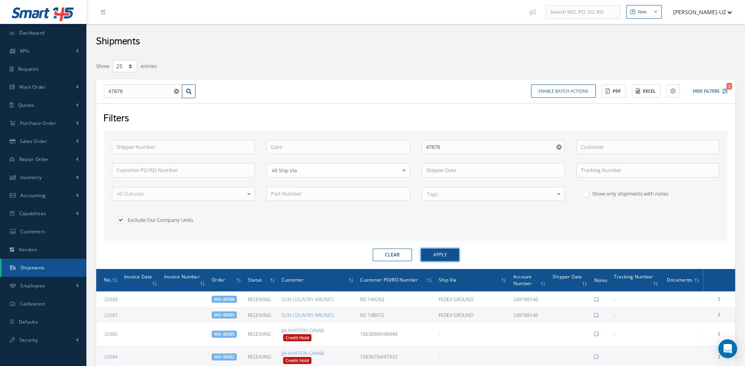
click at [442, 254] on button "Apply" at bounding box center [440, 254] width 38 height 13
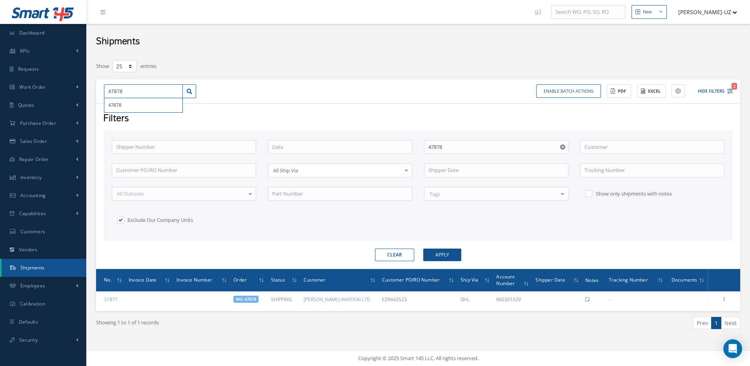
drag, startPoint x: 128, startPoint y: 93, endPoint x: 105, endPoint y: 96, distance: 22.9
click at [105, 96] on input "47878" at bounding box center [143, 91] width 79 height 14
type input "4"
type input "48"
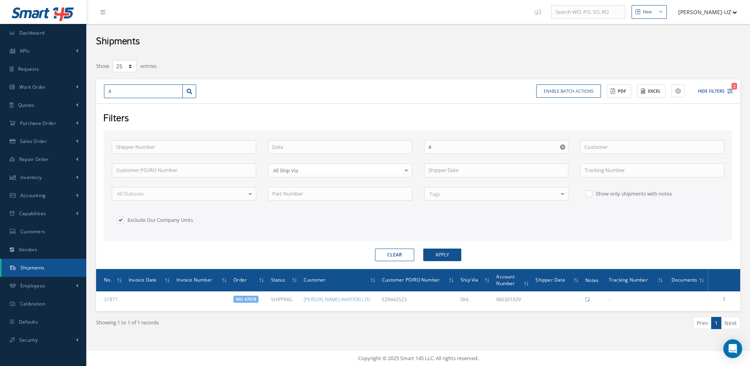
type input "48"
type input "482"
type input "4825"
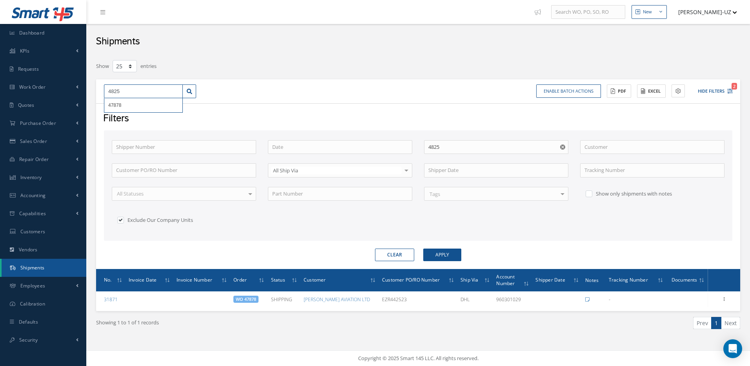
type input "48251"
drag, startPoint x: 124, startPoint y: 91, endPoint x: 103, endPoint y: 88, distance: 21.3
click at [103, 88] on div "48251 48251" at bounding box center [150, 91] width 104 height 14
type input "4"
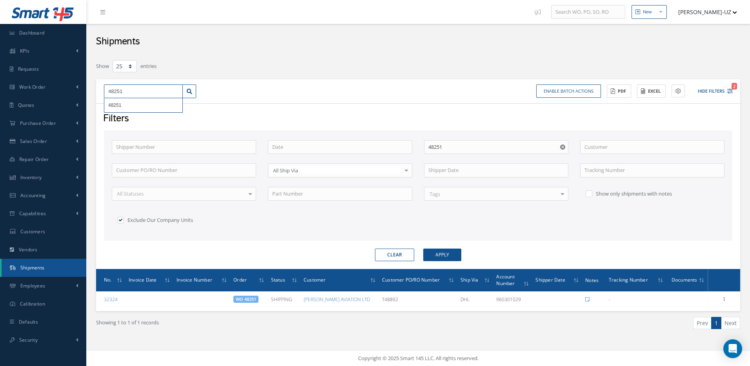
type input "4"
type input "47"
type input "475"
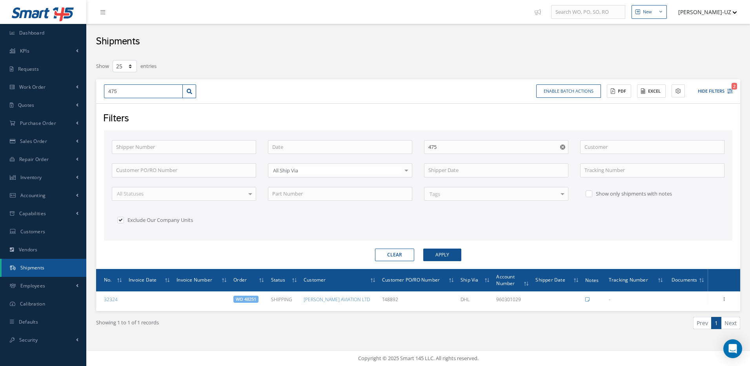
type input "4754"
type input "47543"
